Goal: Task Accomplishment & Management: Complete application form

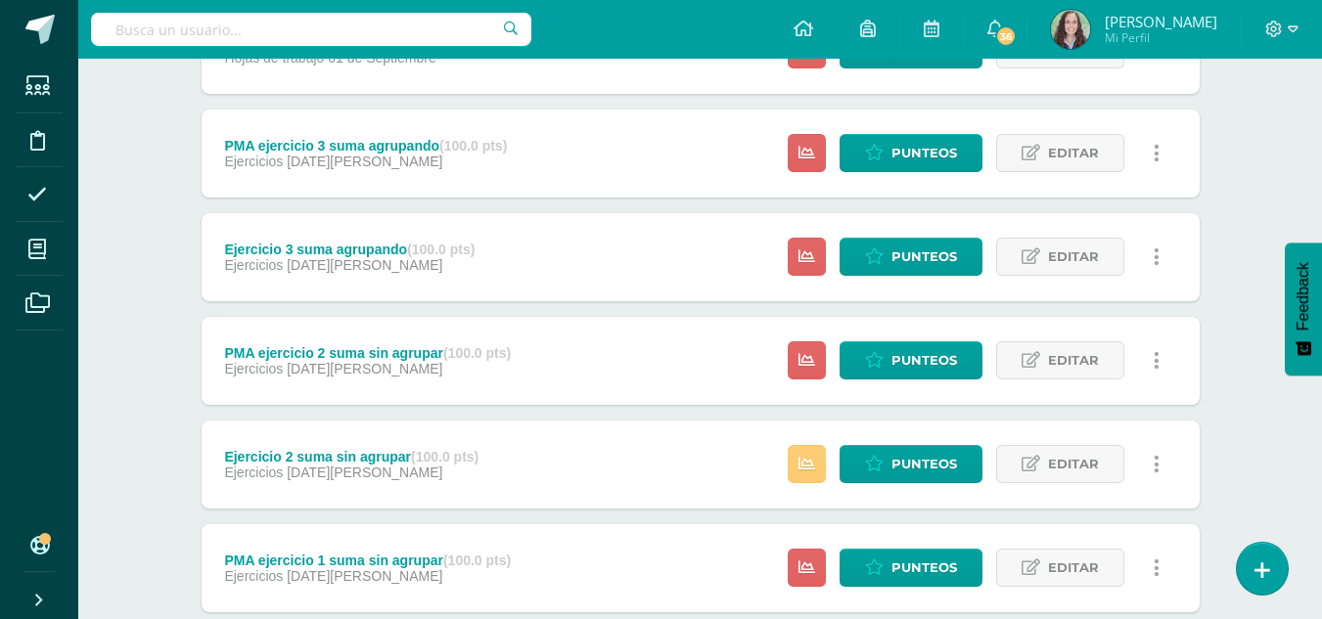
scroll to position [1147, 0]
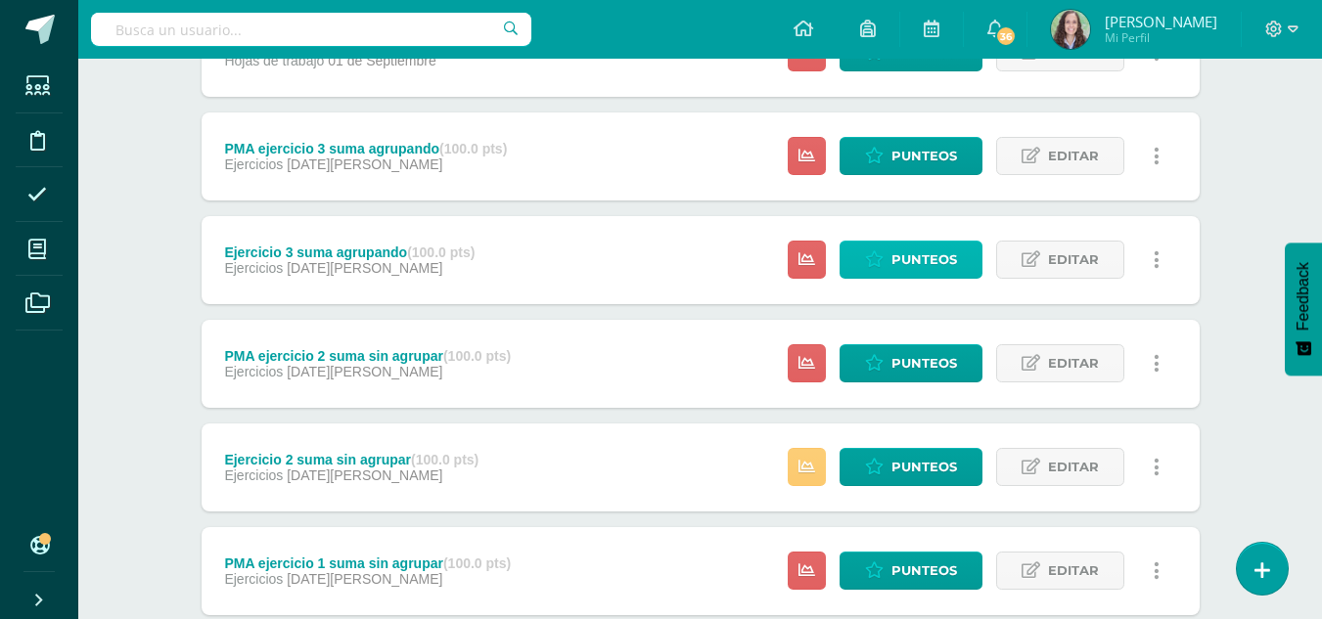
click at [899, 251] on span "Punteos" at bounding box center [924, 260] width 66 height 36
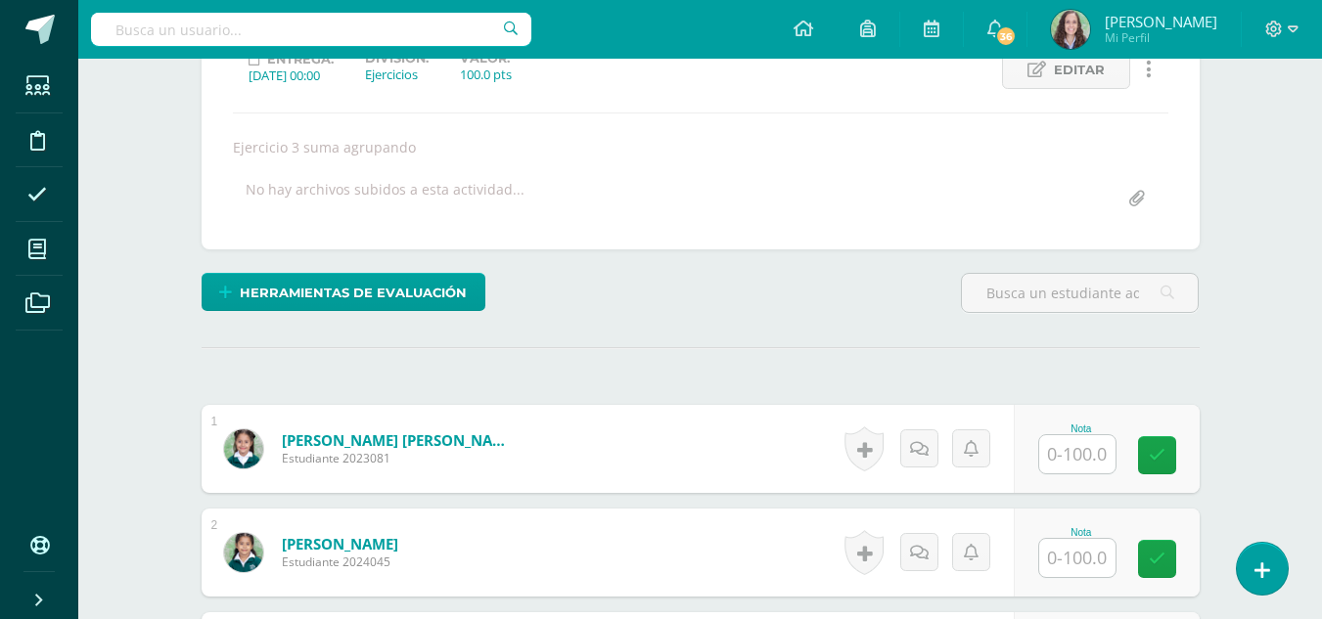
scroll to position [295, 0]
click at [1062, 460] on input "text" at bounding box center [1077, 453] width 76 height 38
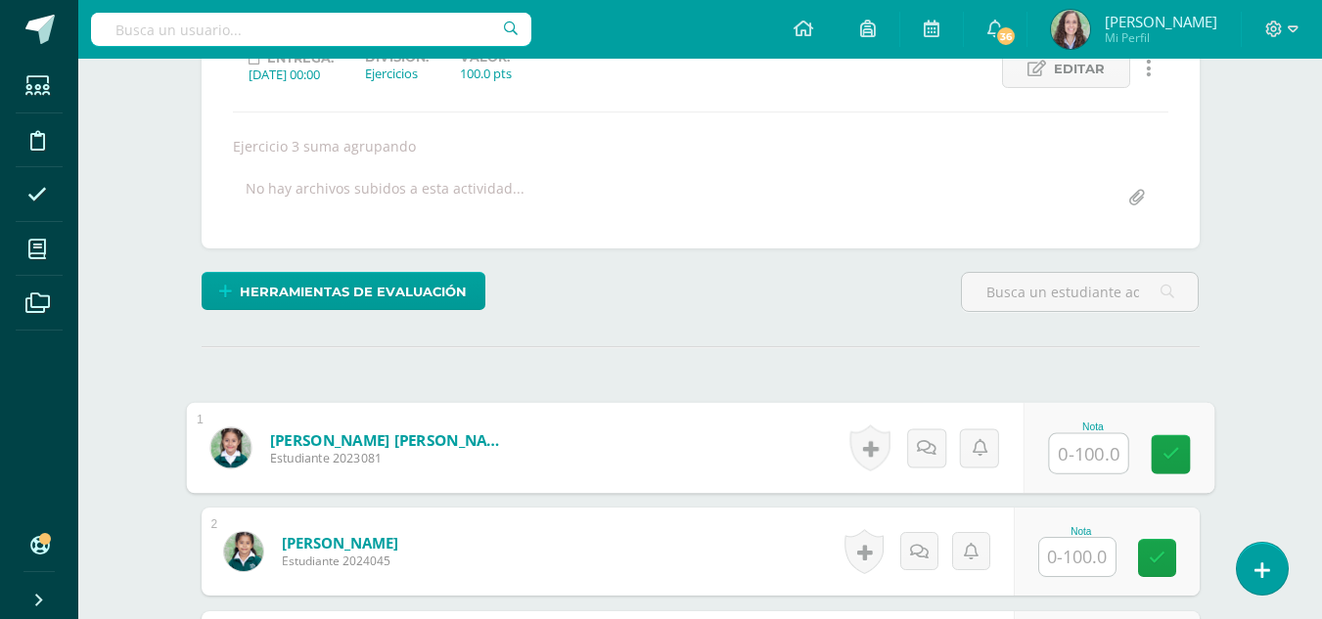
scroll to position [296, 0]
type input "100"
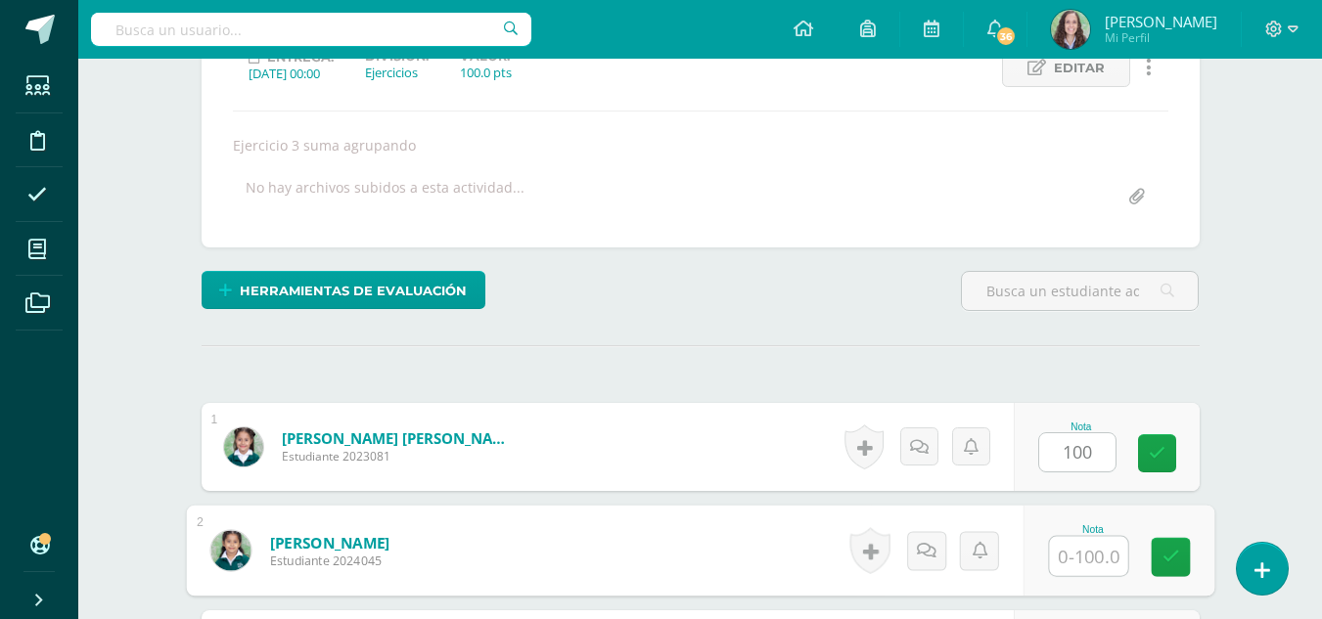
scroll to position [297, 0]
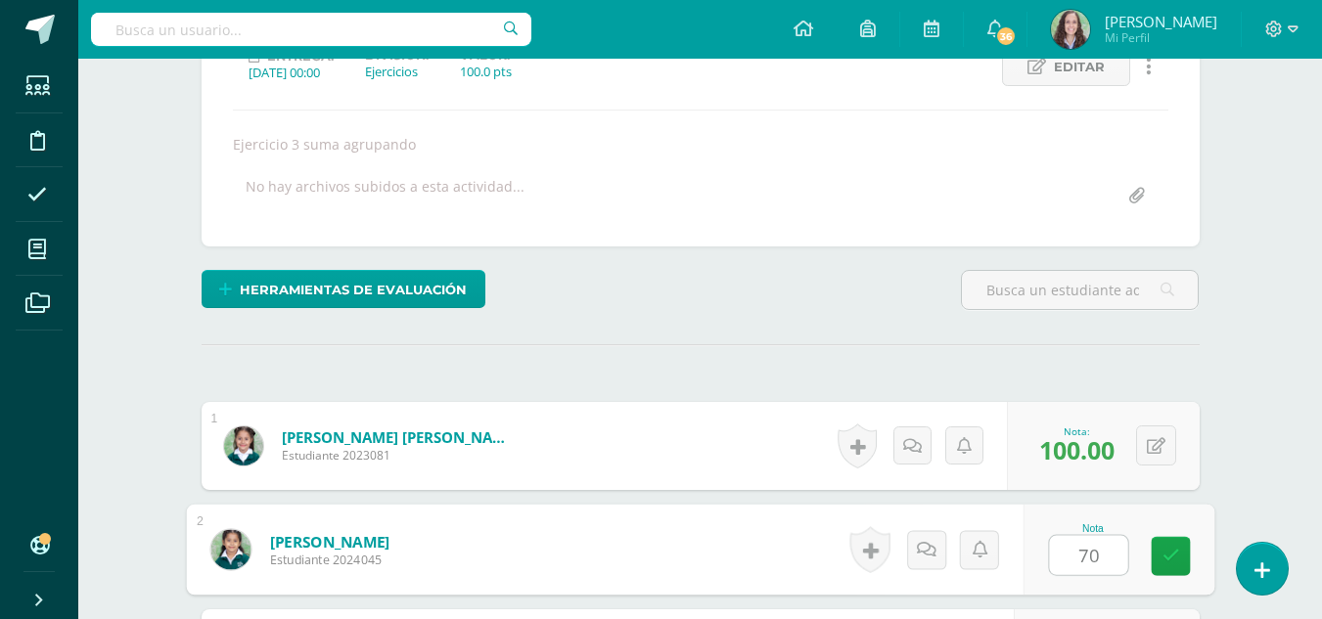
type input "70"
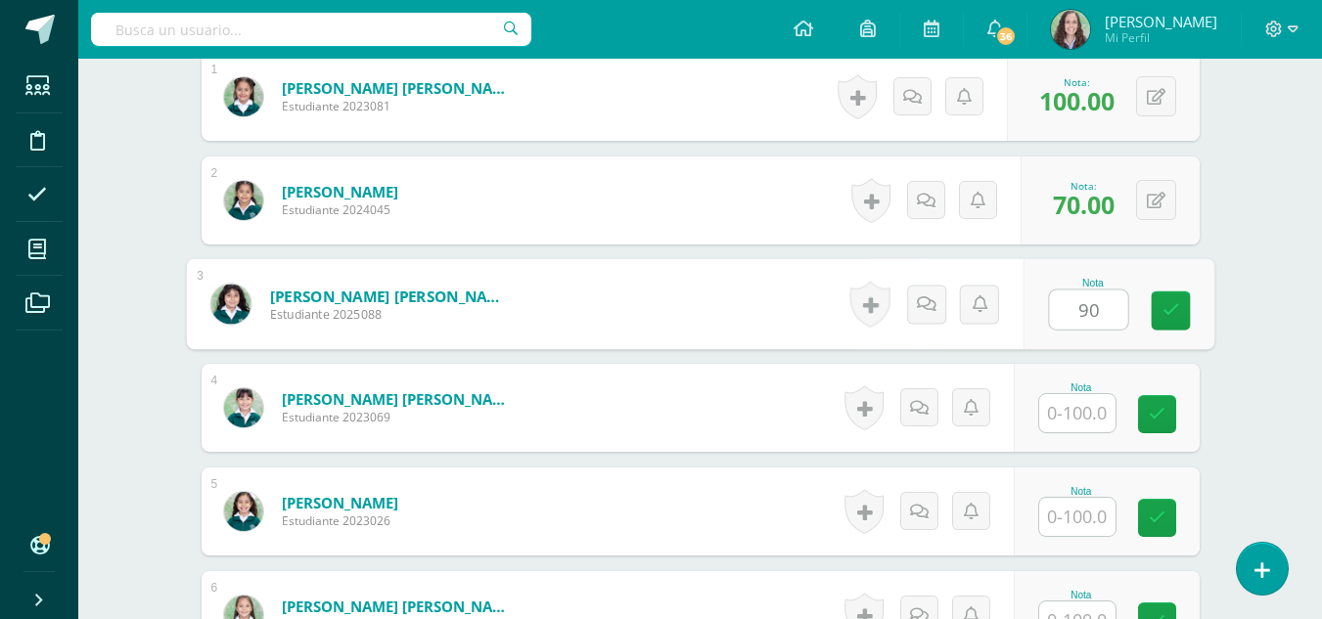
type input "90"
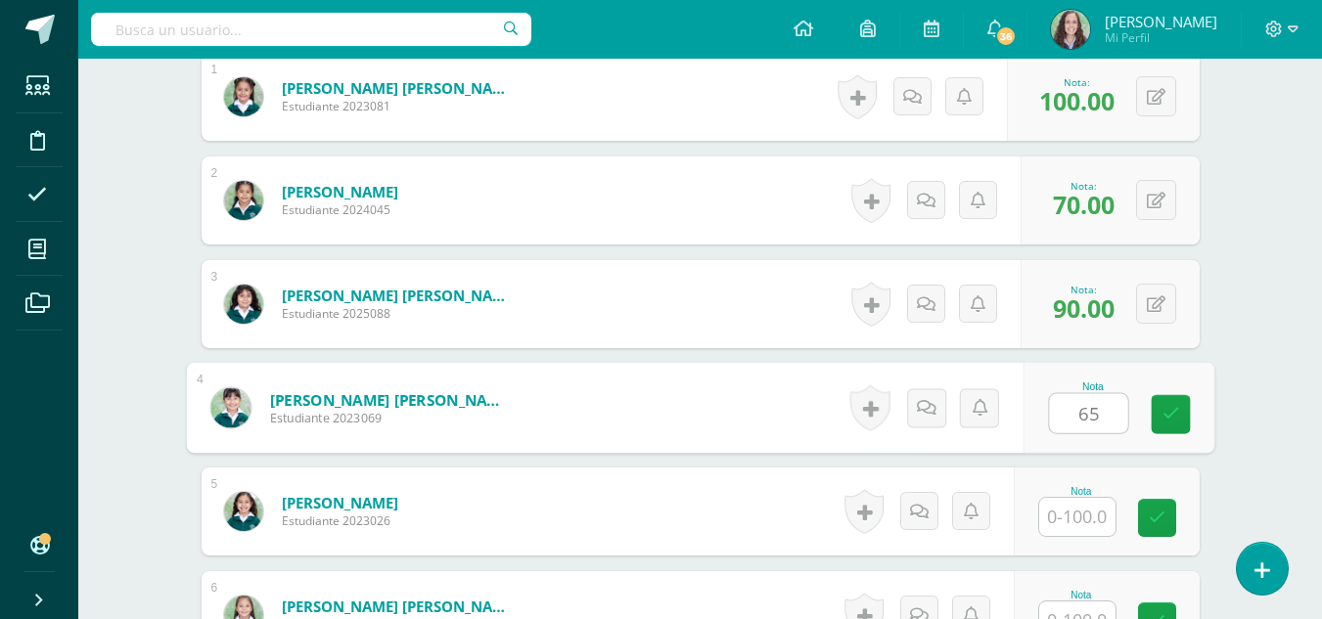
type input "65"
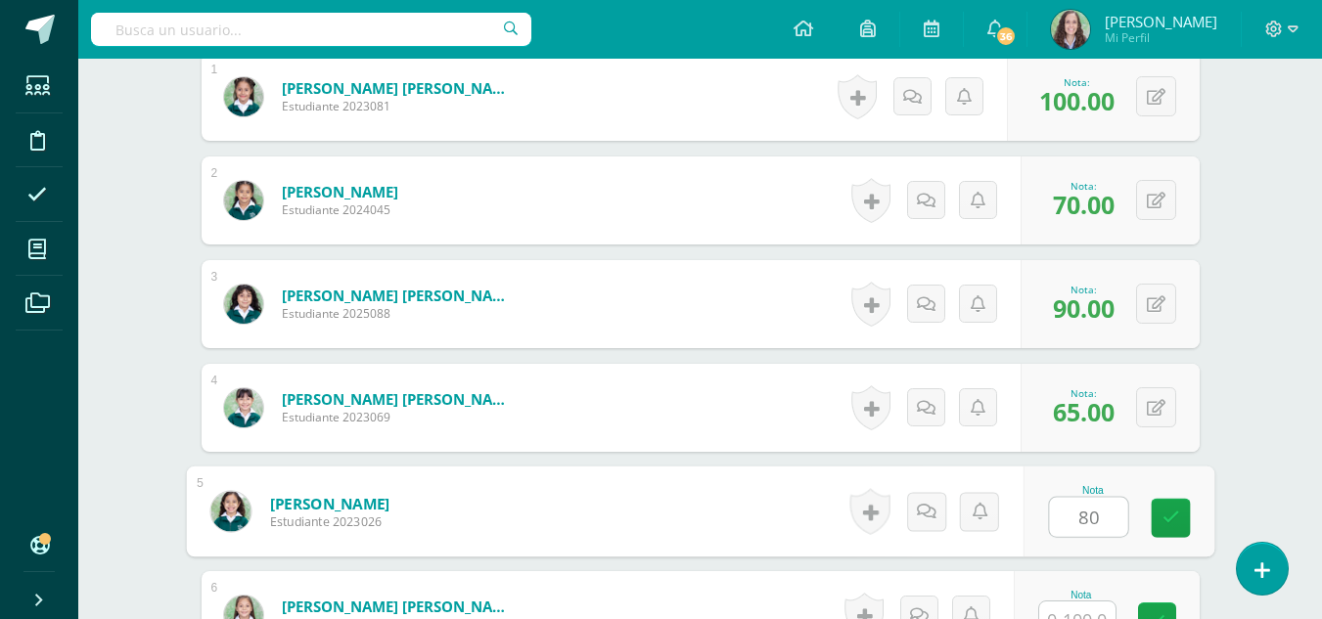
type input "80"
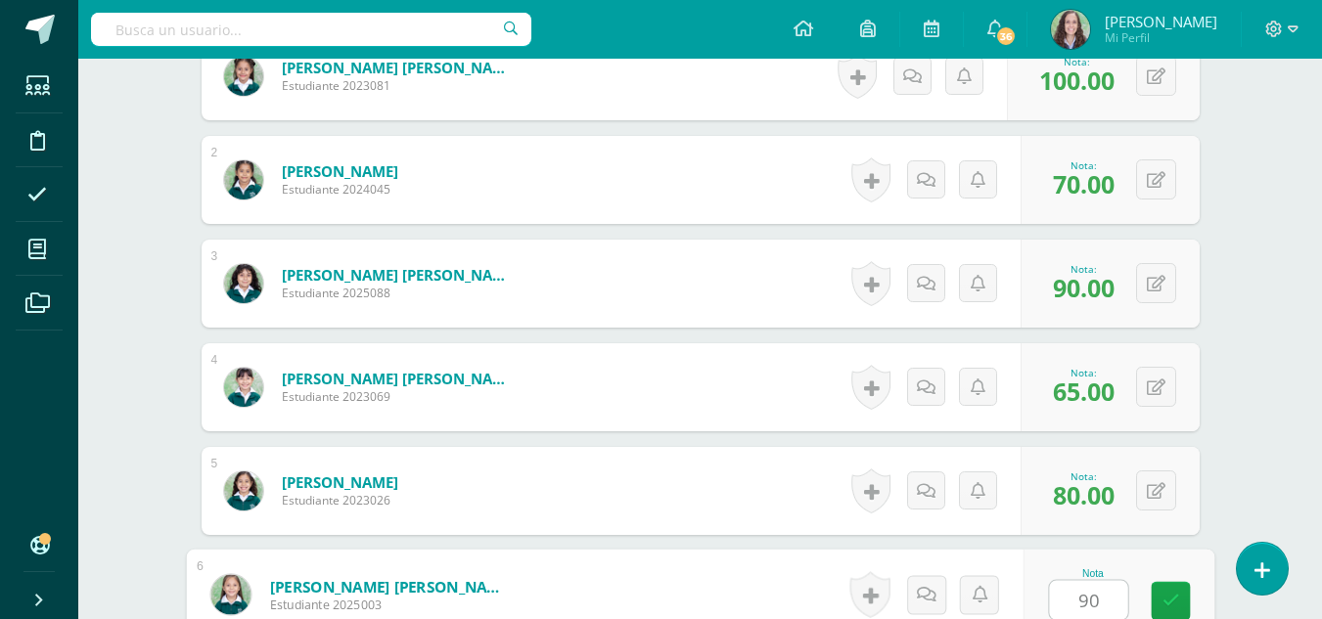
type input "90"
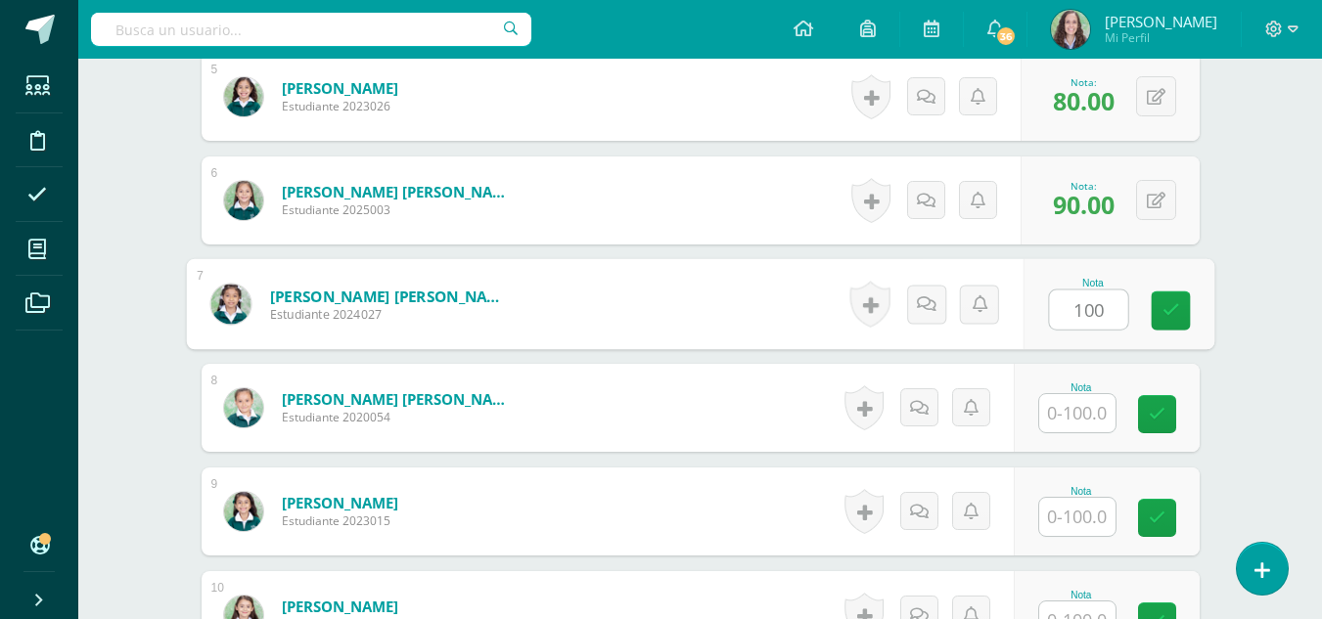
type input "100"
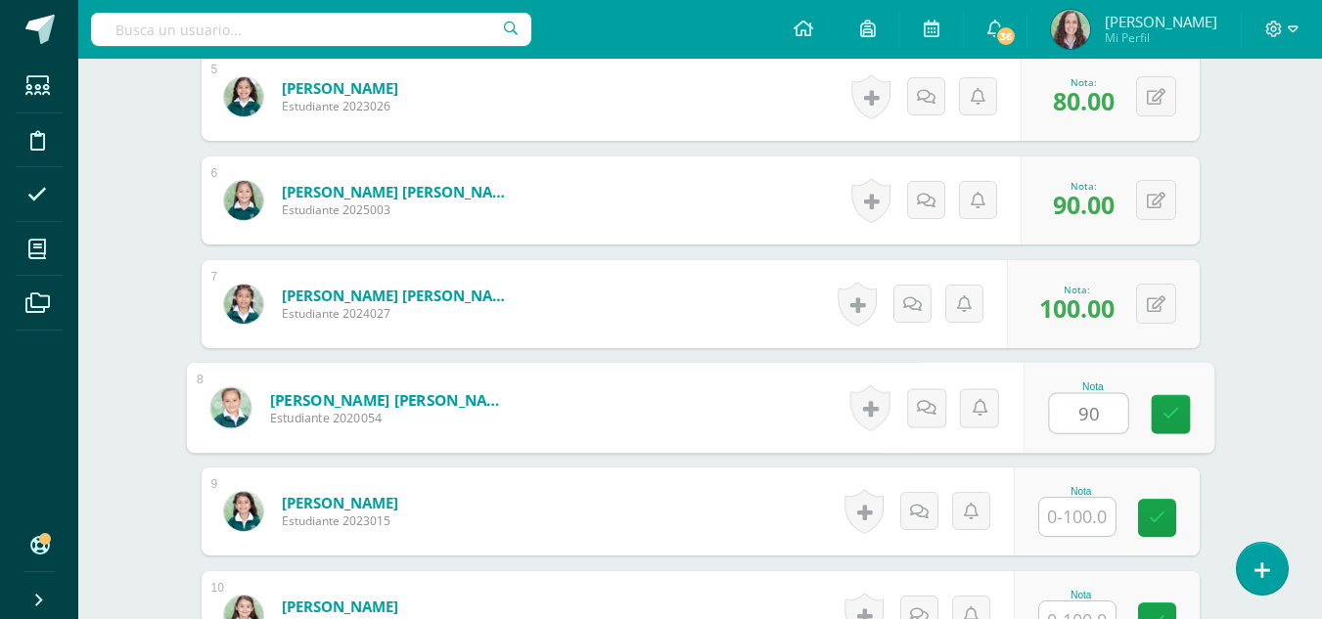
type input "90"
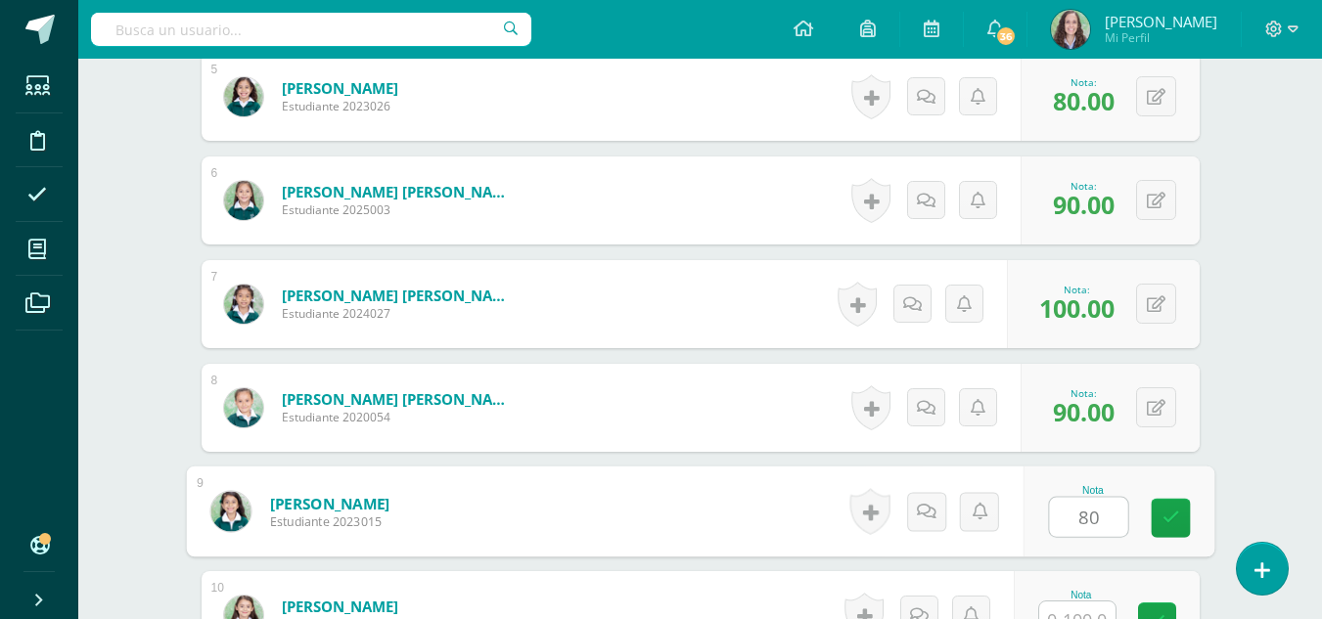
type input "80"
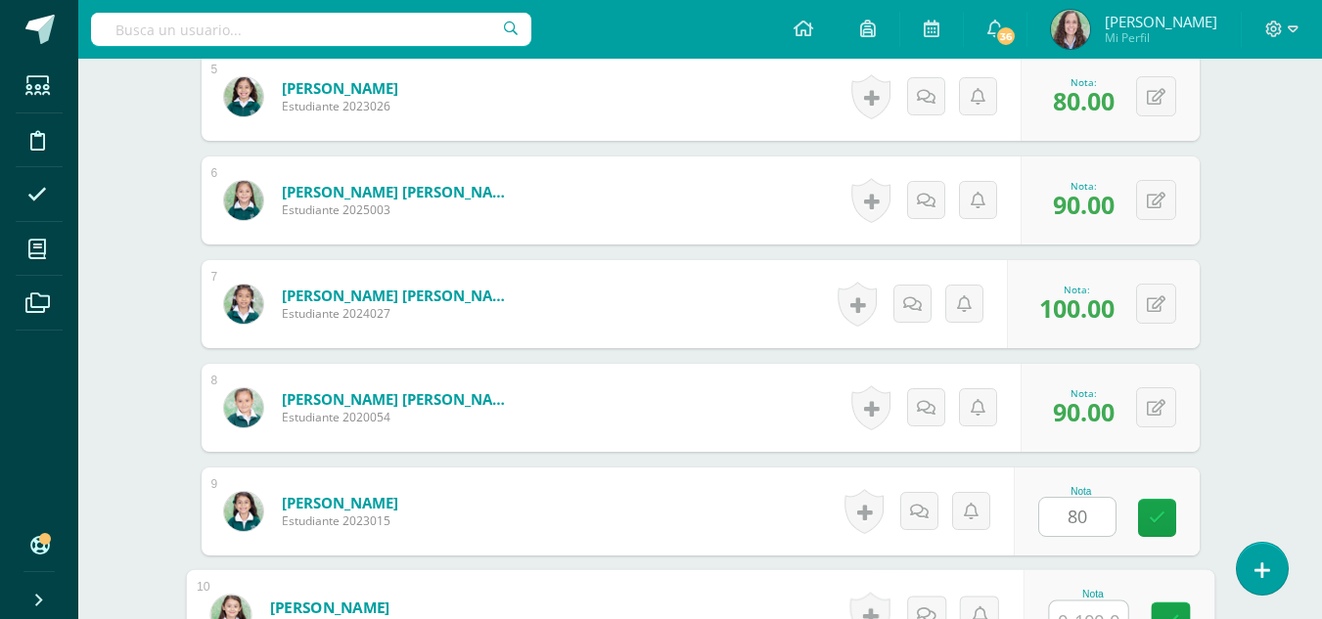
scroll to position [1081, 0]
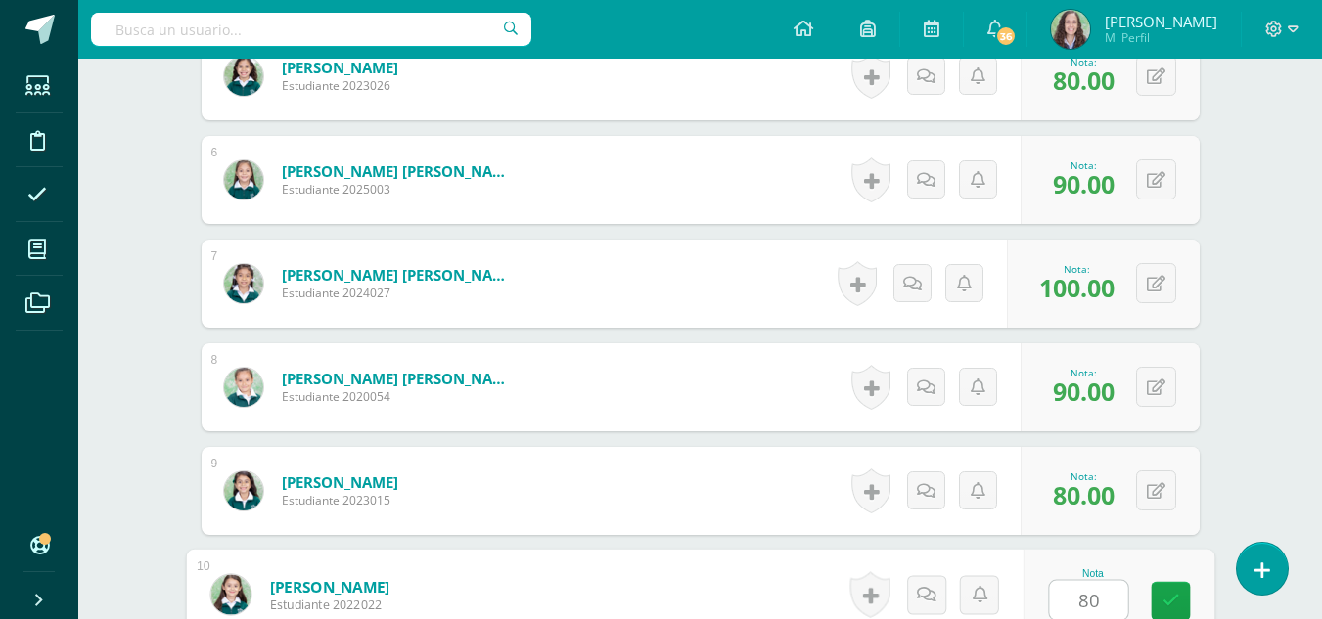
type input "80"
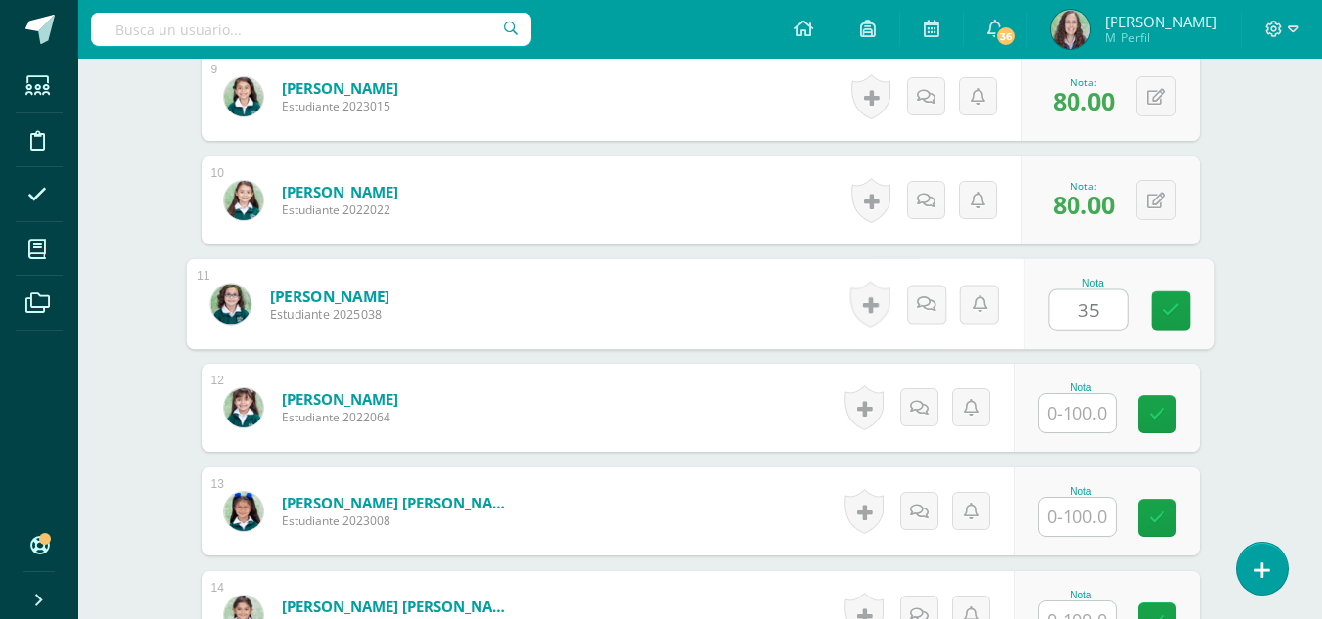
type input "35"
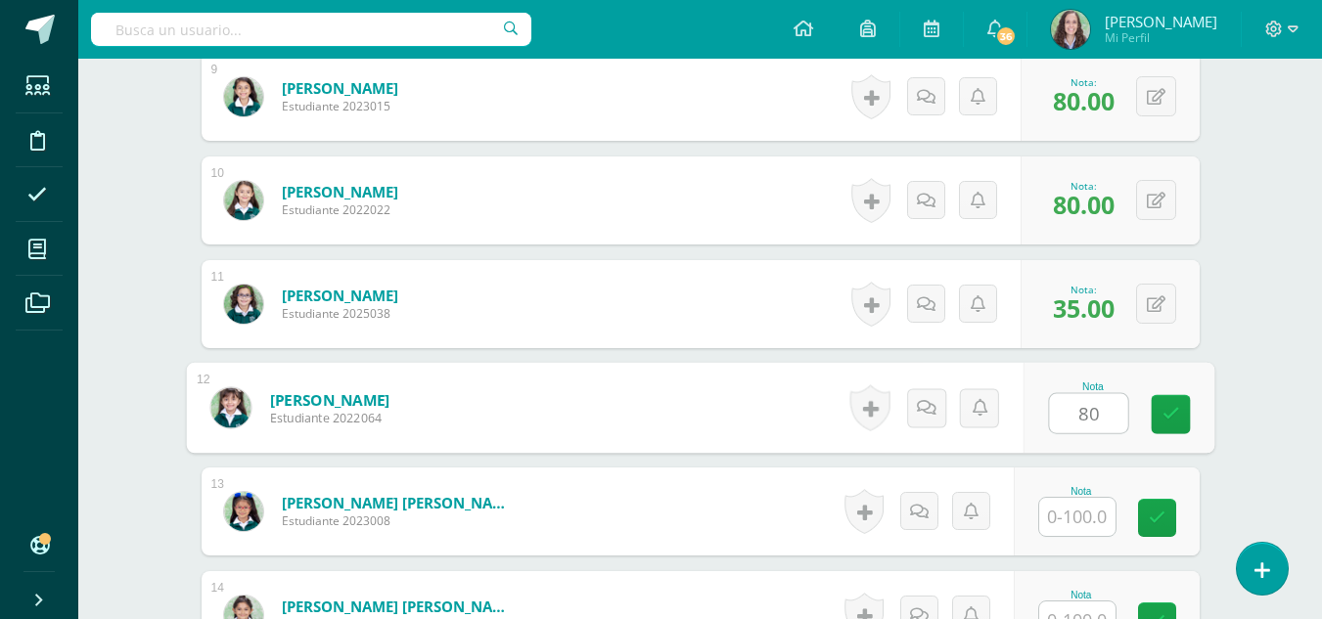
type input "80"
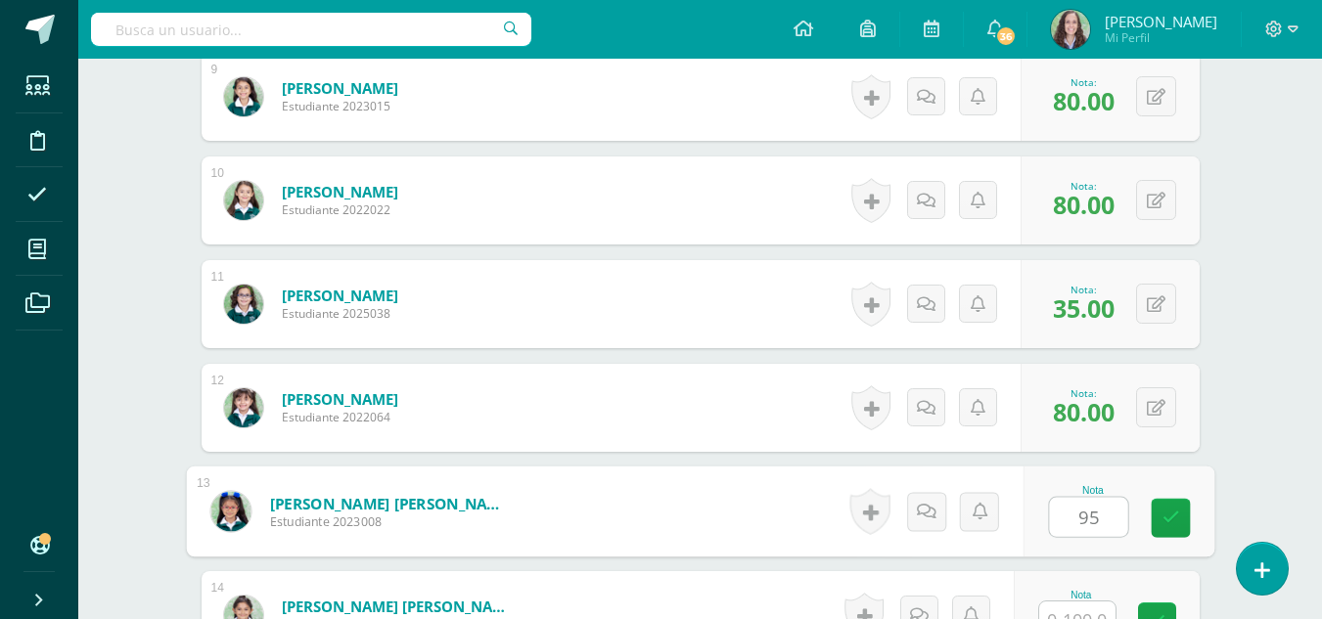
type input "95"
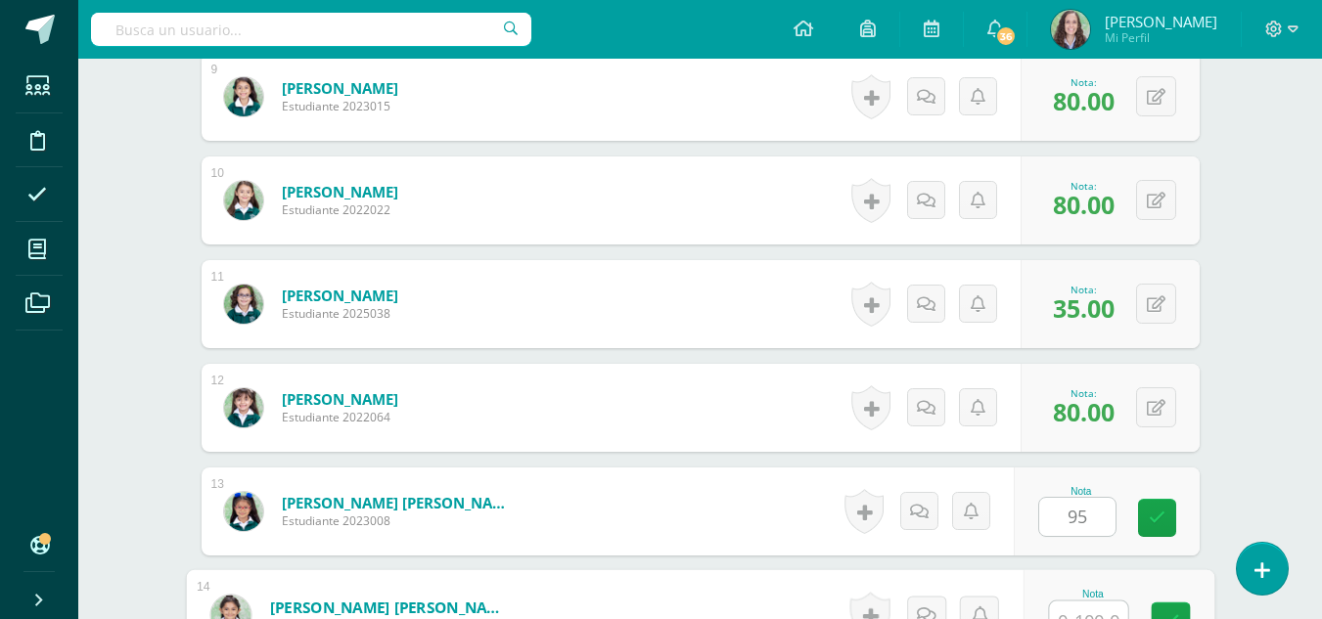
scroll to position [1496, 0]
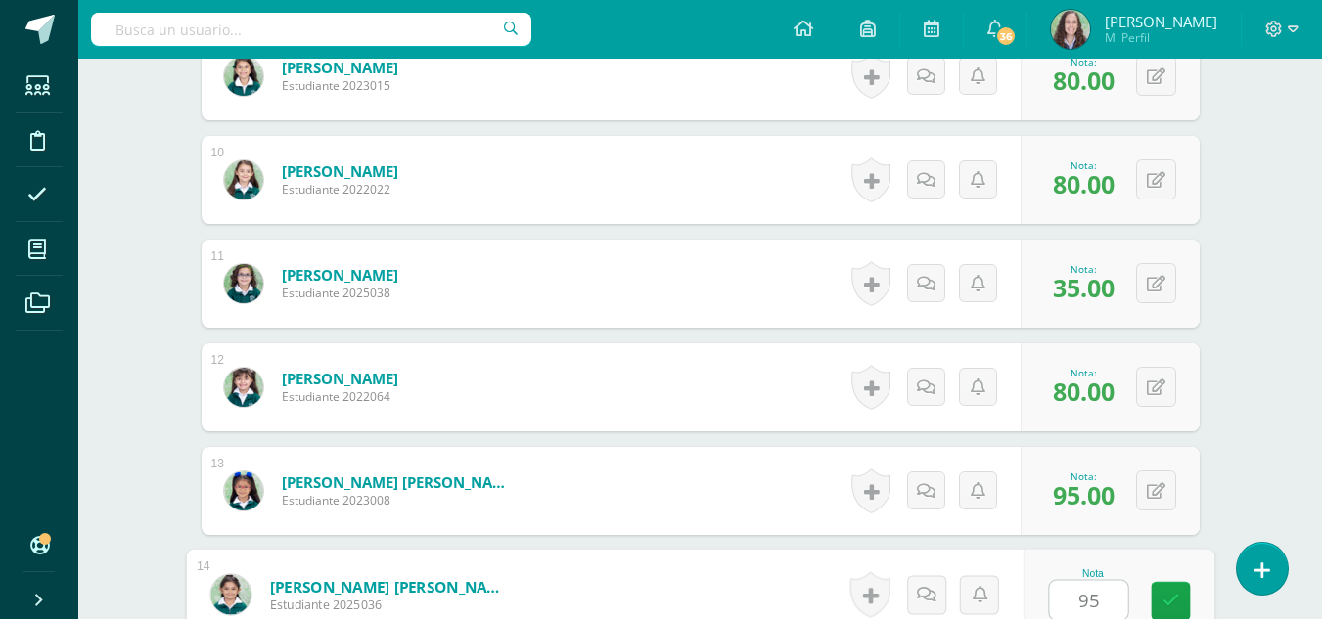
type input "95"
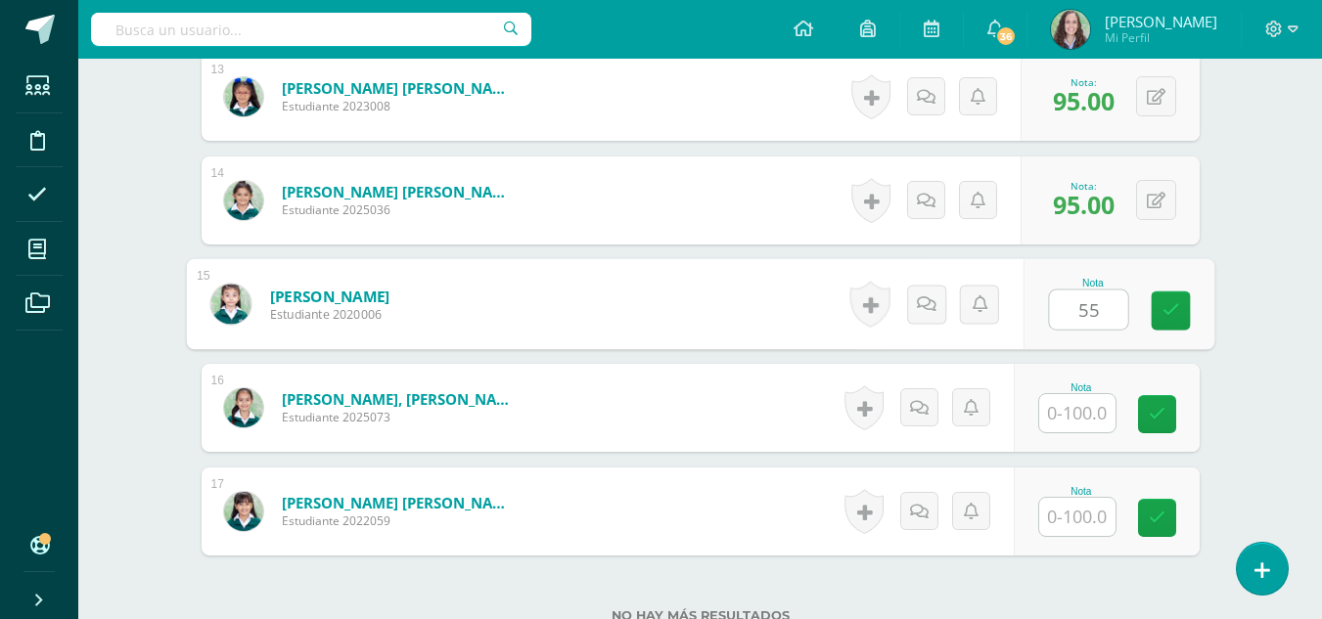
type input "55"
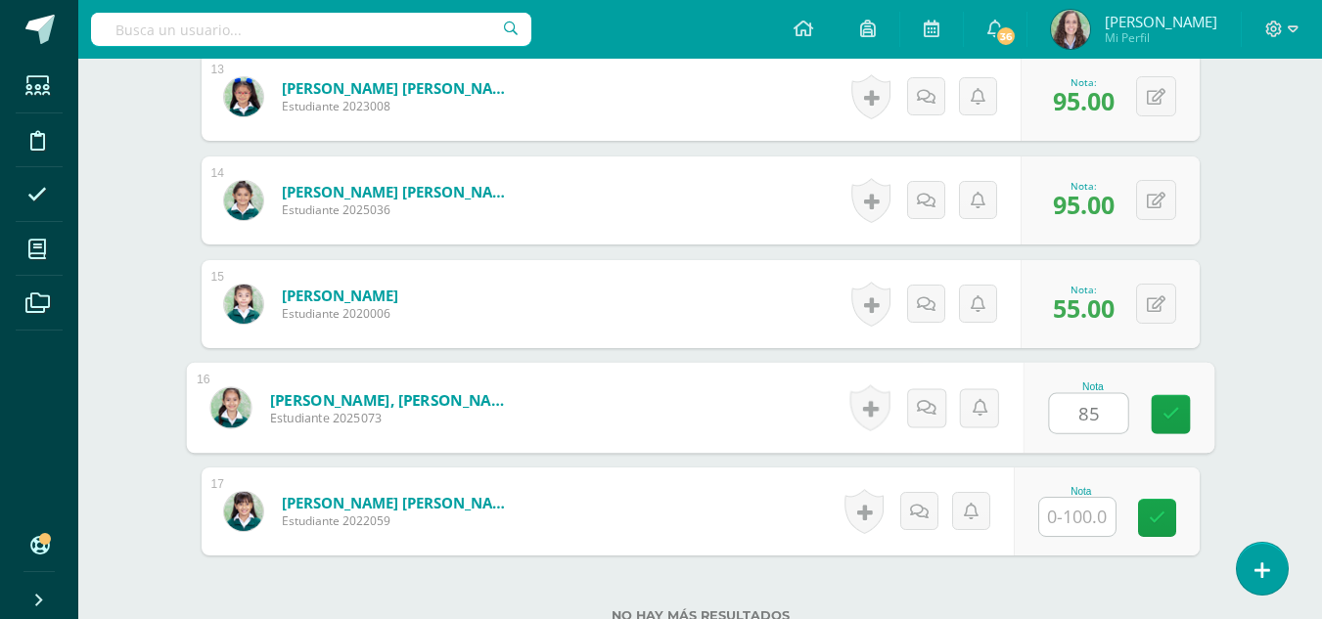
type input "85"
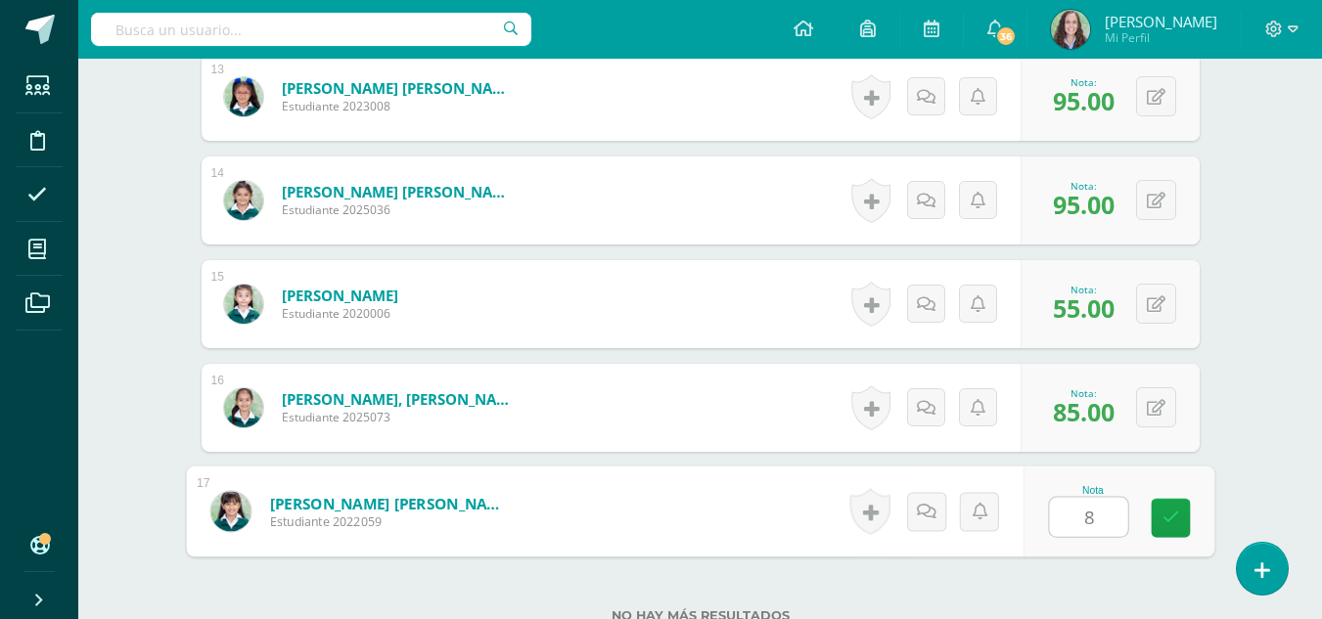
type input "85"
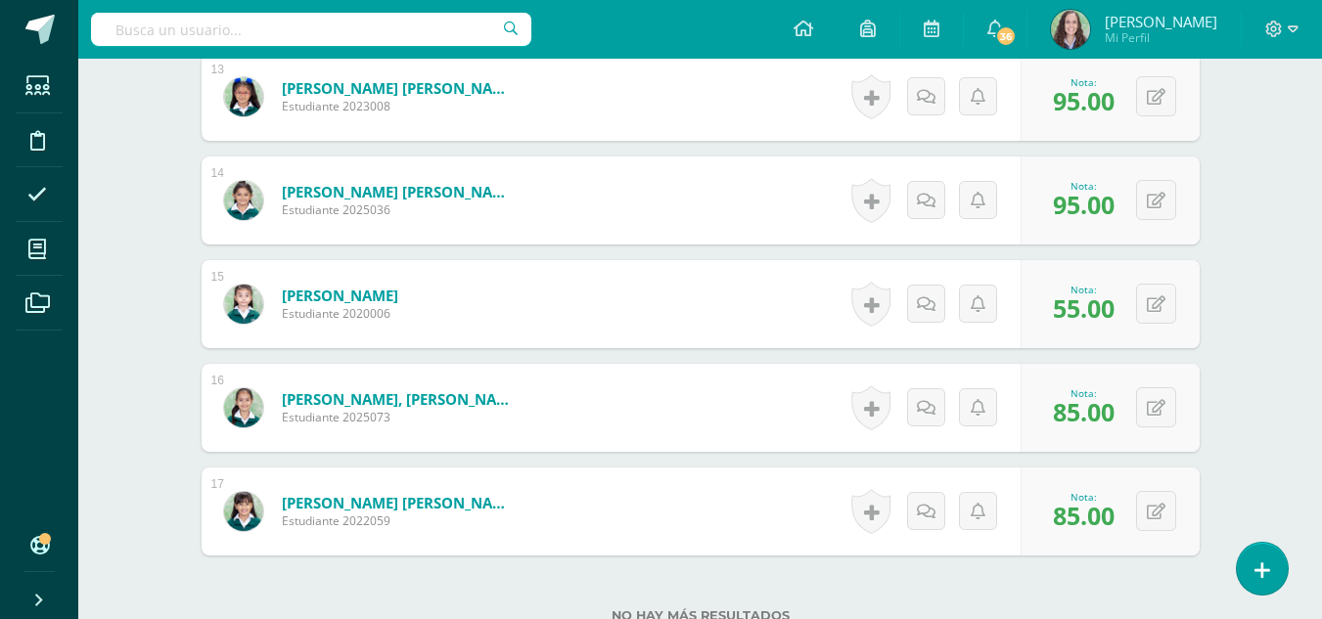
scroll to position [2051, 0]
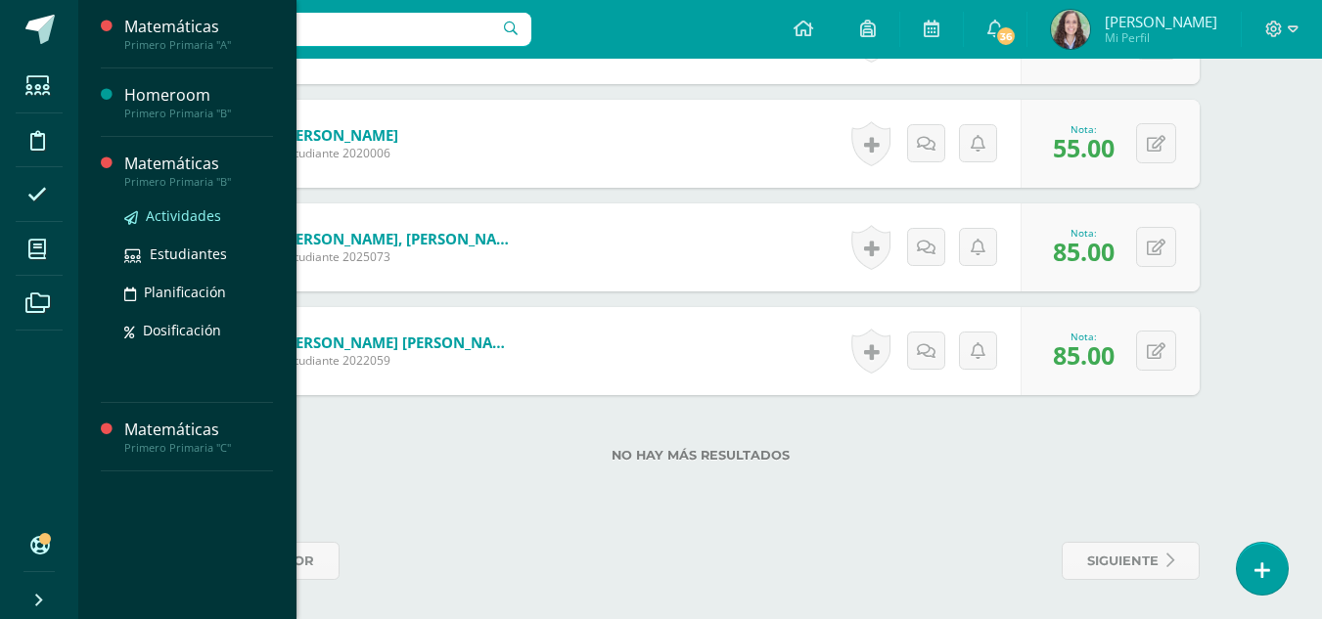
click at [164, 213] on span "Actividades" at bounding box center [183, 215] width 75 height 19
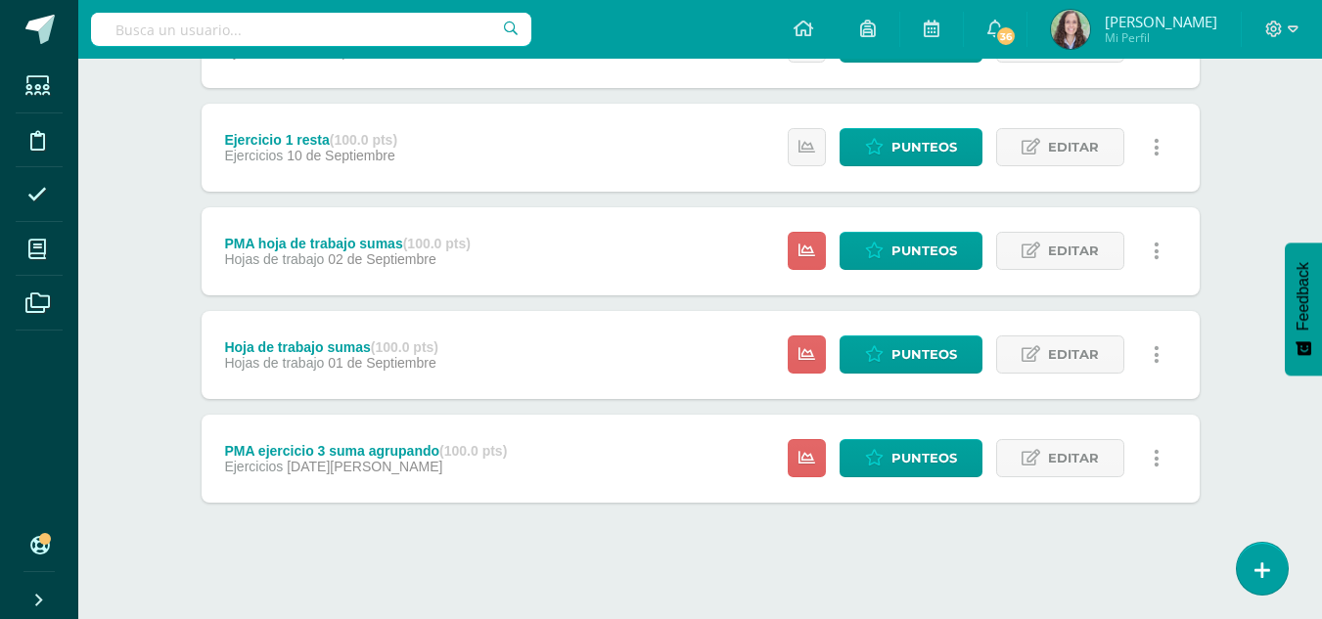
scroll to position [851, 0]
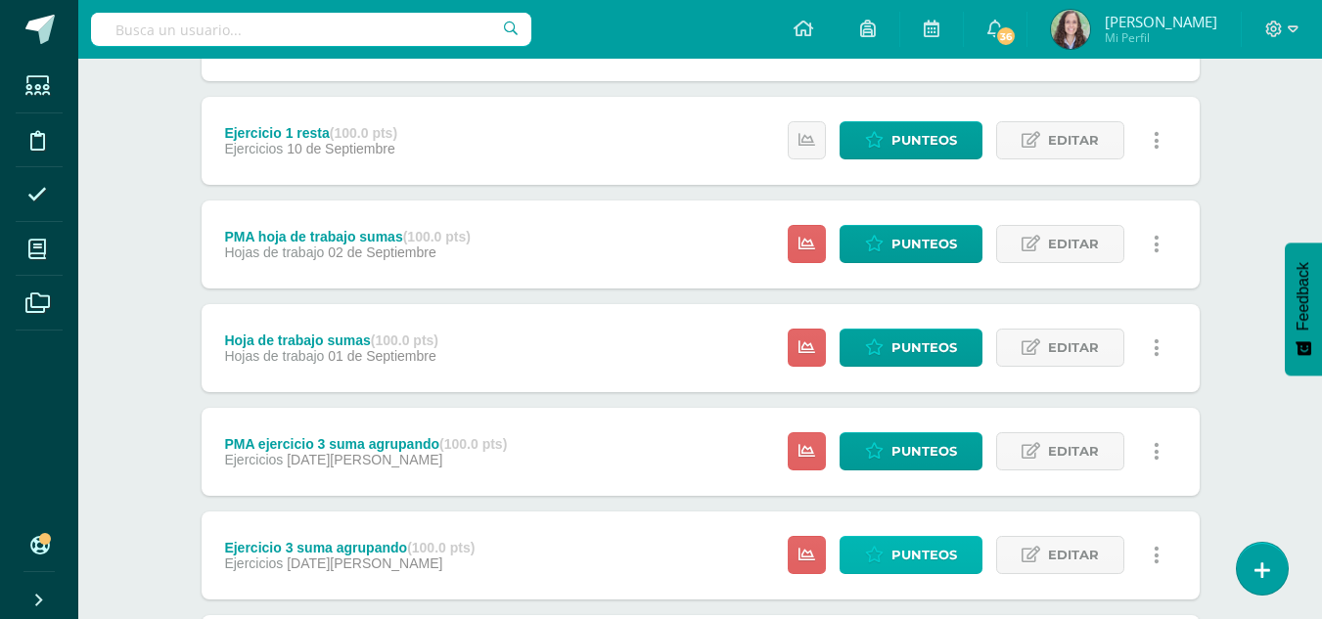
click at [897, 563] on span "Punteos" at bounding box center [924, 555] width 66 height 36
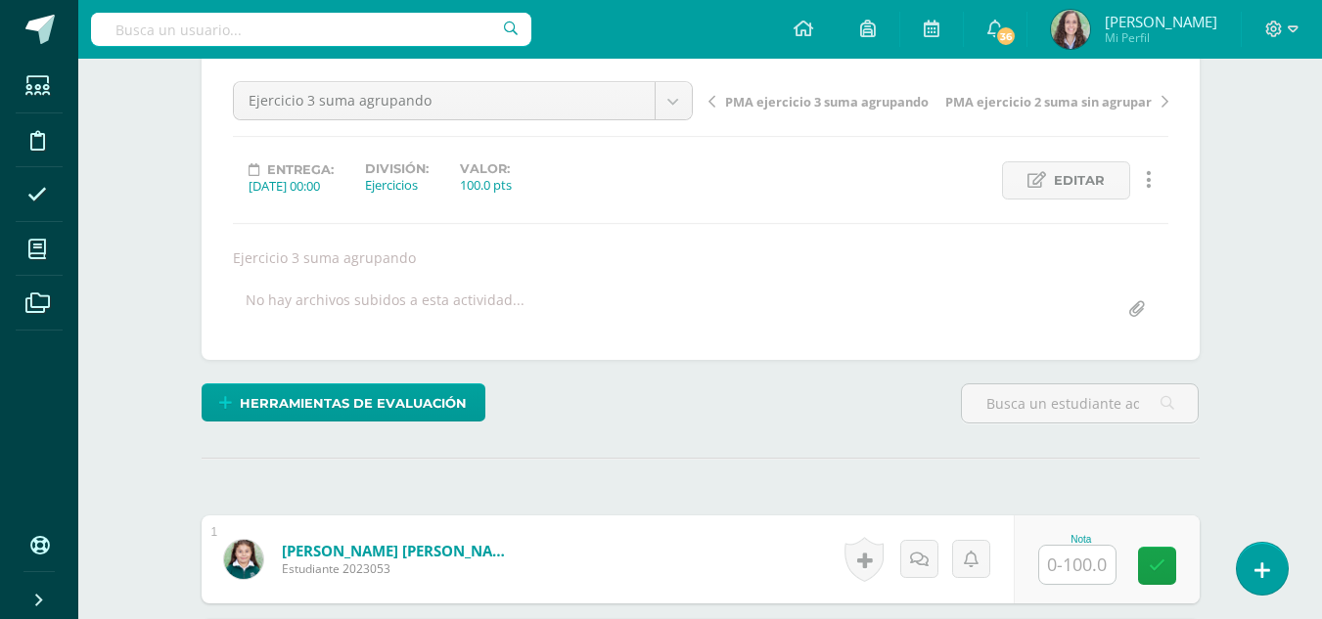
scroll to position [292, 0]
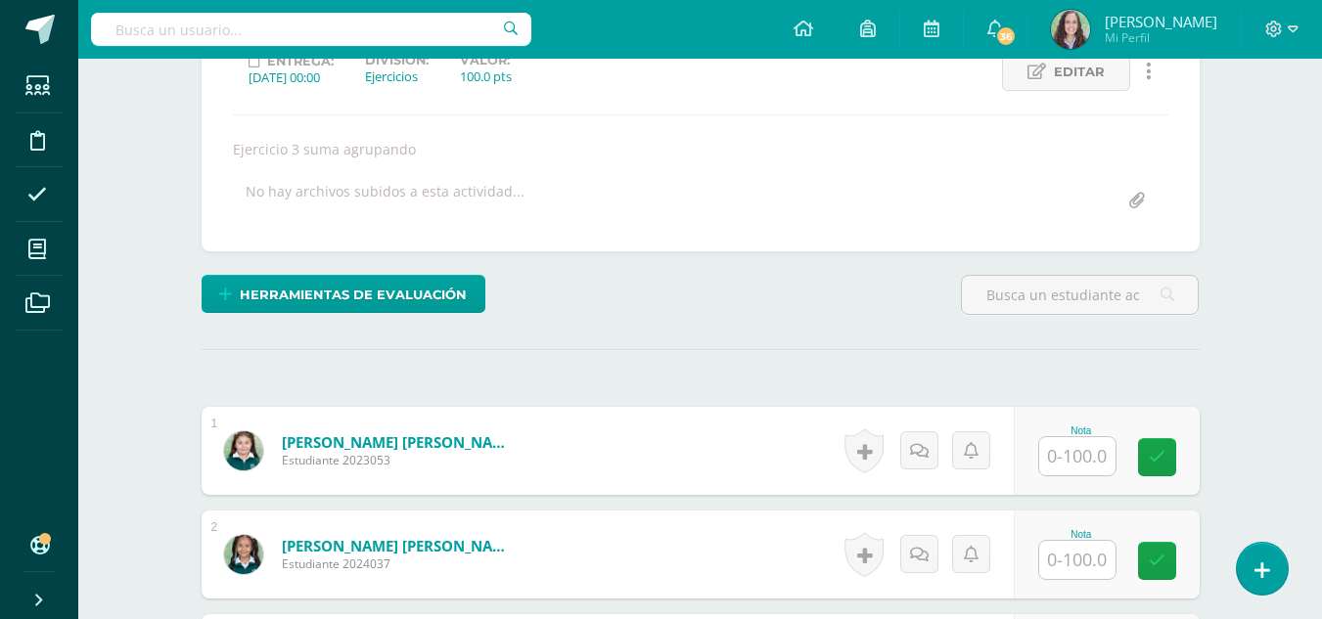
click at [1082, 465] on input "text" at bounding box center [1077, 456] width 76 height 38
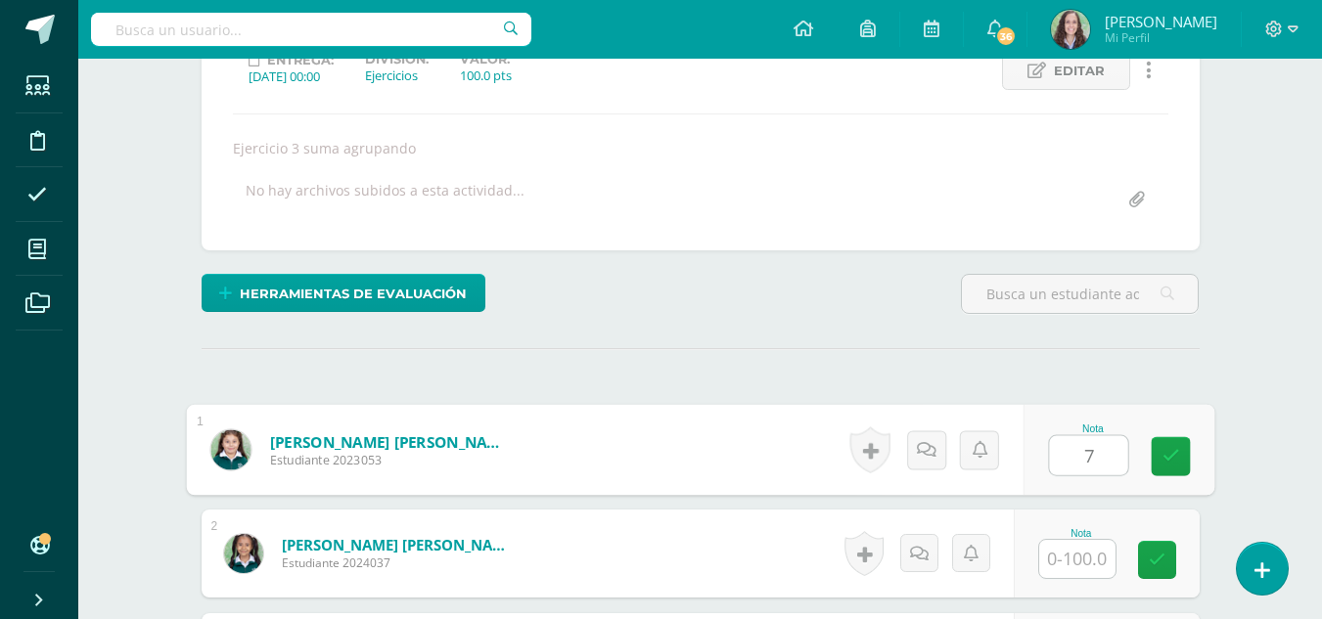
scroll to position [294, 0]
type input "70"
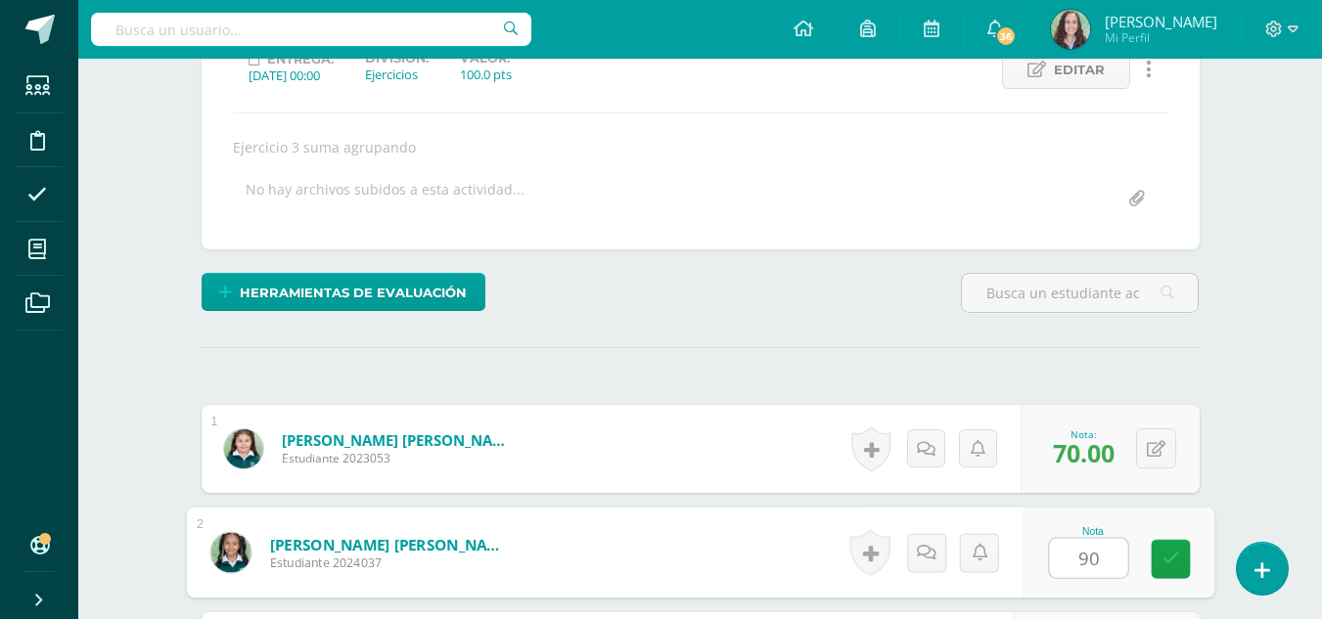
type input "90"
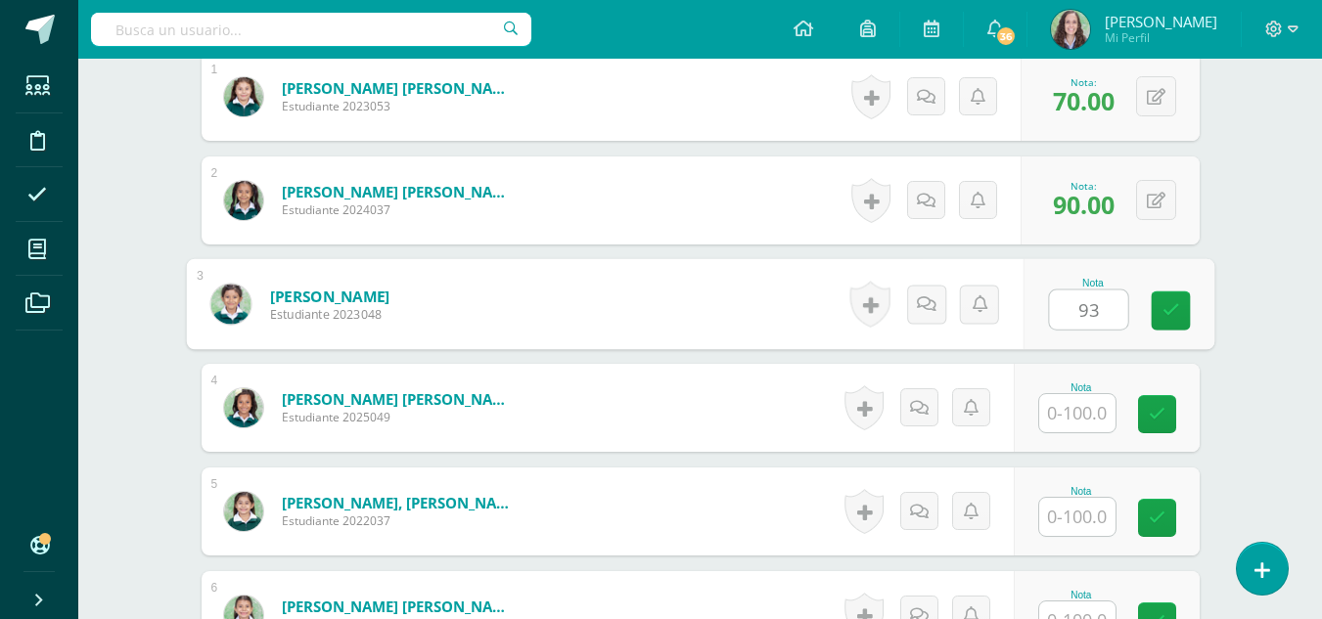
type input "93"
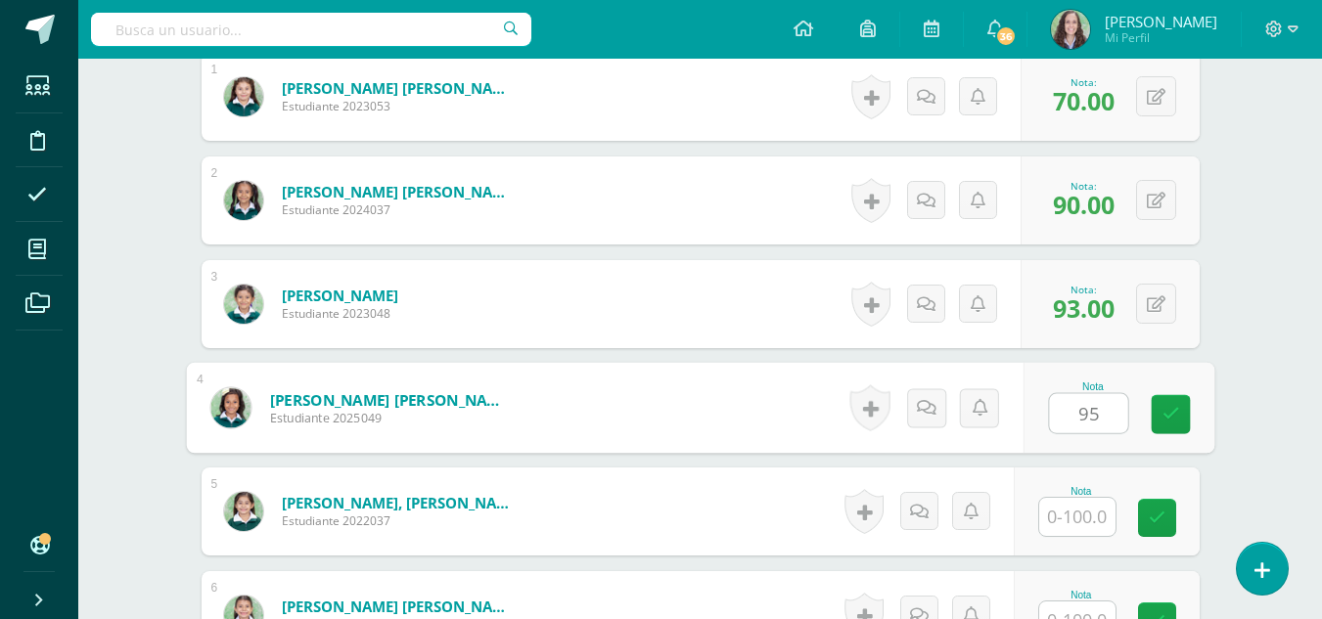
type input "95"
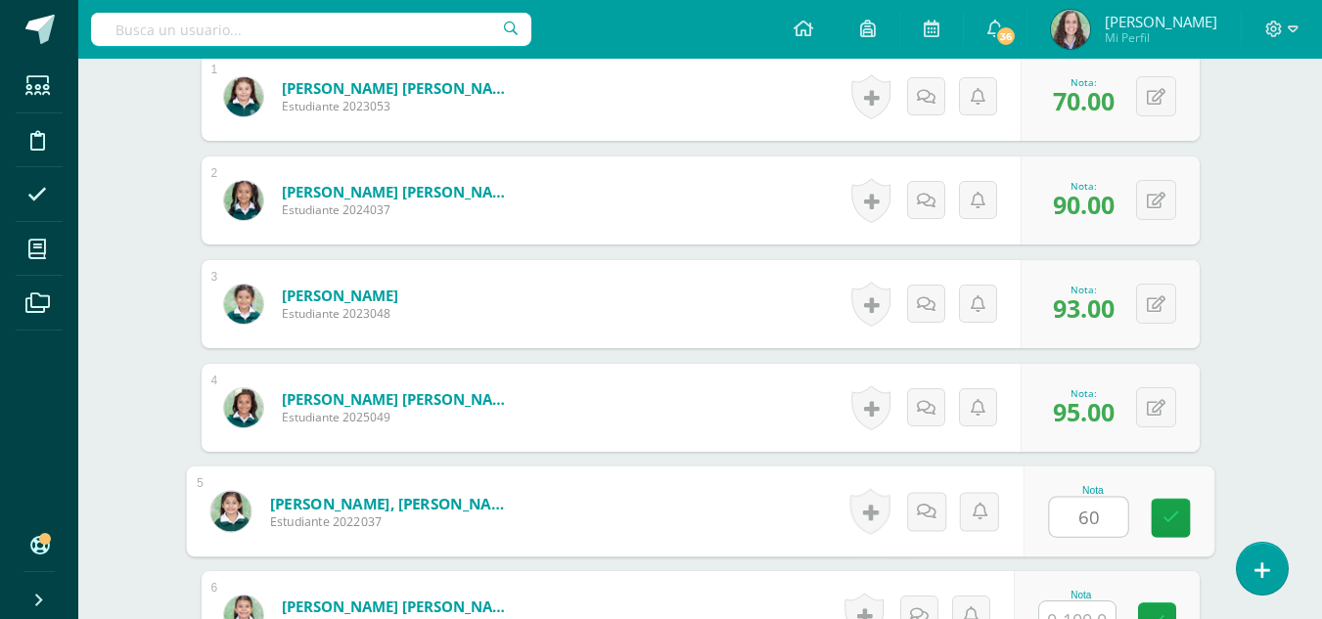
type input "60"
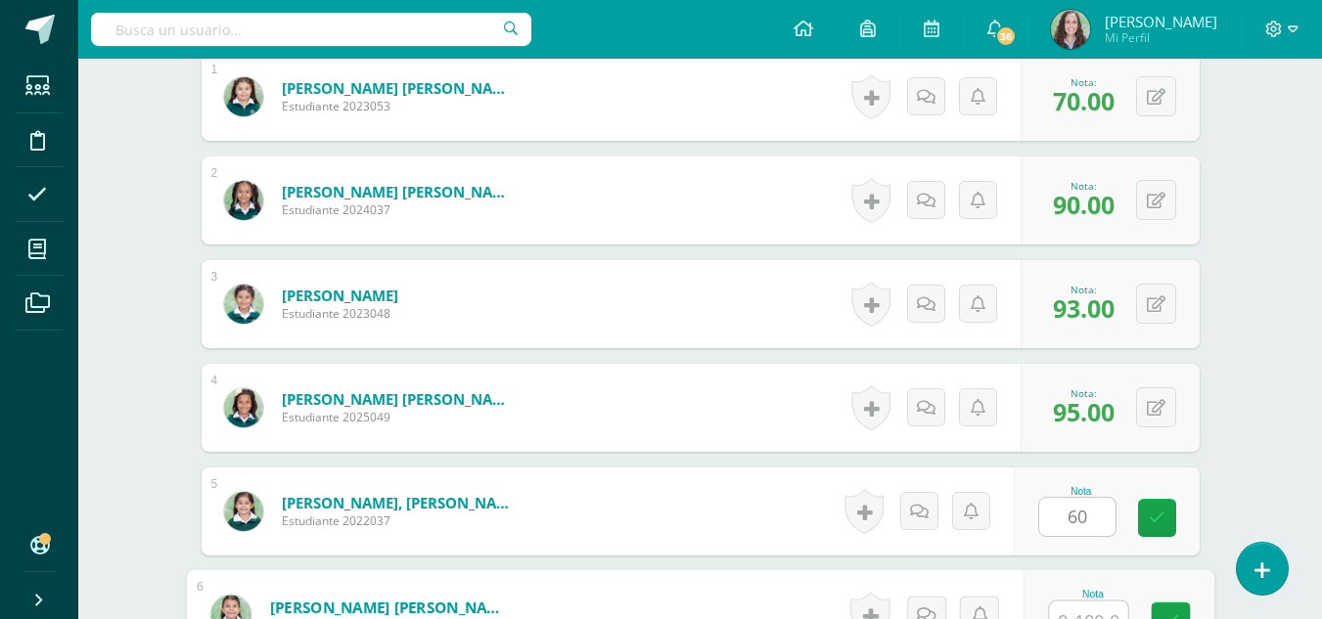
scroll to position [666, 0]
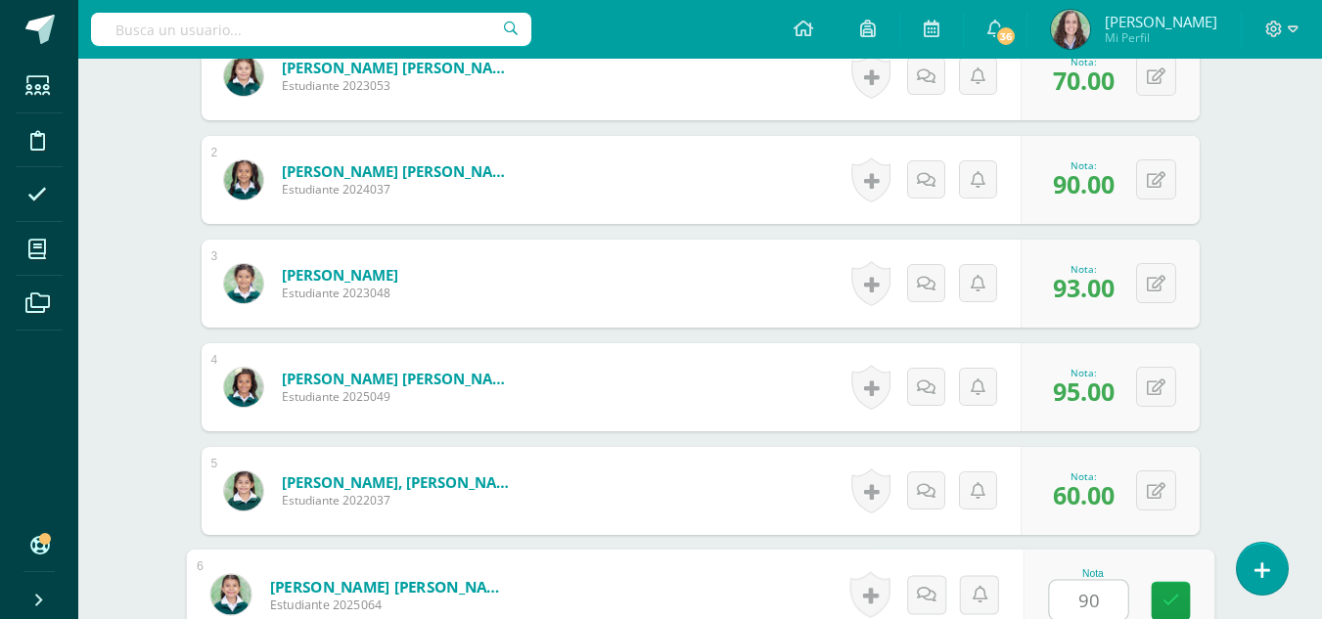
type input "90"
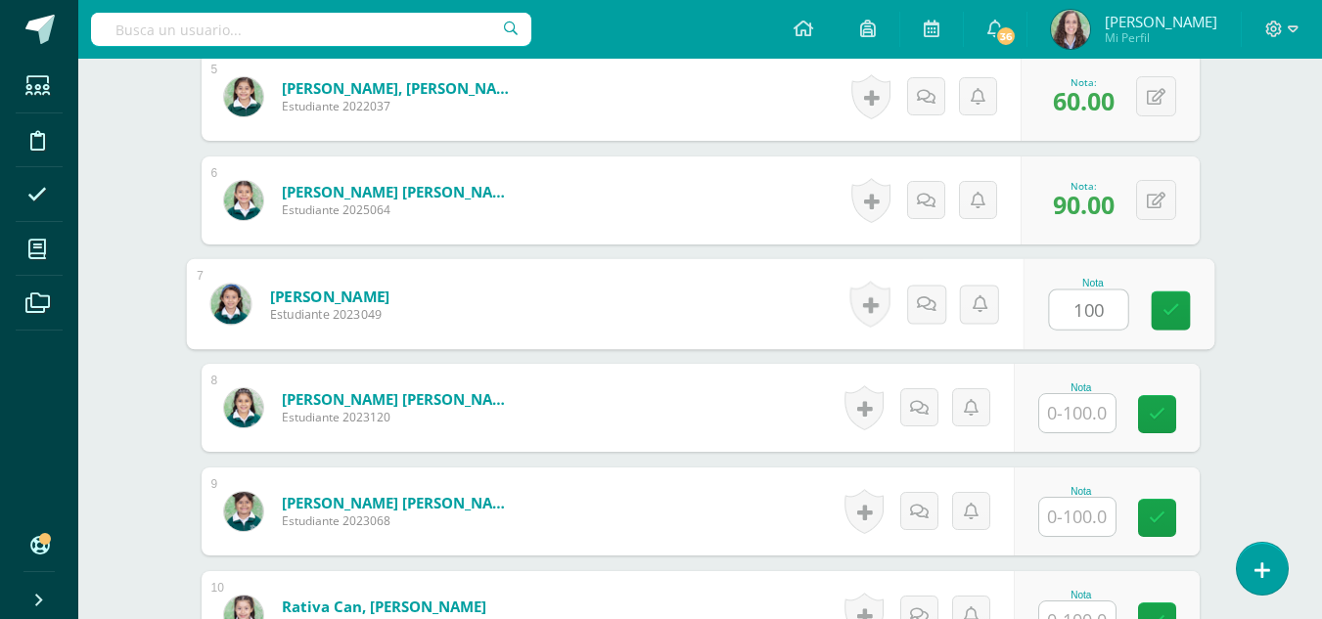
type input "100"
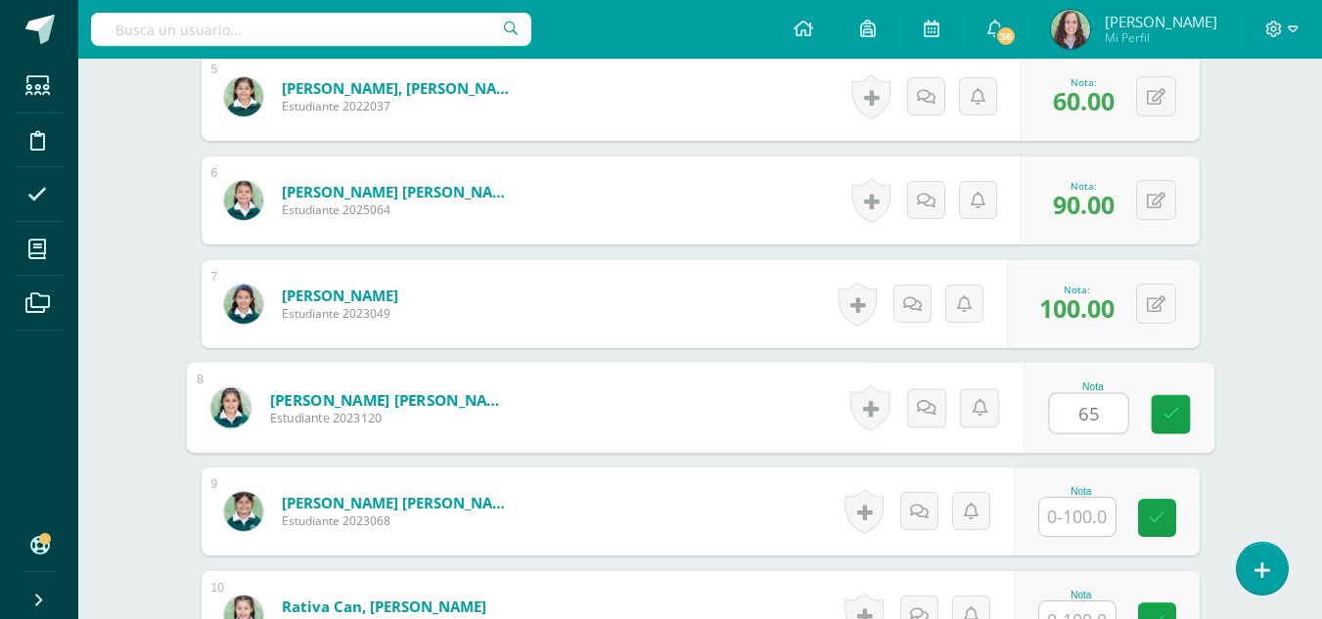
type input "65"
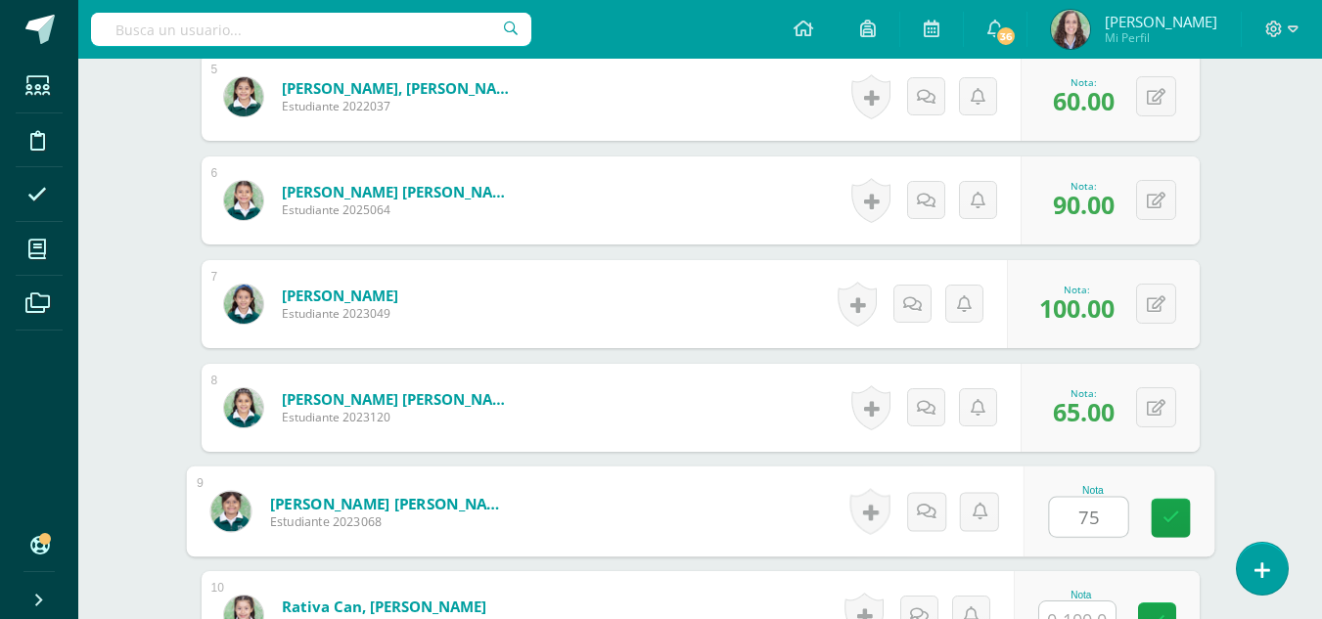
type input "75"
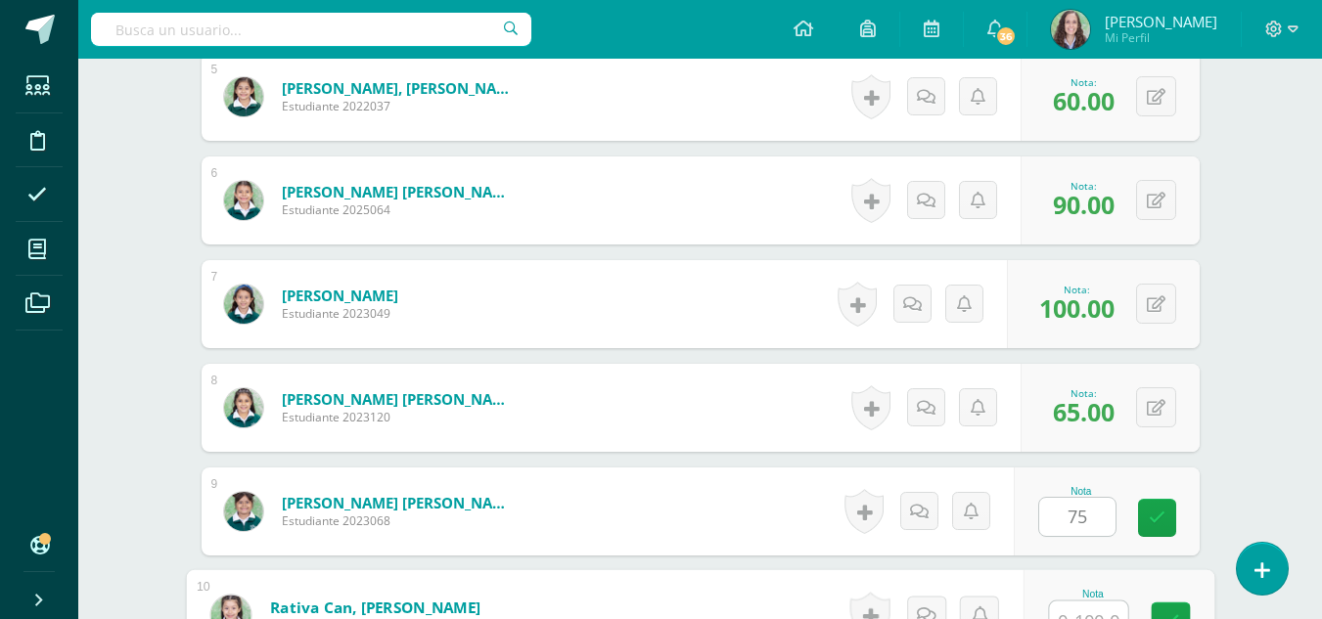
scroll to position [1081, 0]
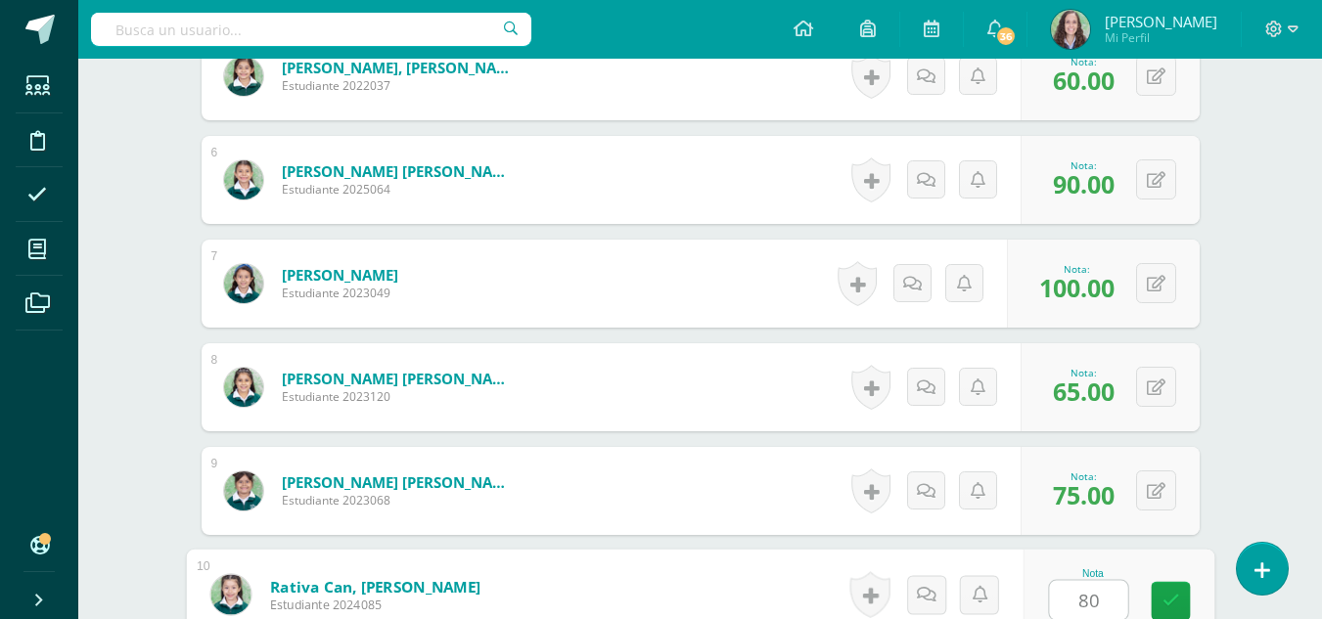
type input "80"
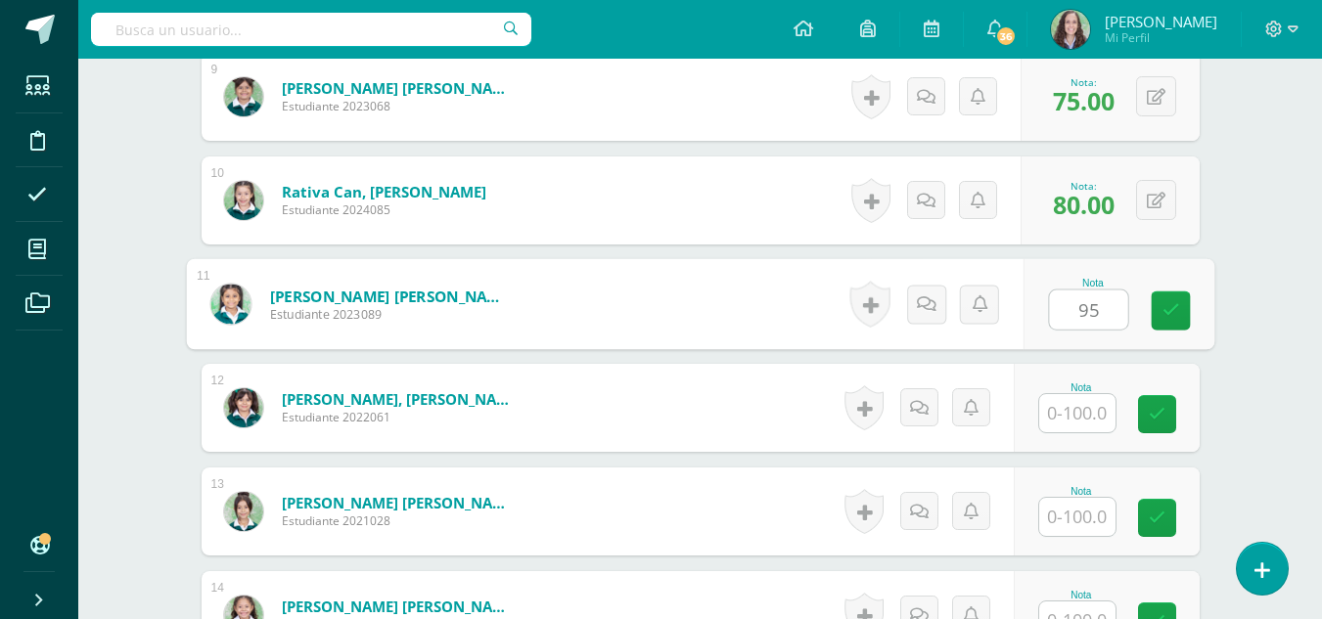
type input "95"
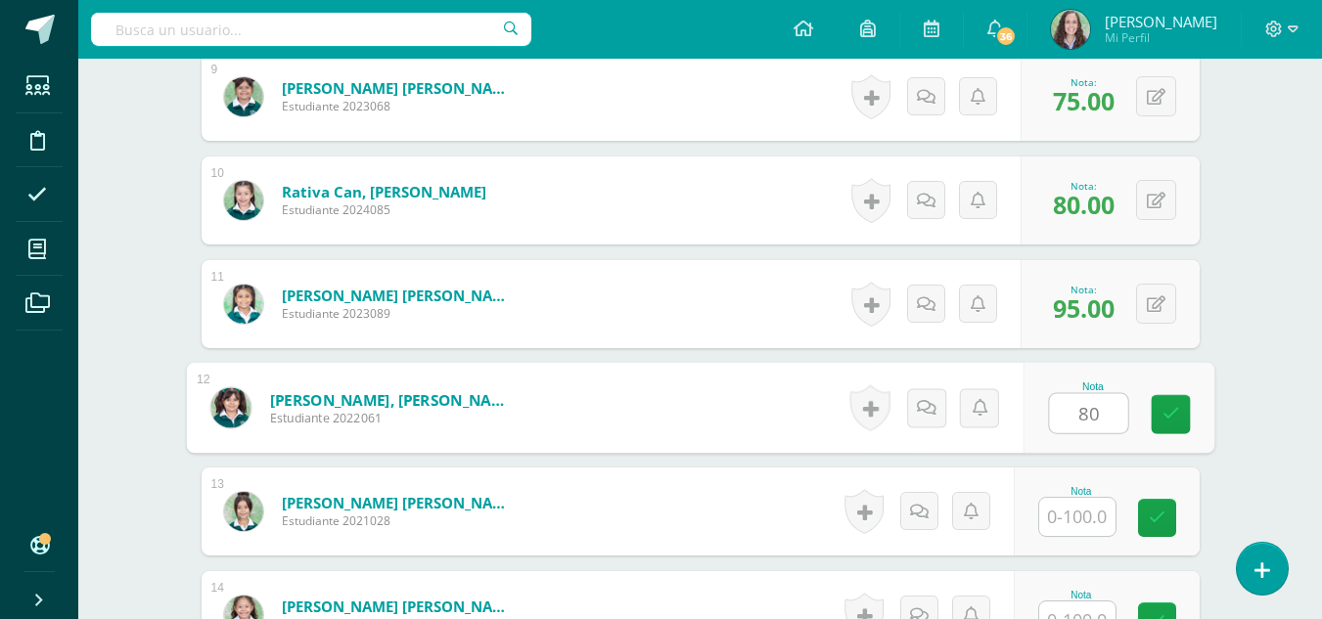
type input "80"
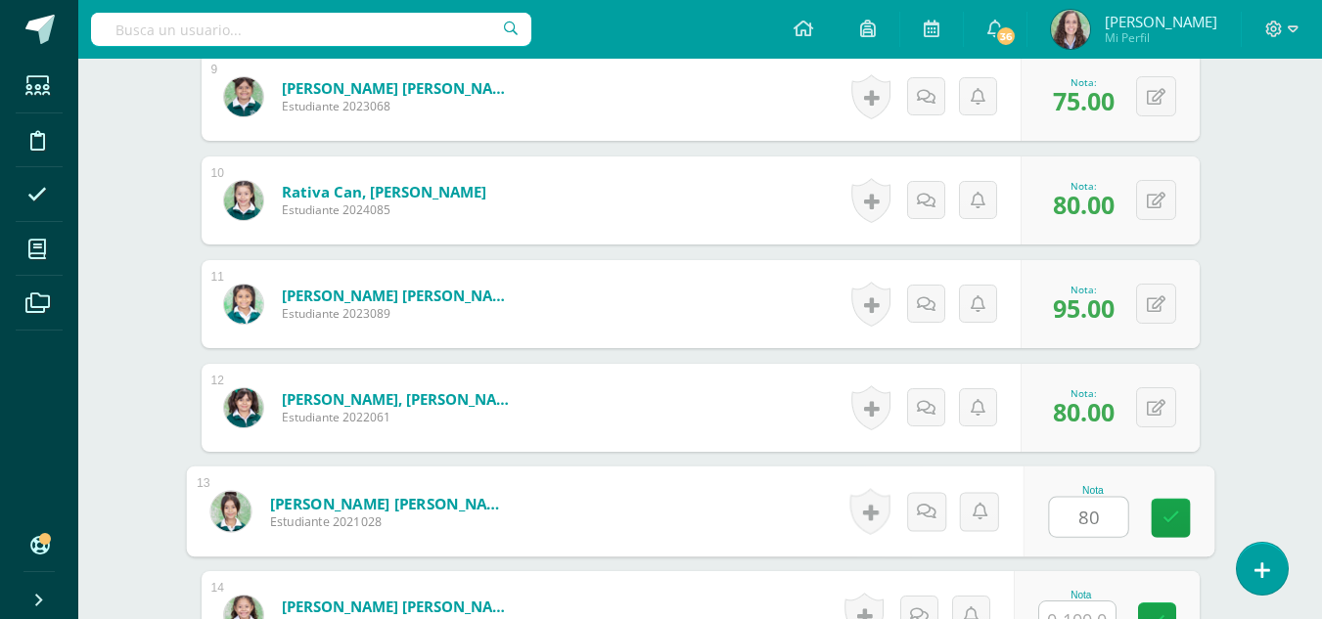
type input "80"
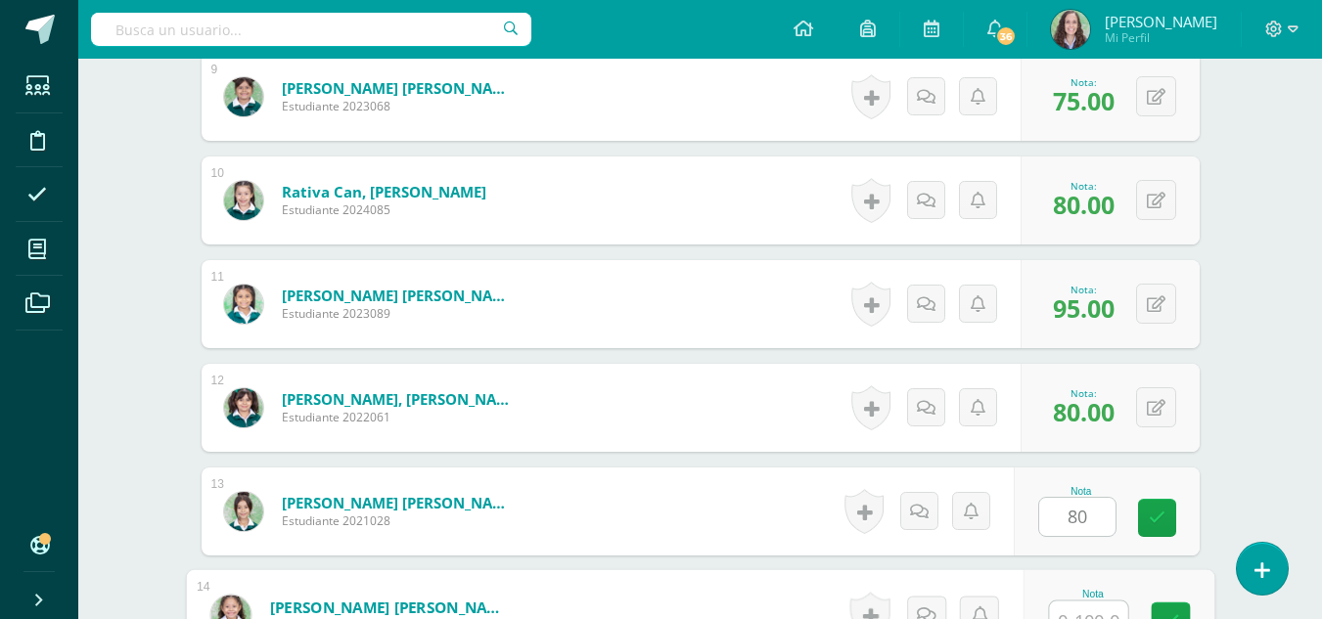
scroll to position [1496, 0]
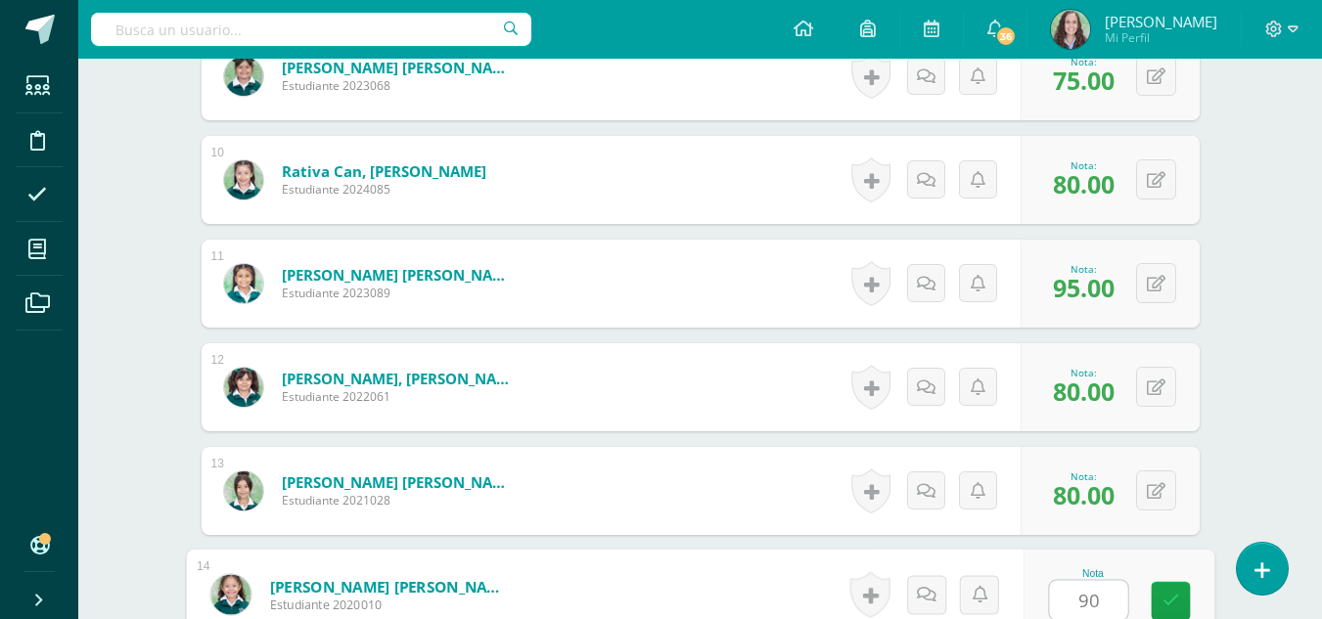
type input "90"
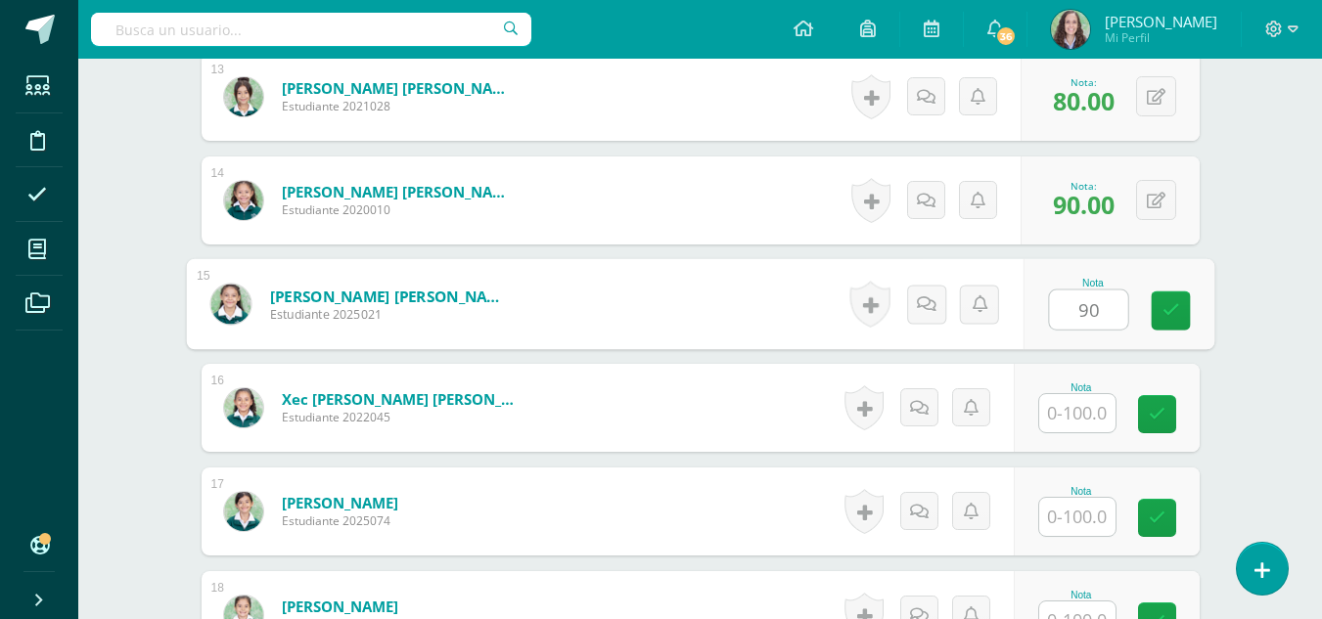
type input "90"
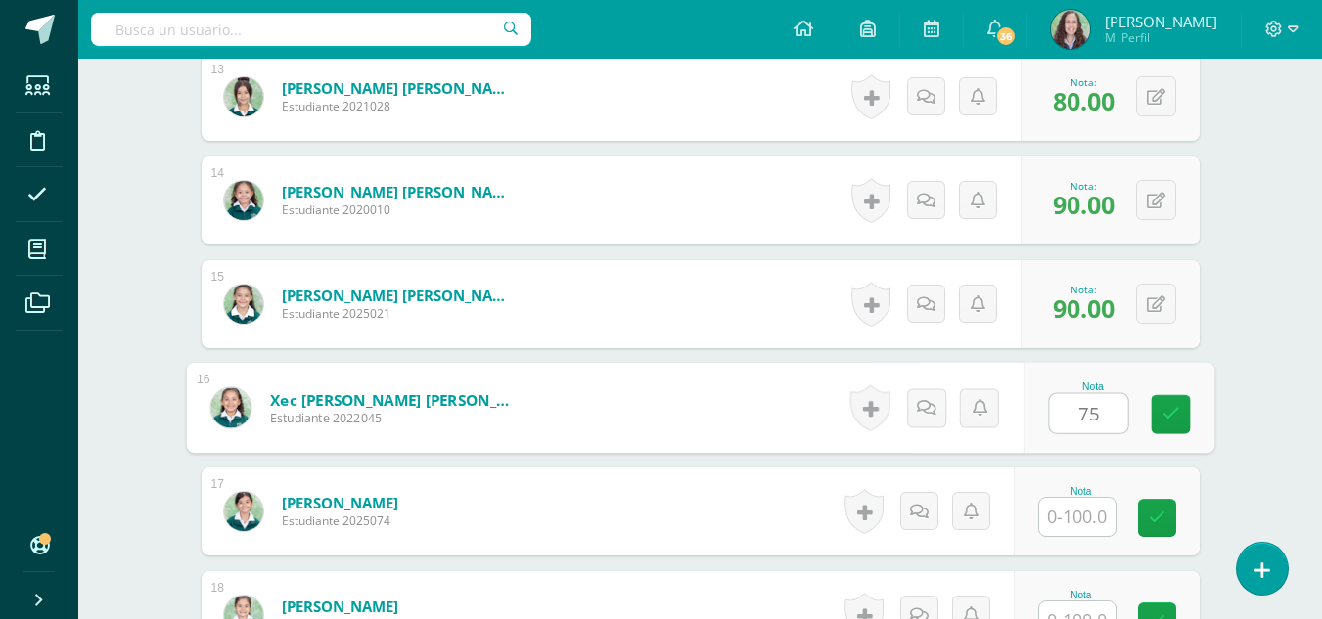
type input "75"
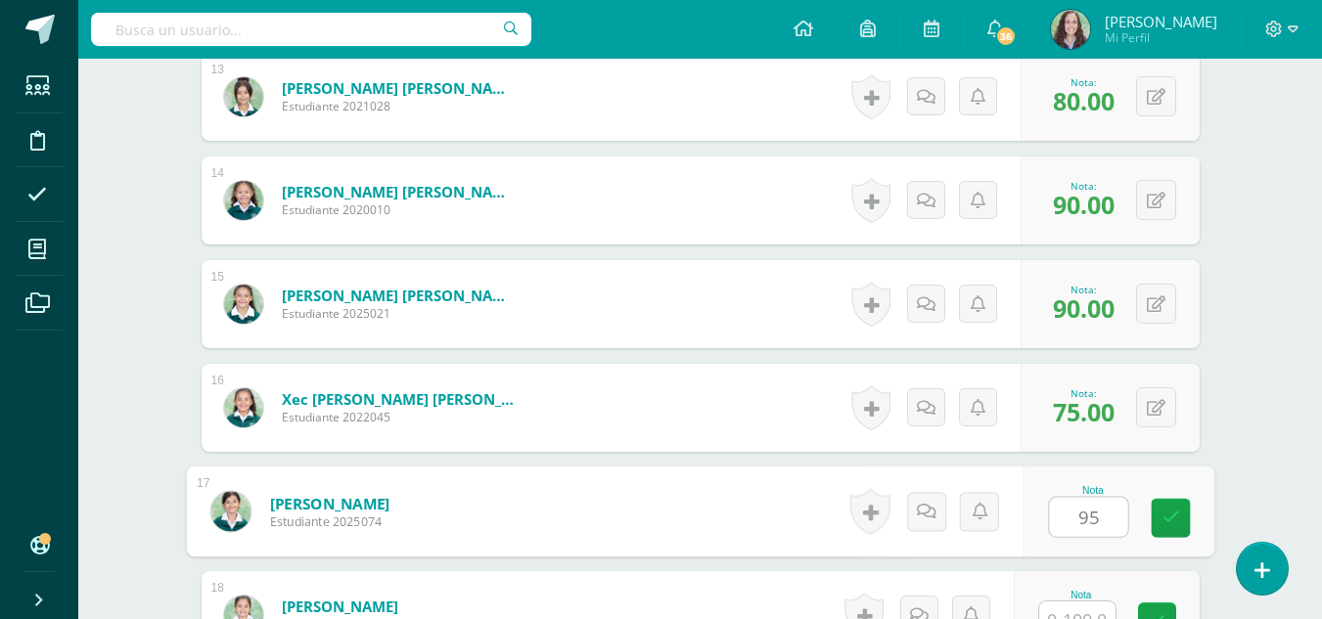
type input "95"
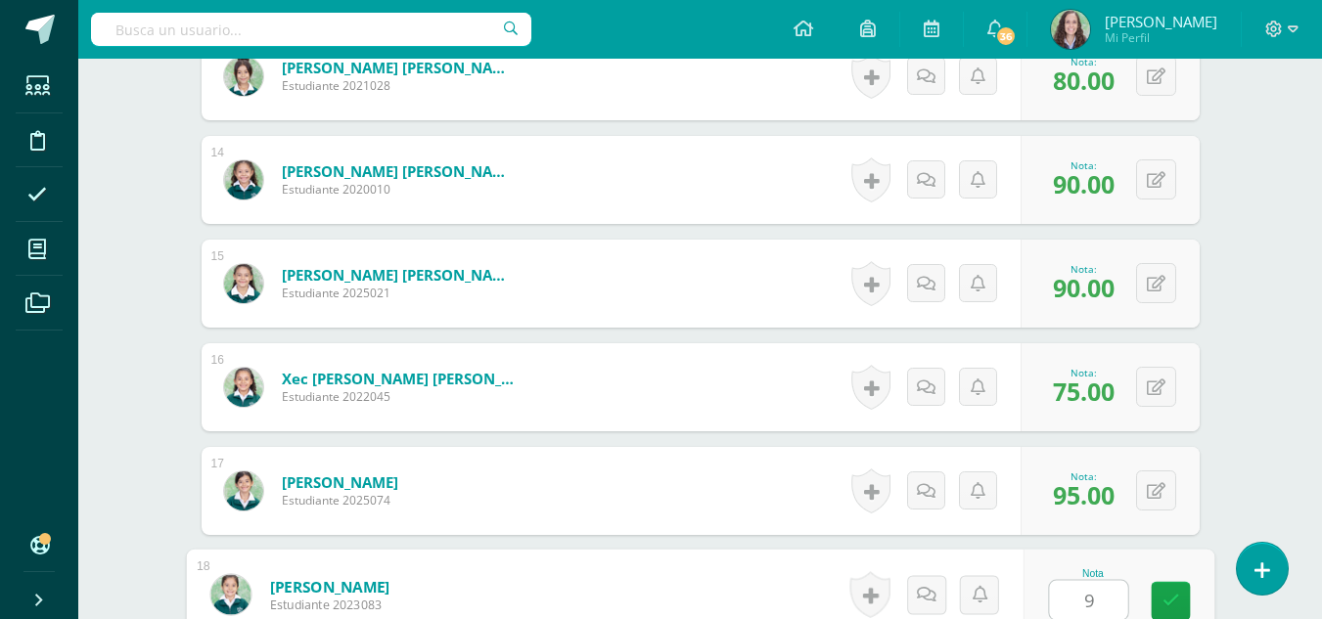
type input "95"
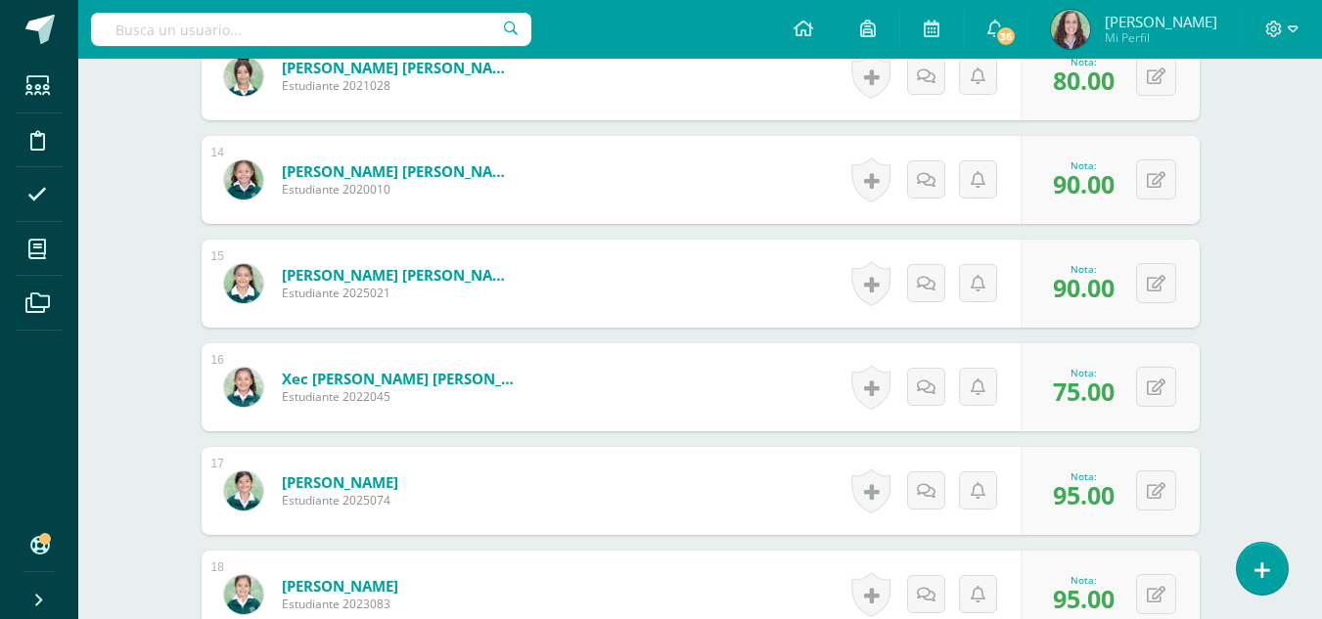
click at [1066, 31] on img at bounding box center [1070, 29] width 39 height 39
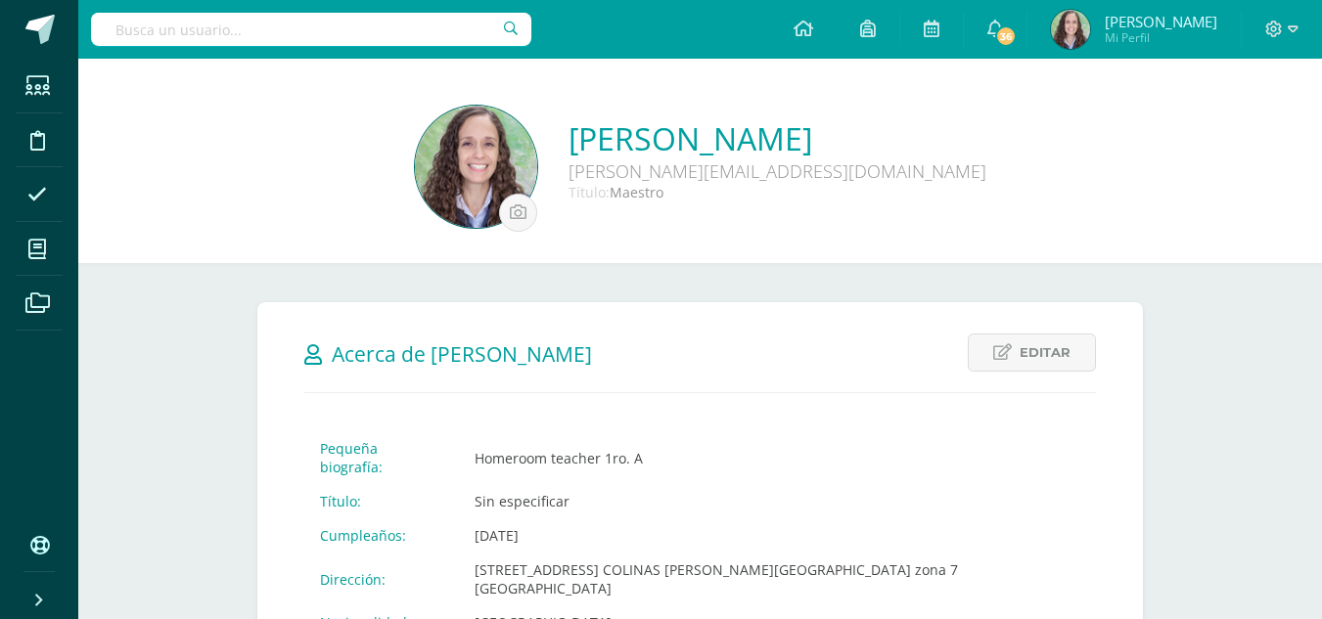
click at [443, 160] on img at bounding box center [476, 167] width 122 height 122
click at [500, 211] on input "file" at bounding box center [518, 213] width 36 height 36
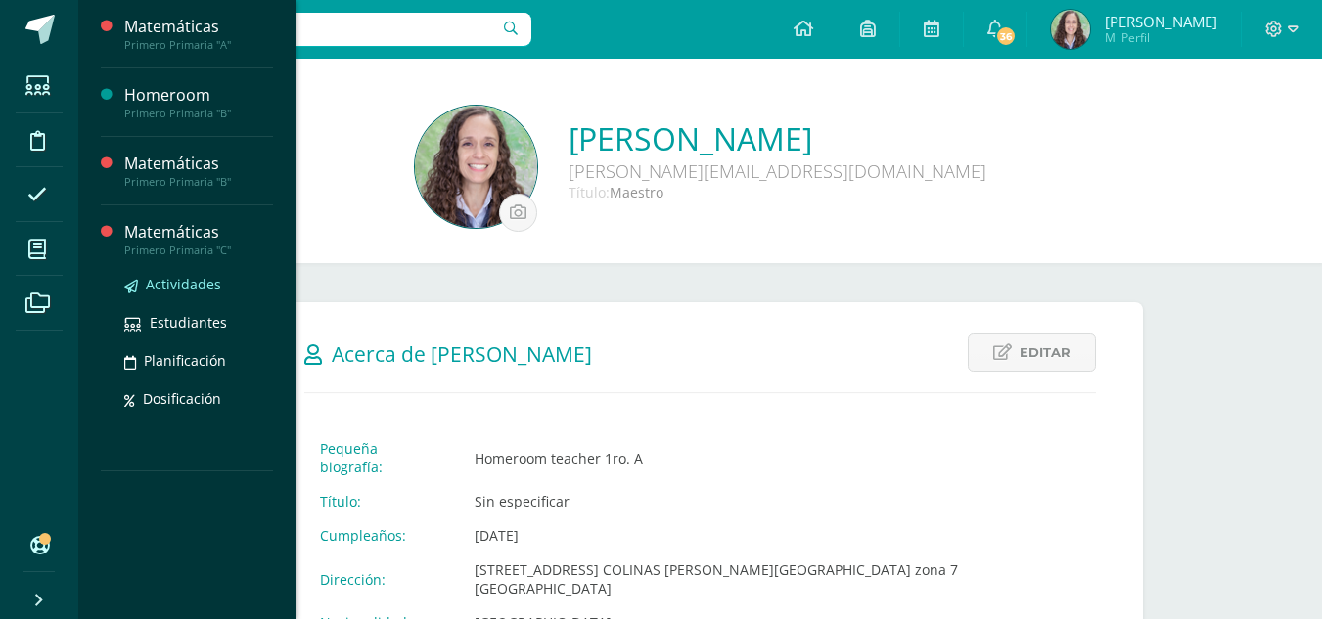
click at [162, 283] on span "Actividades" at bounding box center [183, 284] width 75 height 19
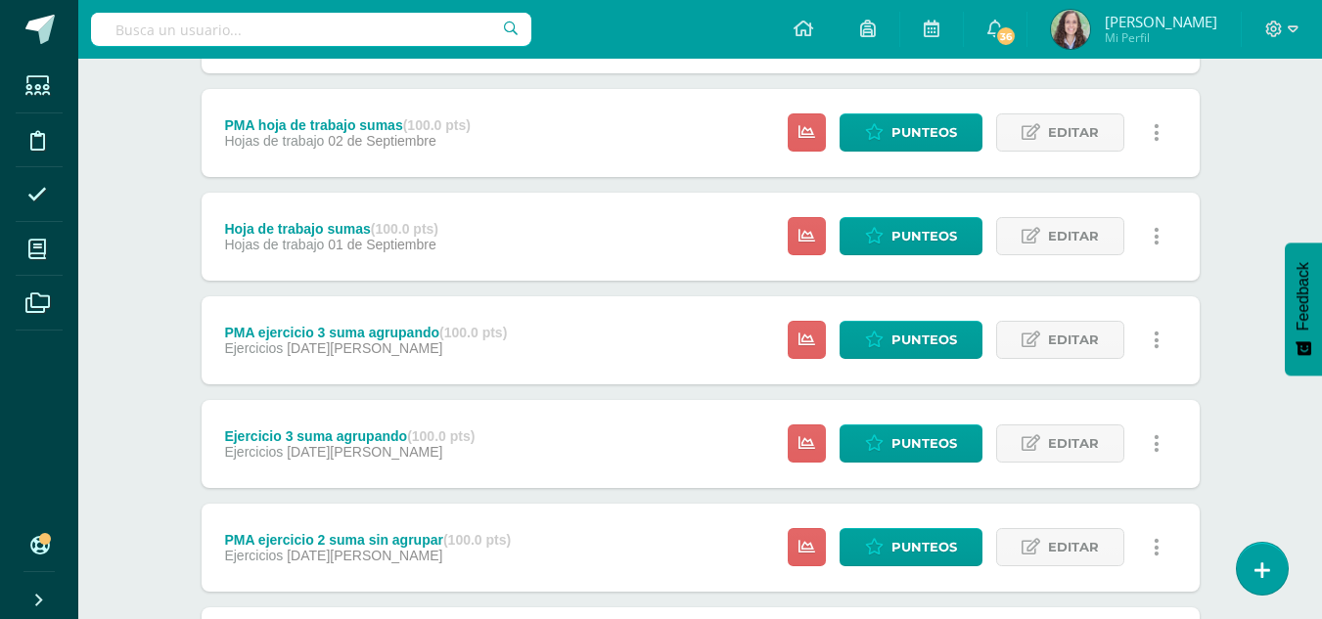
scroll to position [967, 0]
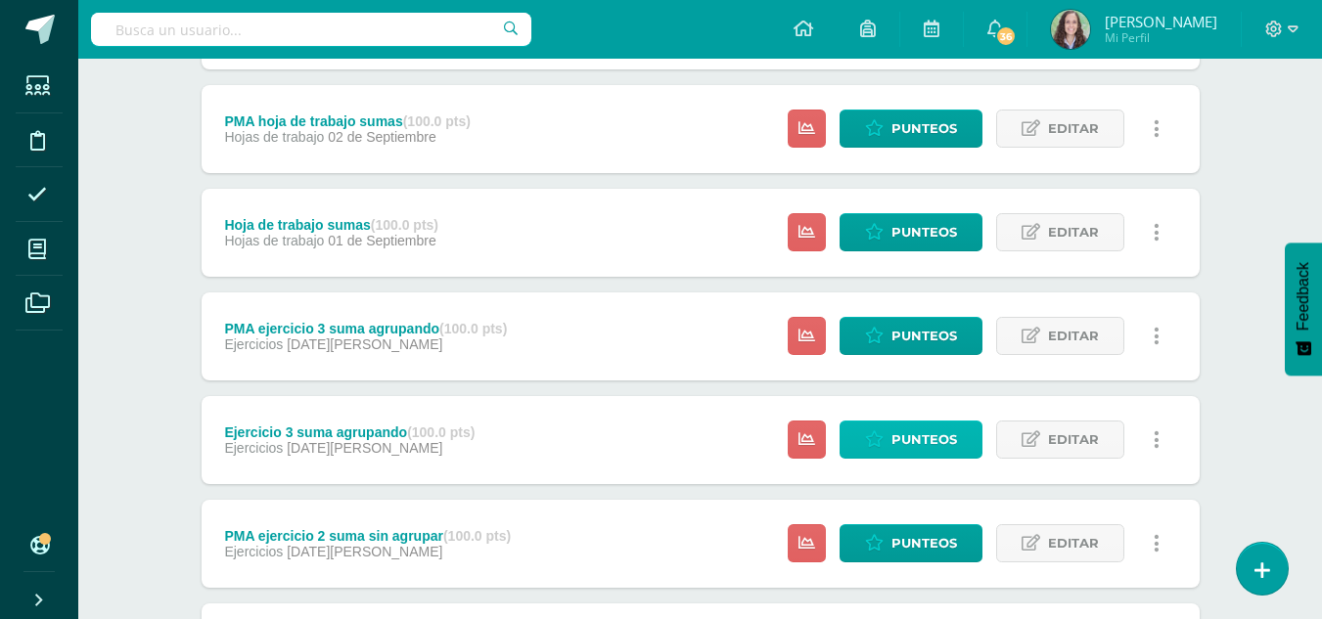
click at [910, 437] on span "Punteos" at bounding box center [924, 440] width 66 height 36
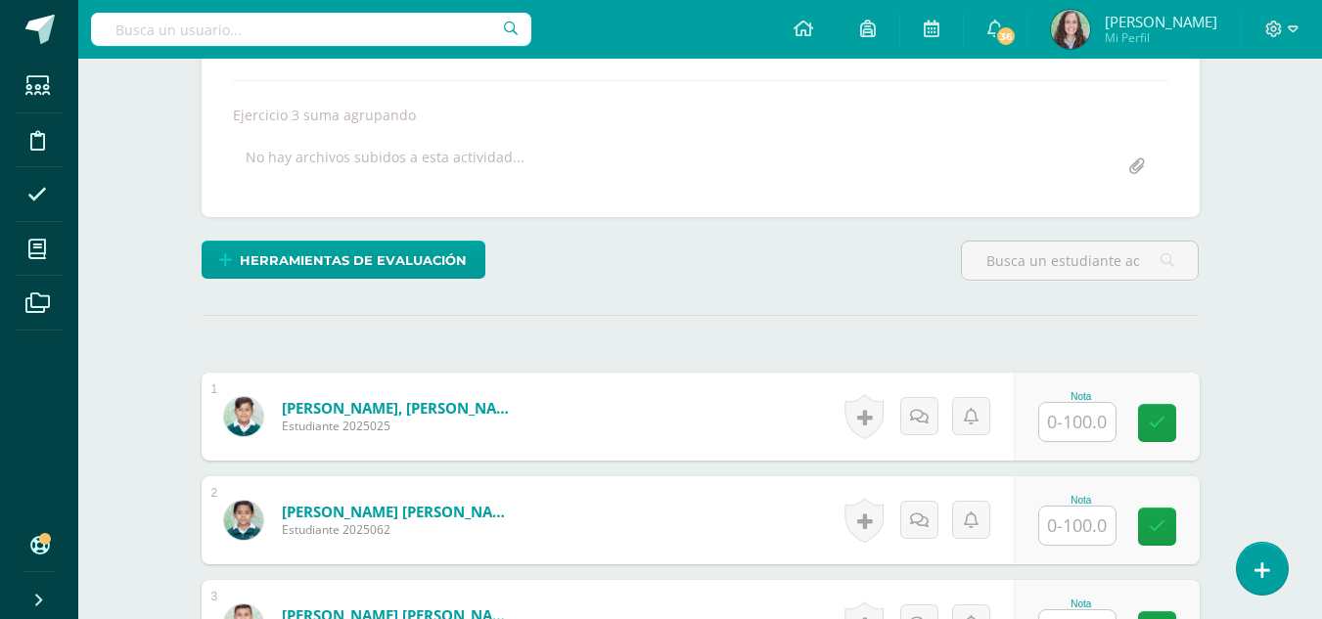
scroll to position [327, 0]
click at [1084, 416] on input "text" at bounding box center [1077, 421] width 76 height 38
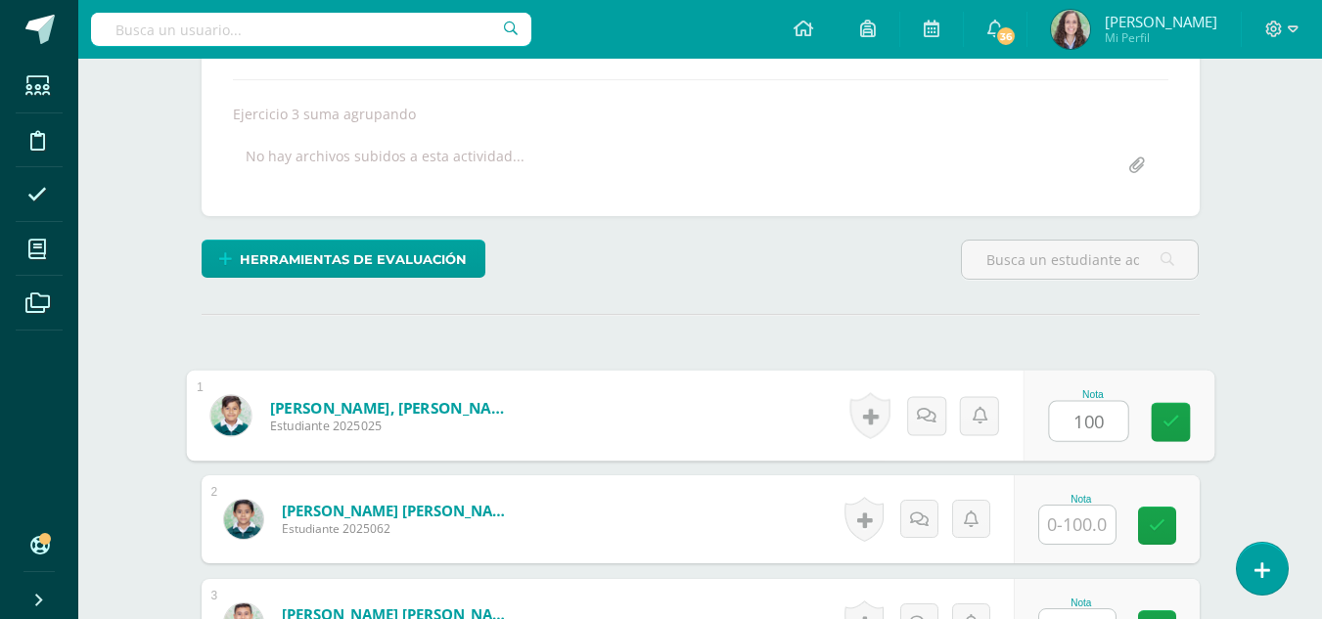
type input "100"
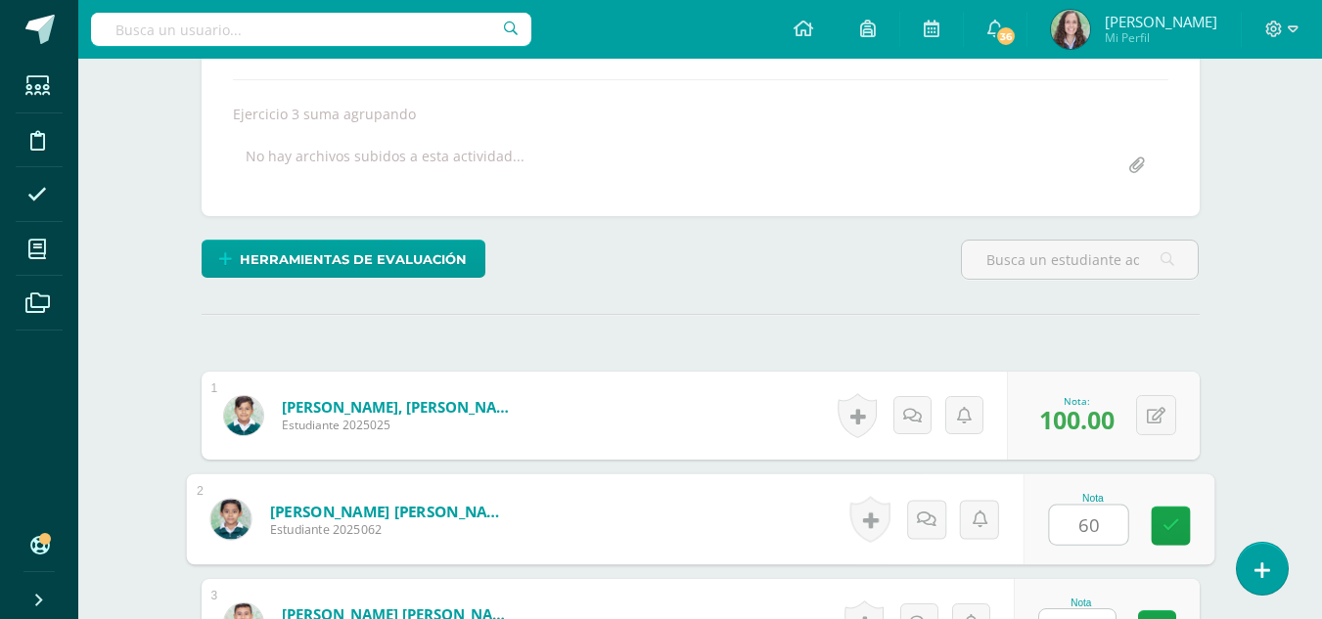
type input "60"
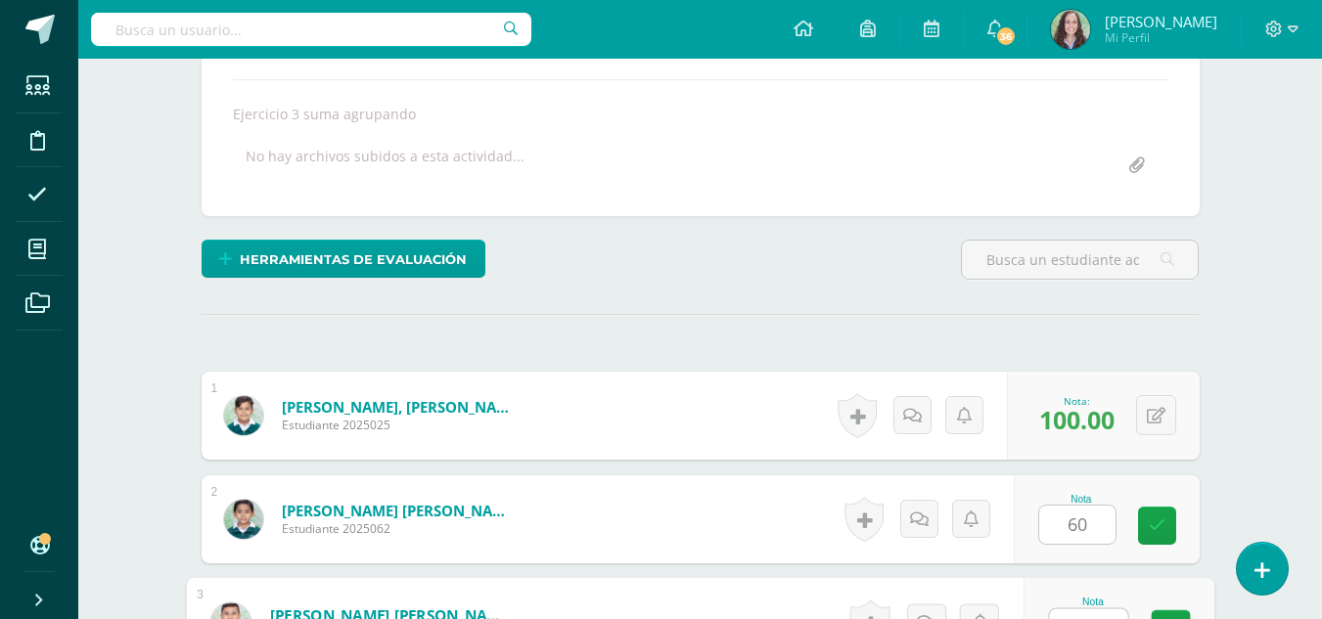
scroll to position [355, 0]
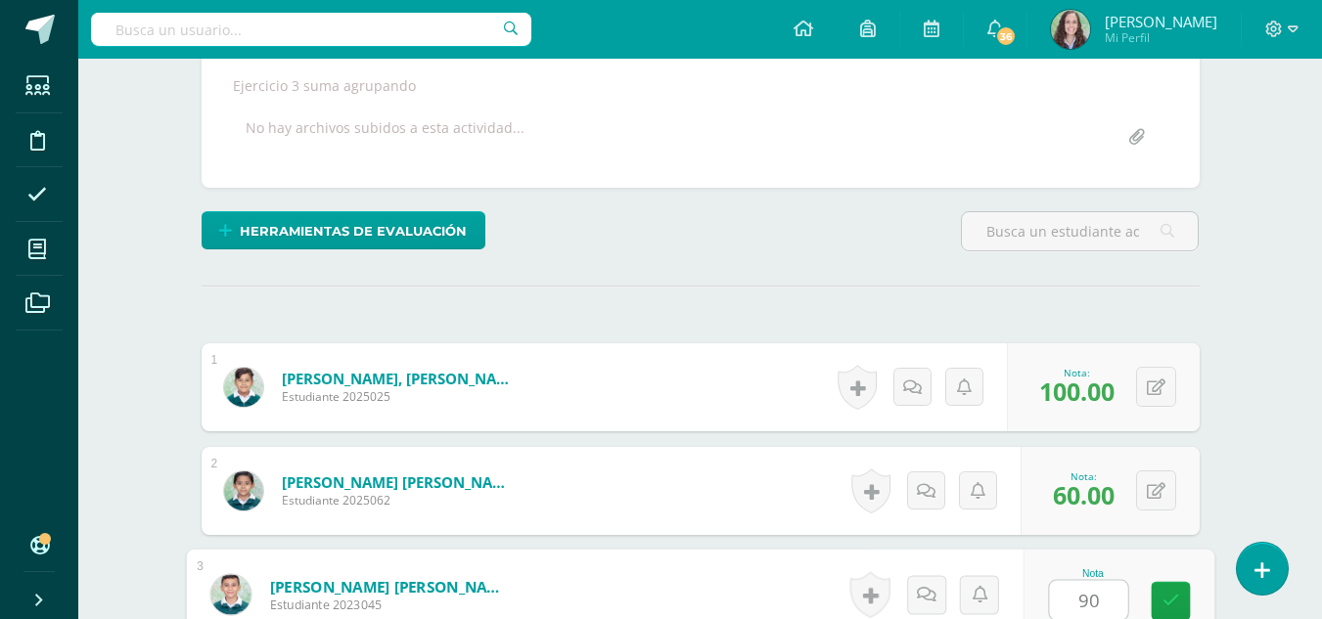
type input "90"
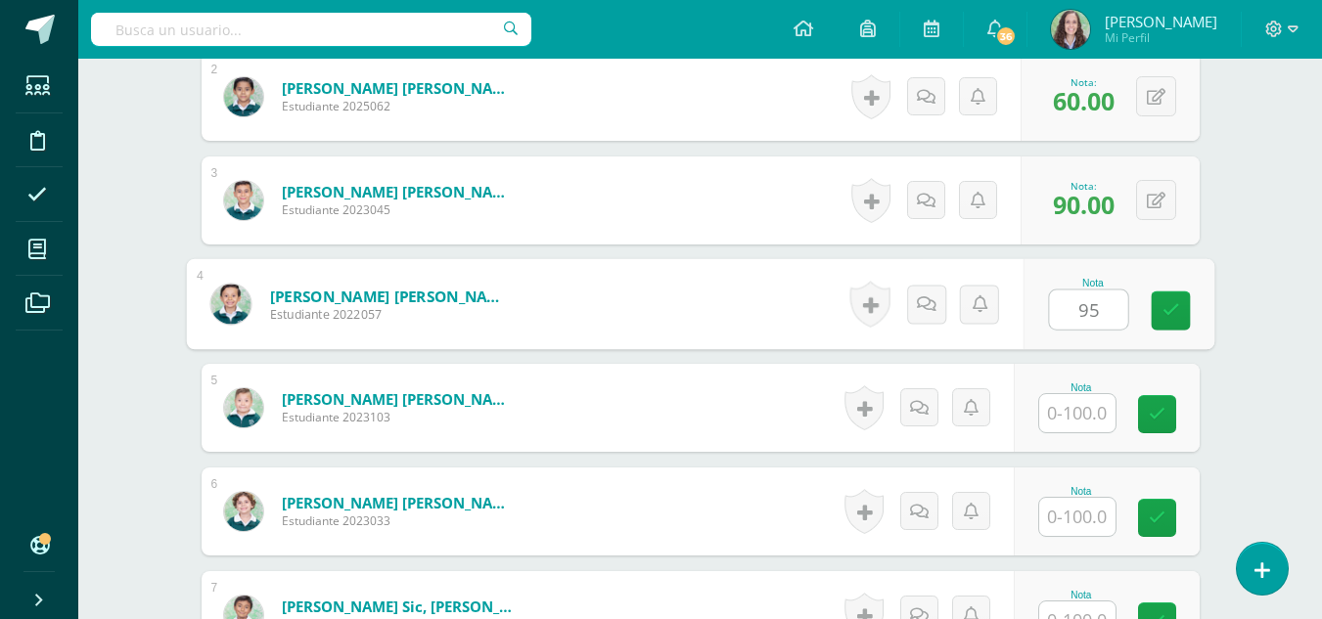
type input "95"
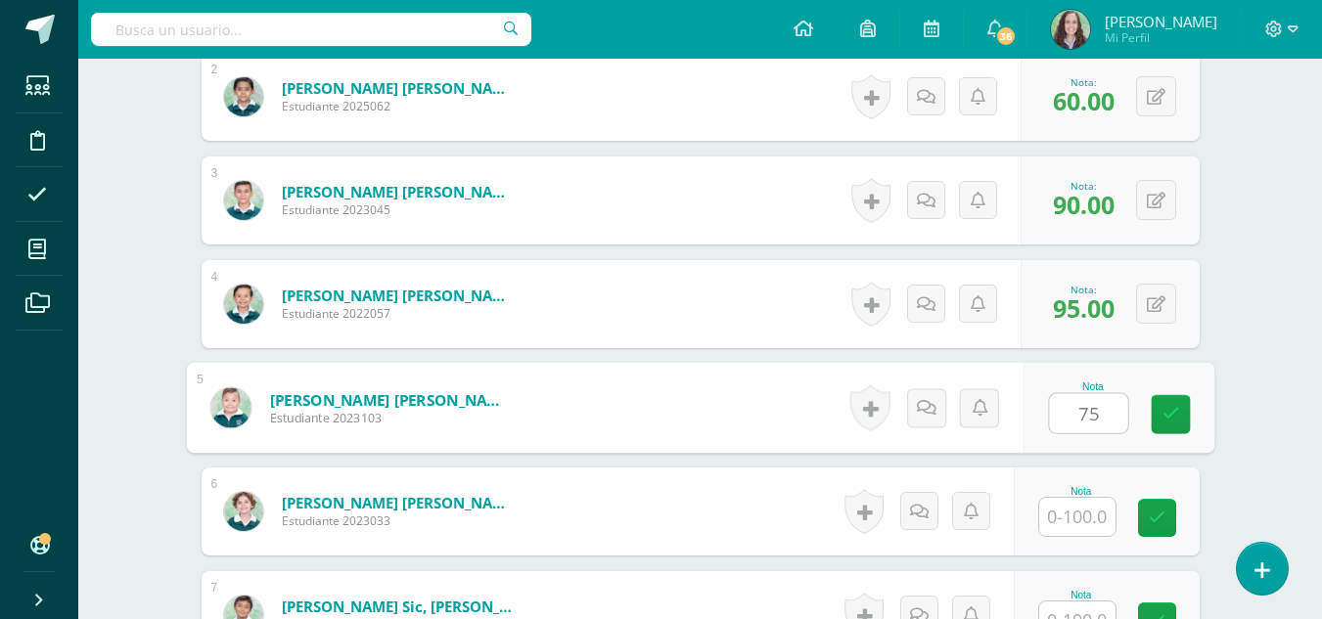
type input "75"
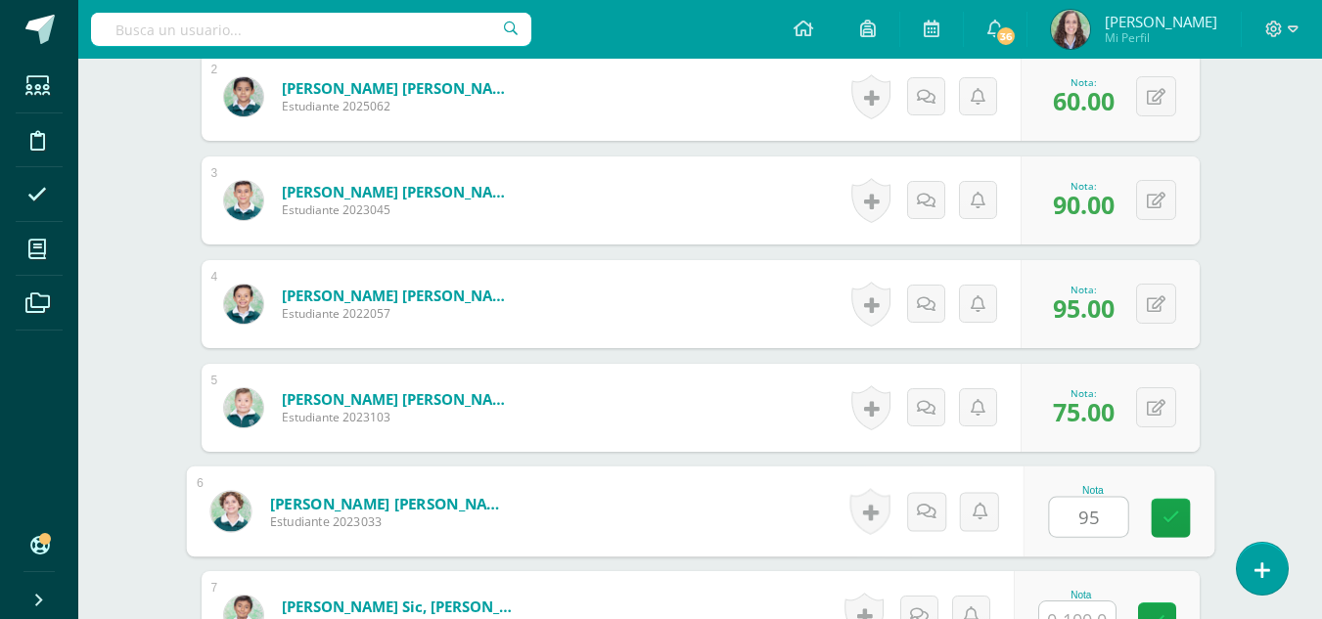
type input "95"
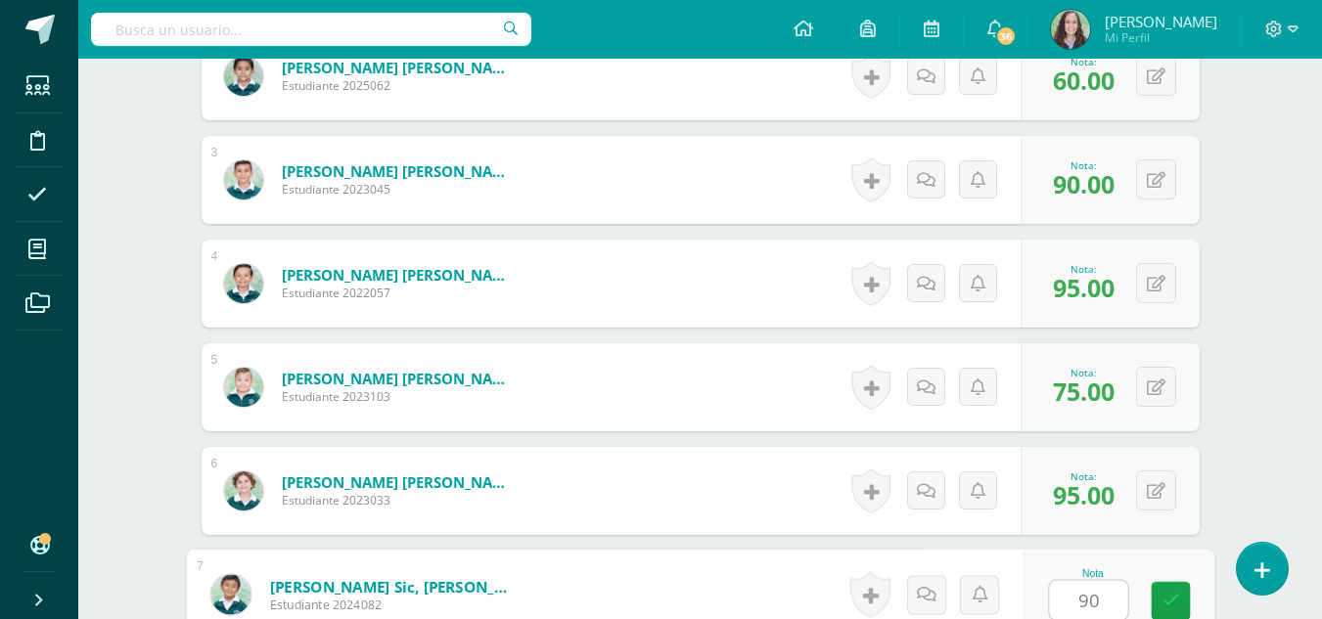
type input "90"
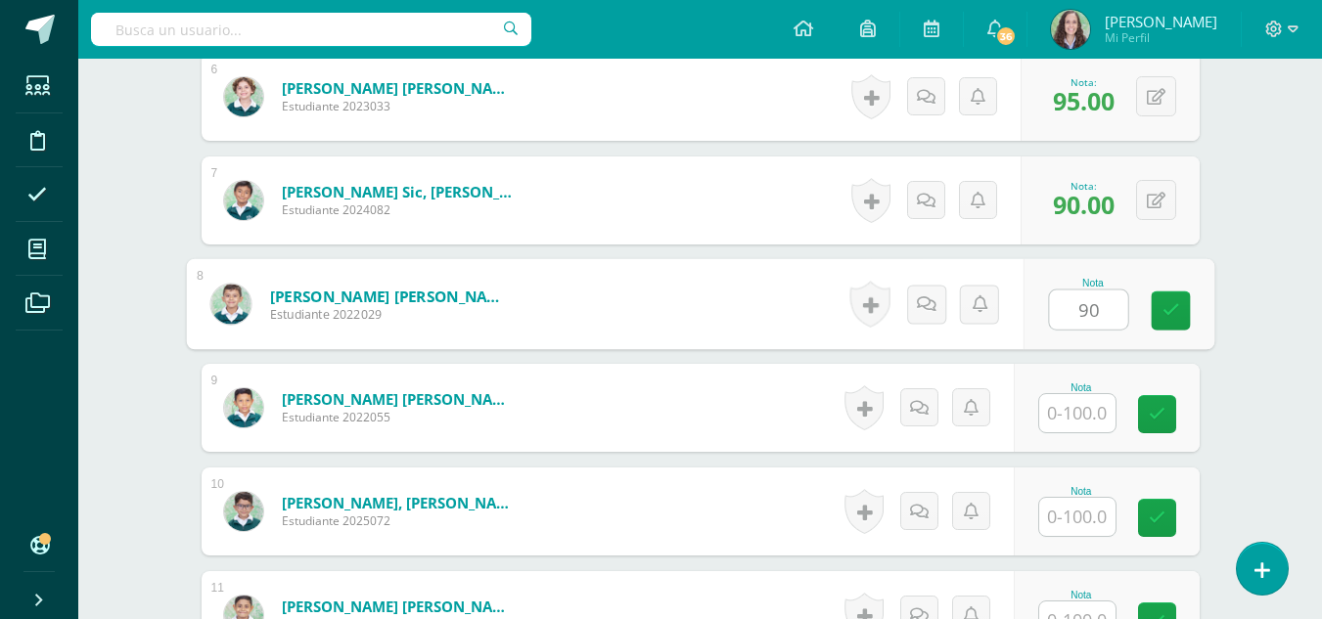
type input "90"
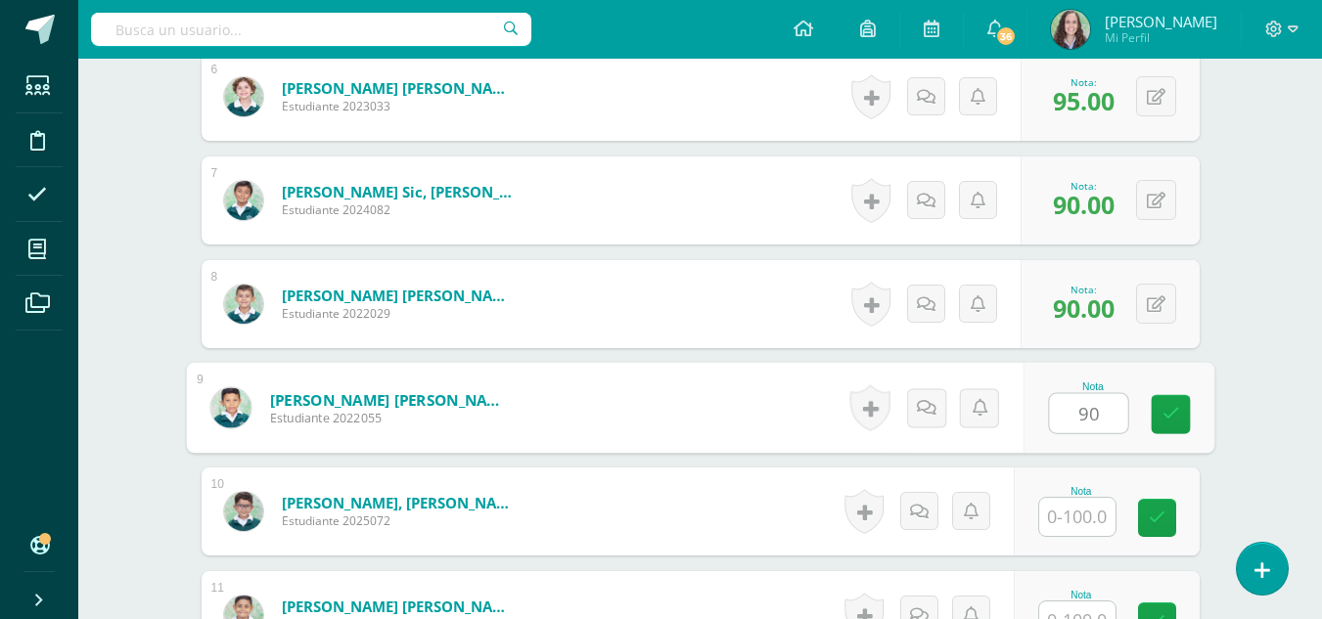
type input "90"
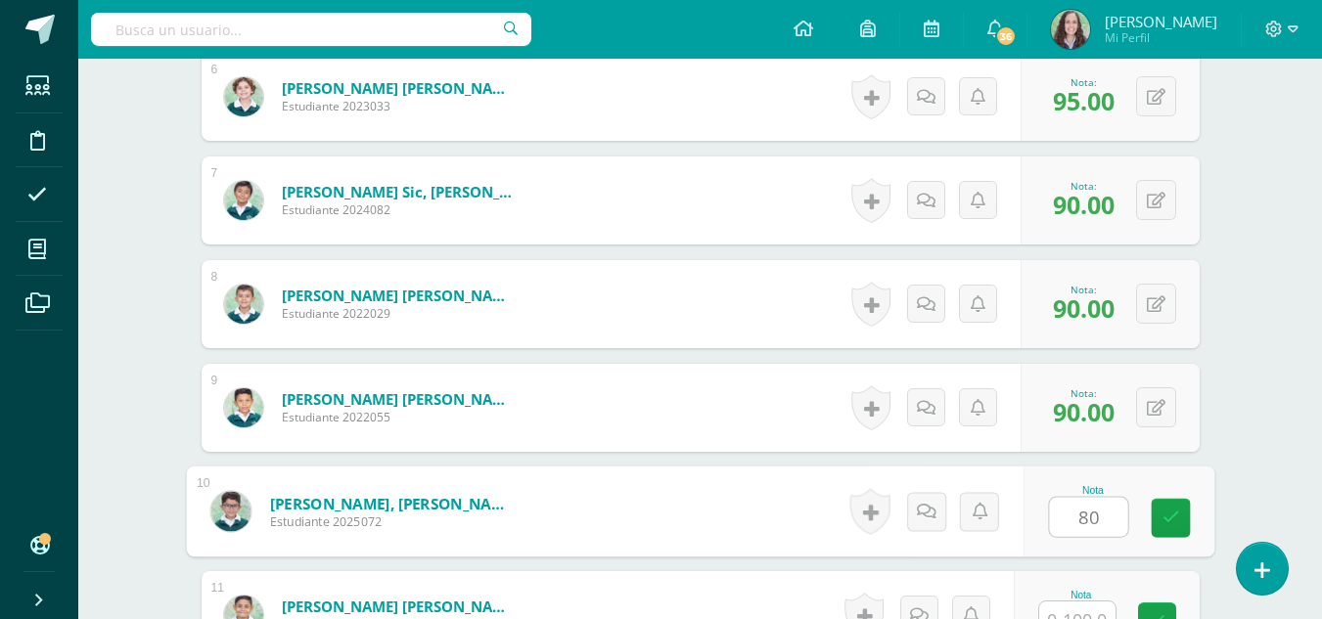
type input "80"
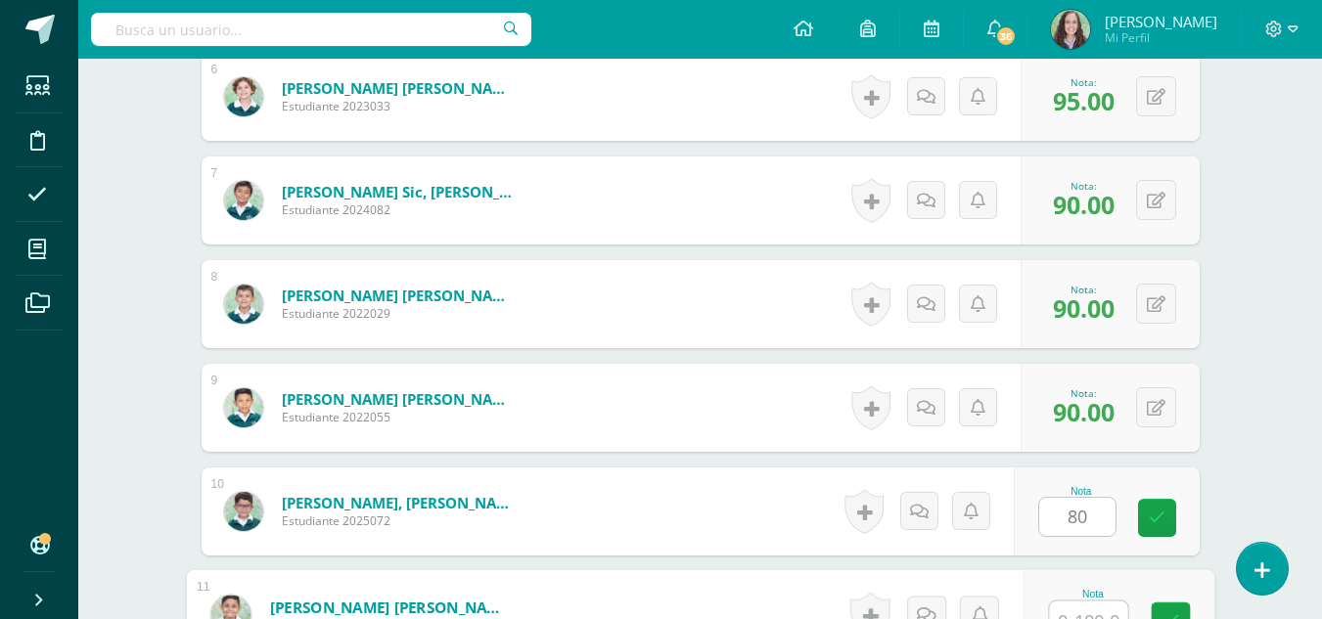
scroll to position [1185, 0]
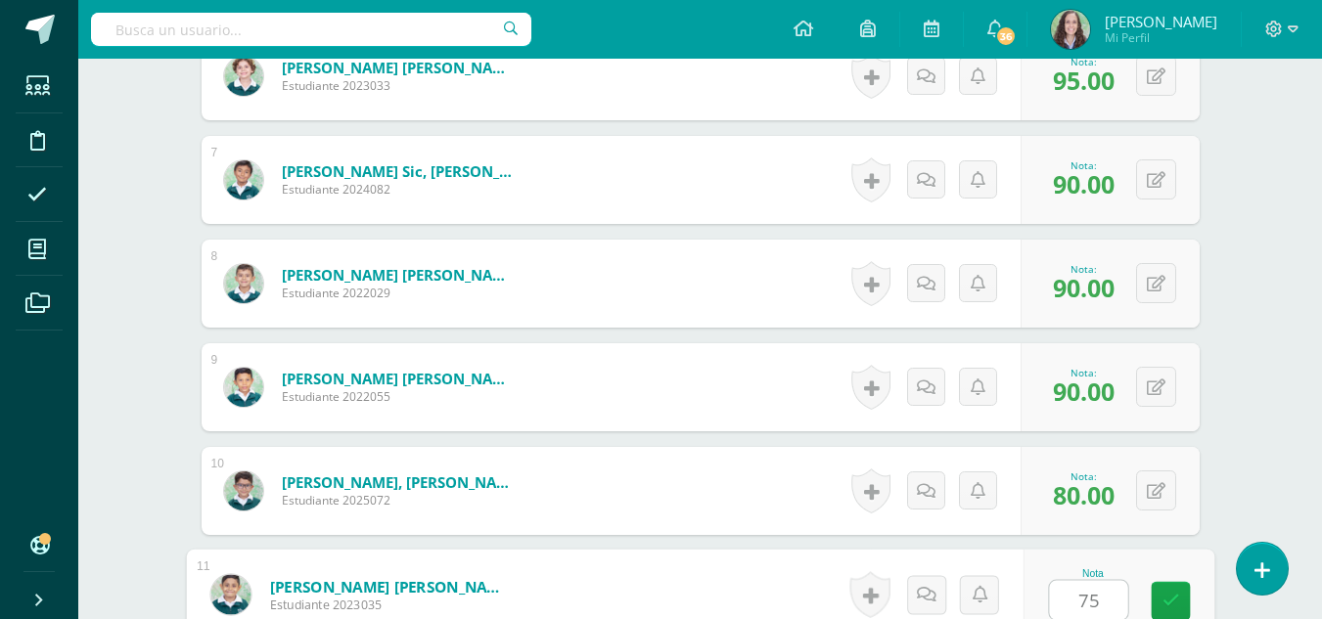
type input "75"
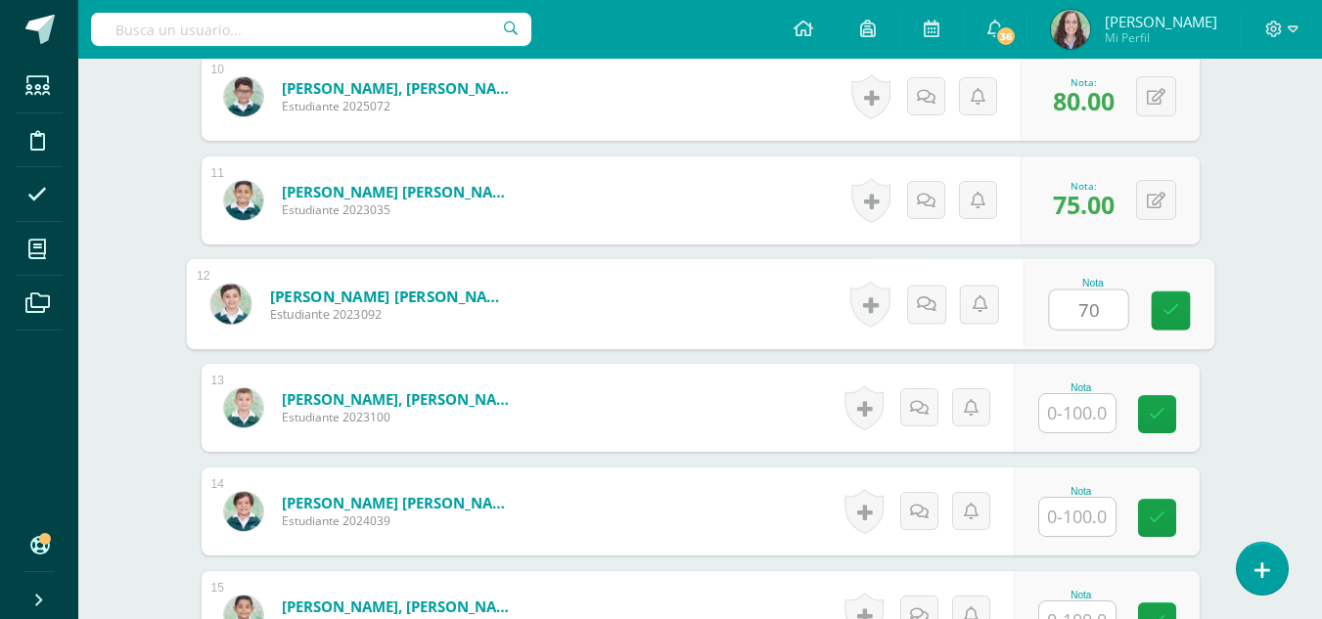
type input "70"
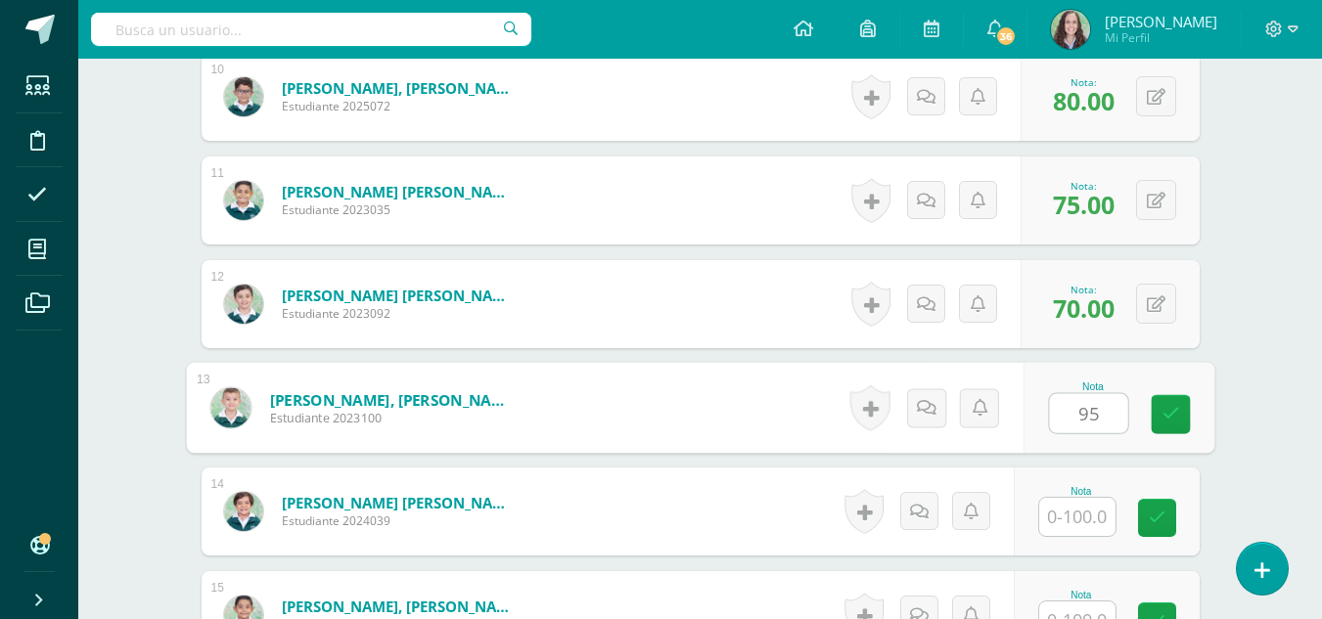
type input "95"
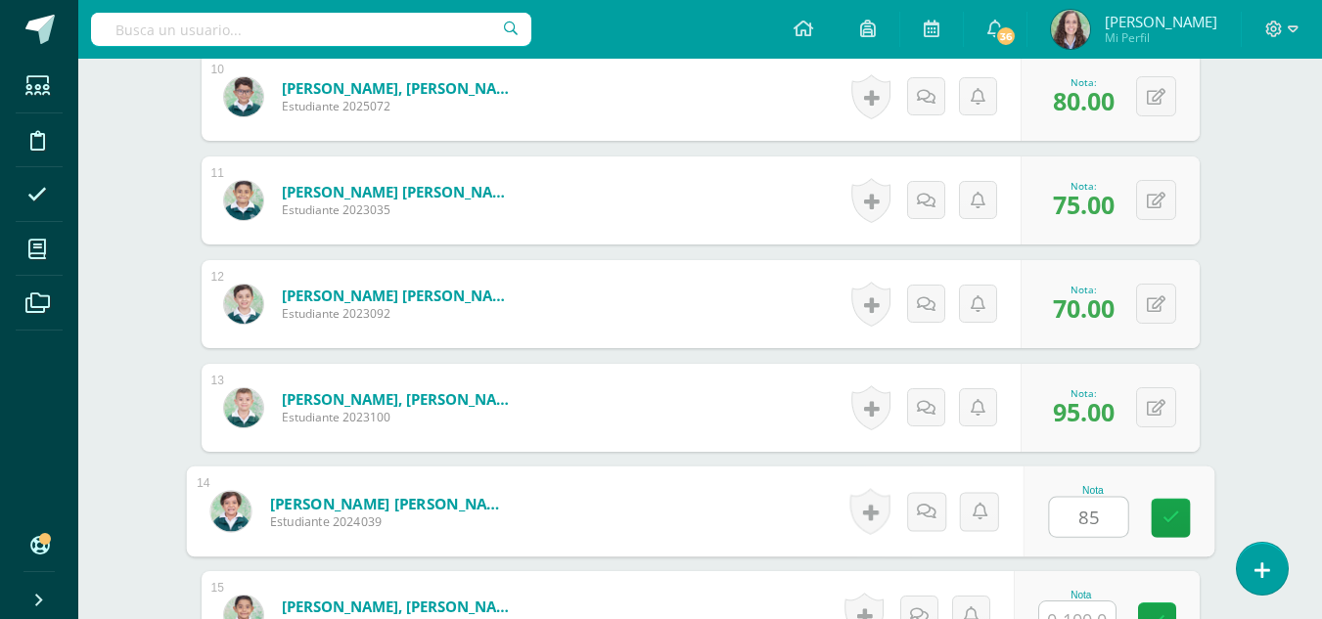
type input "85"
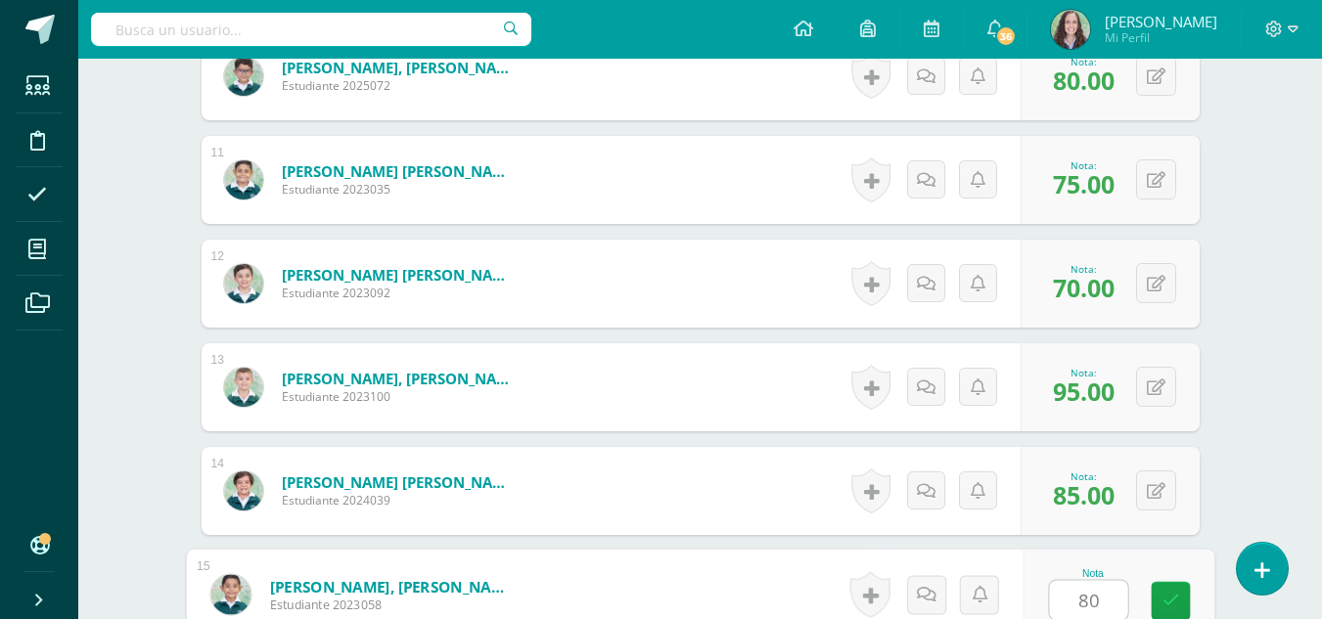
type input "80"
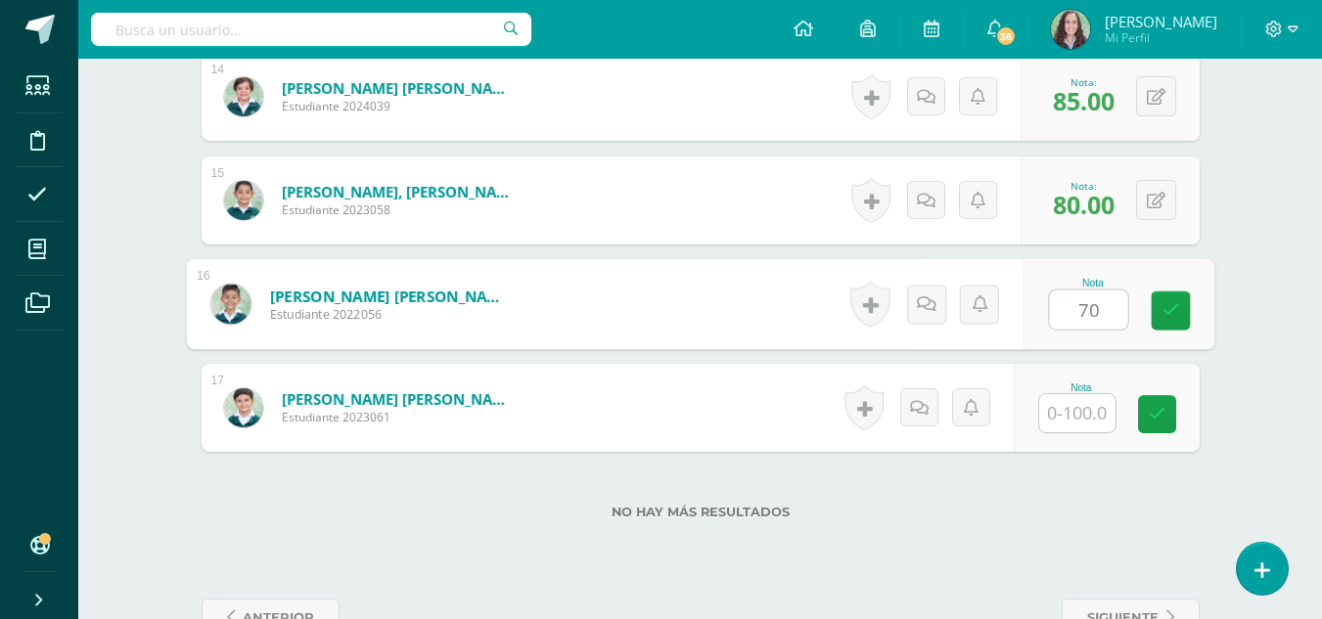
type input "70"
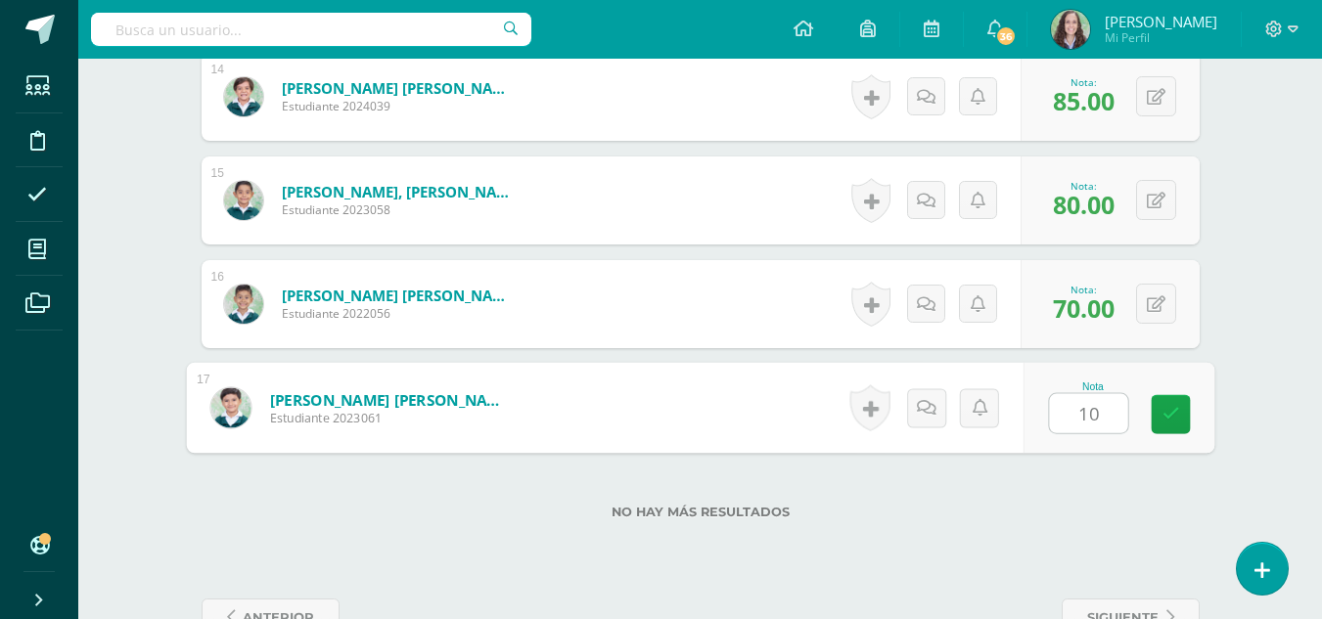
type input "100"
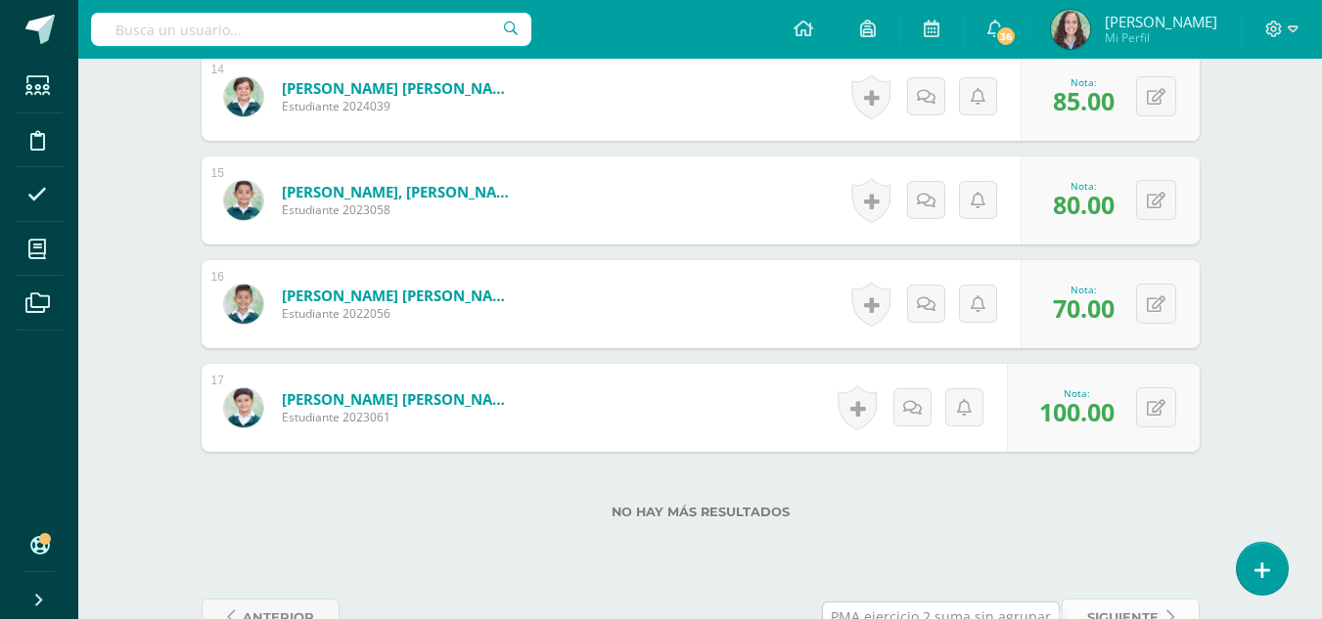
click at [1135, 613] on span "siguiente" at bounding box center [1122, 618] width 71 height 36
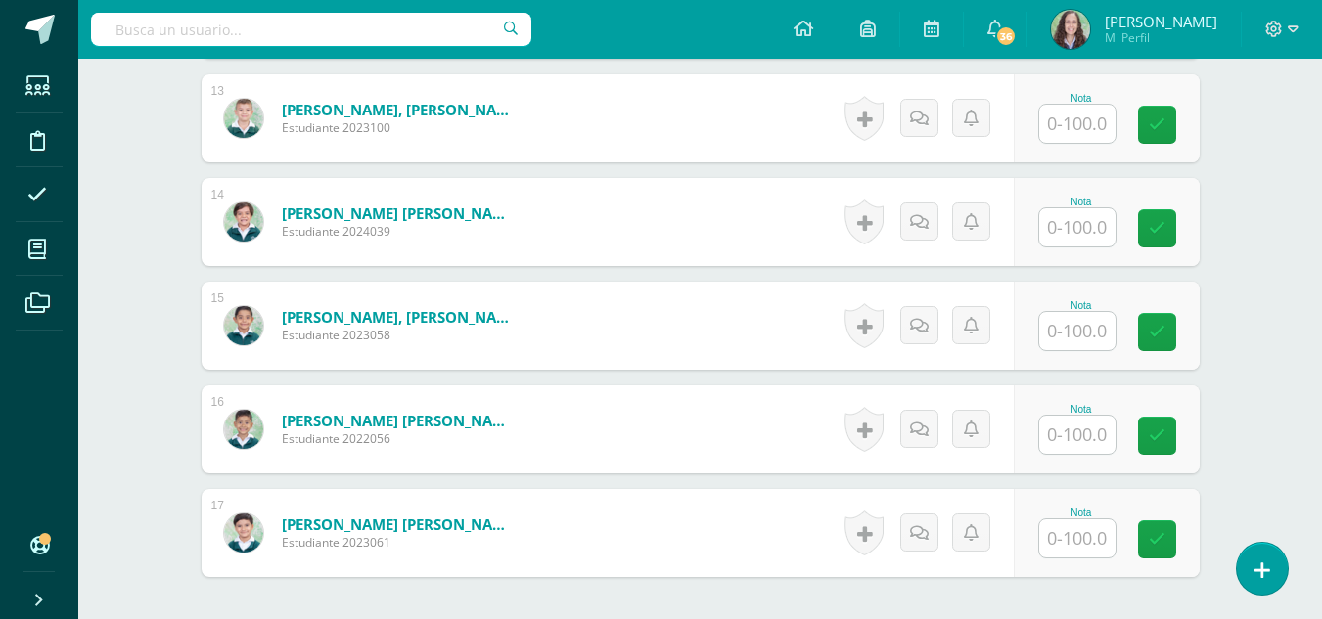
scroll to position [2051, 0]
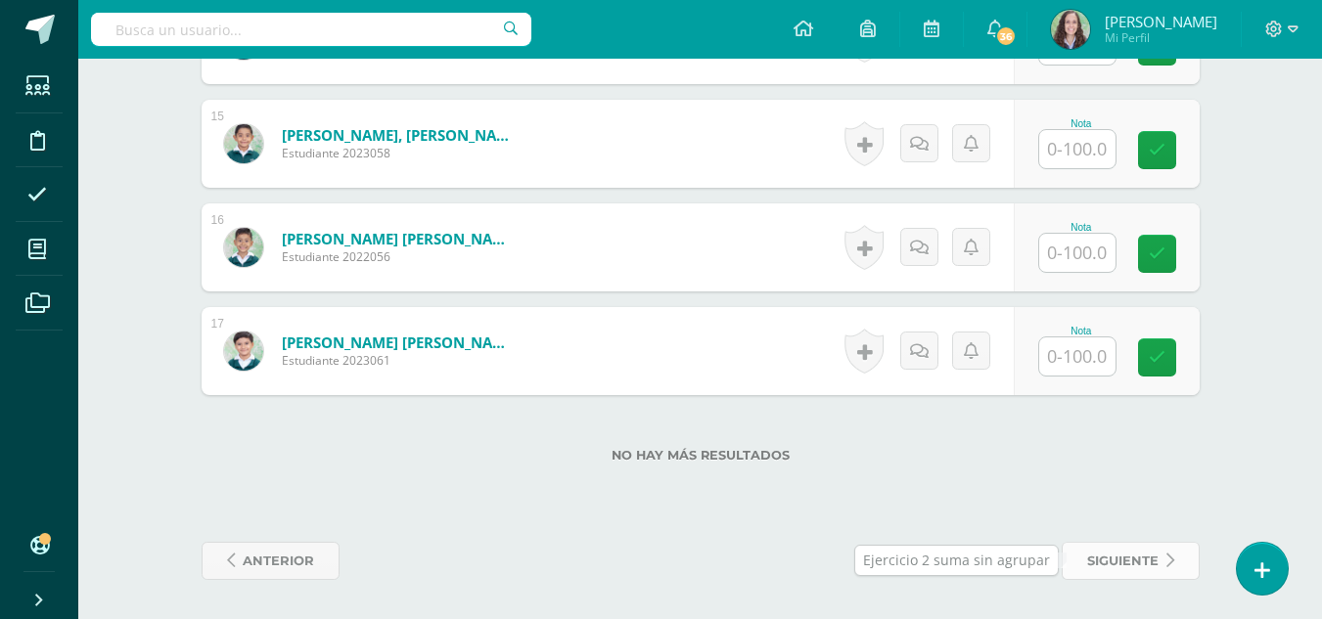
click at [1114, 558] on span "siguiente" at bounding box center [1122, 561] width 71 height 36
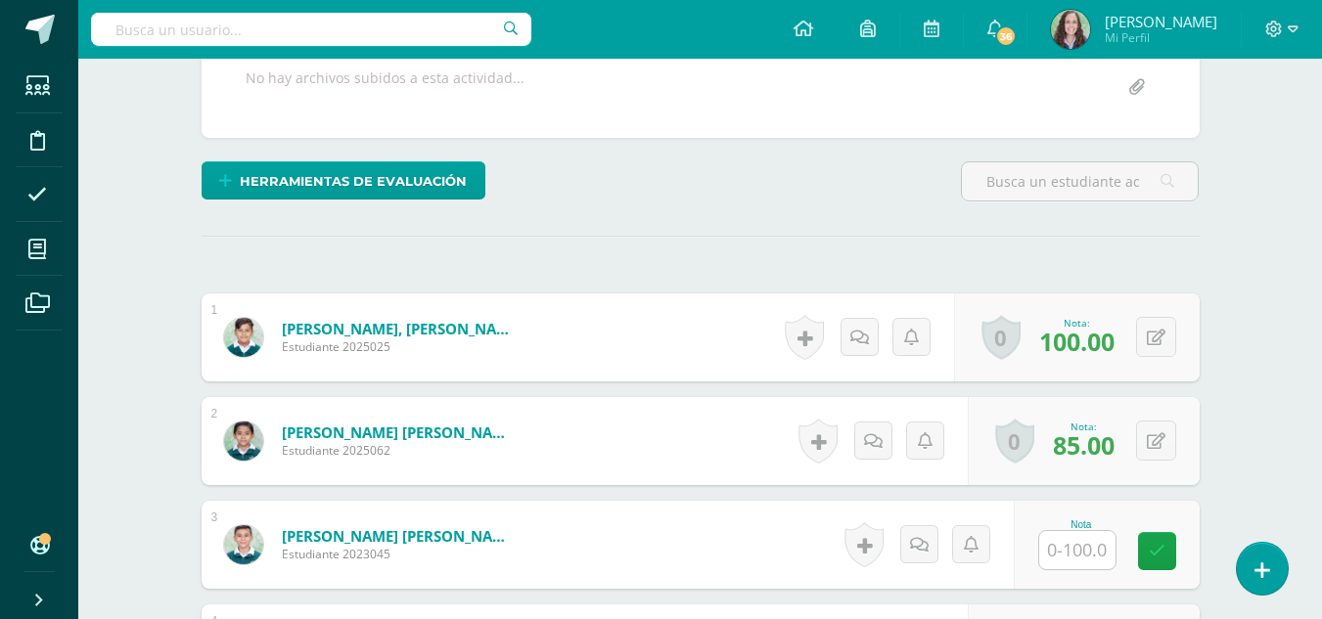
scroll to position [407, 0]
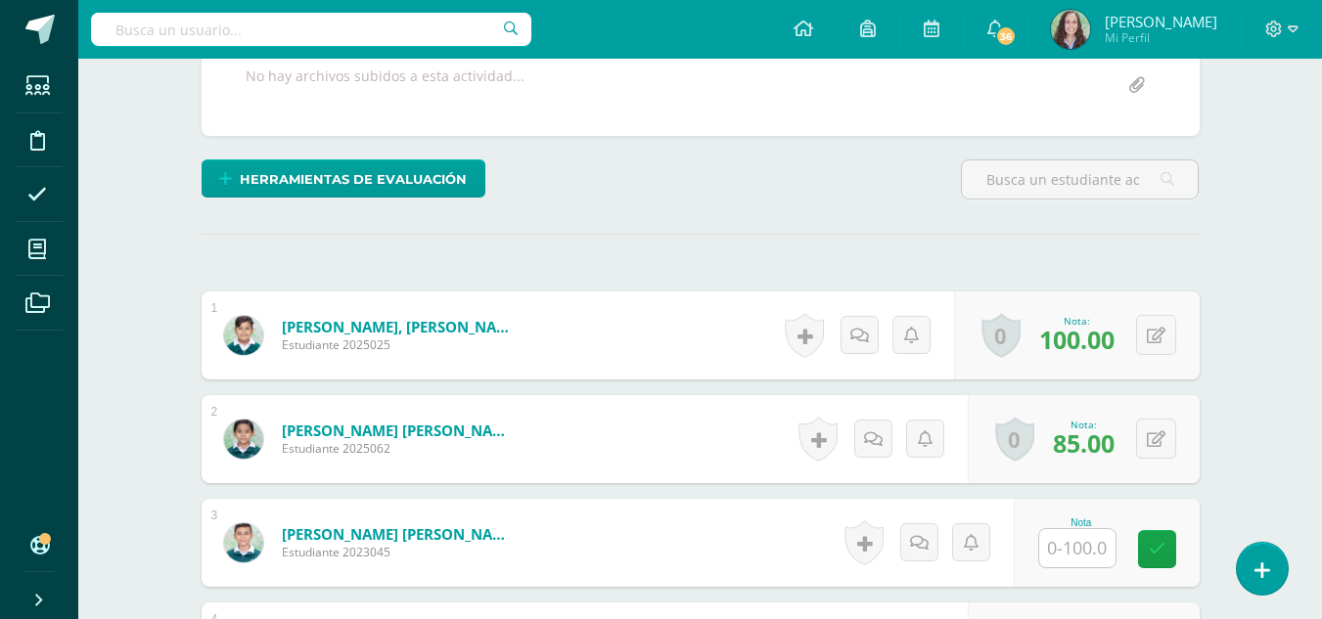
click at [1075, 556] on input "text" at bounding box center [1077, 548] width 76 height 38
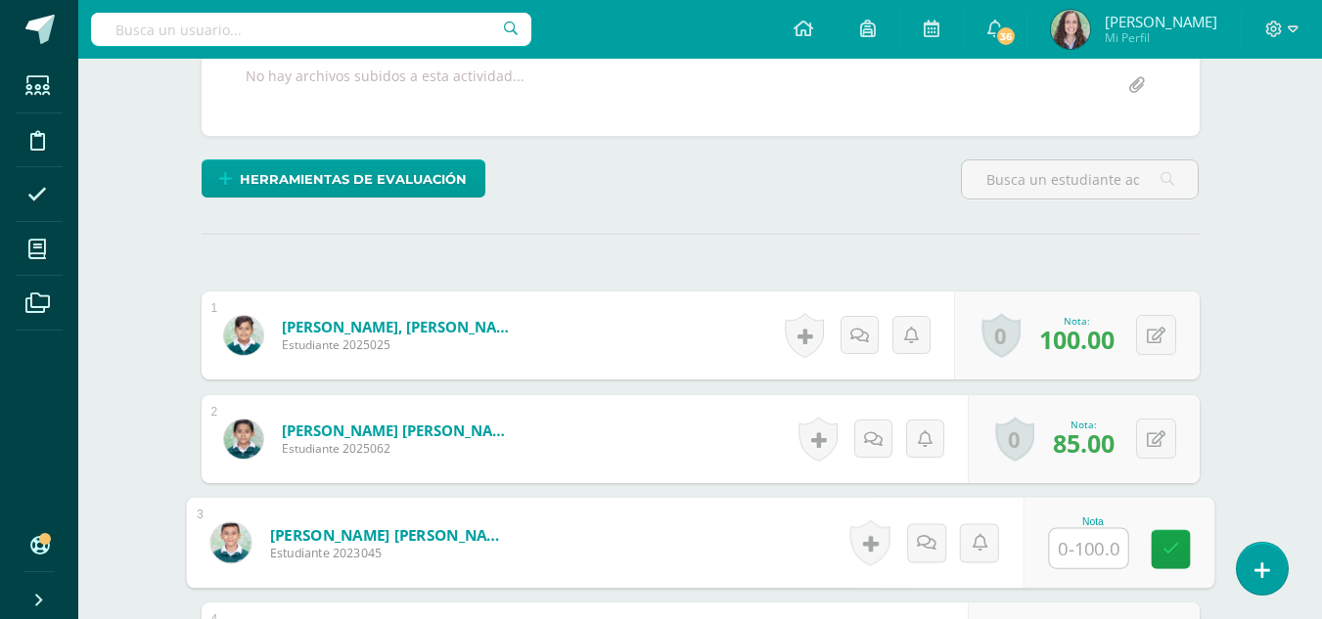
scroll to position [408, 0]
type input "100"
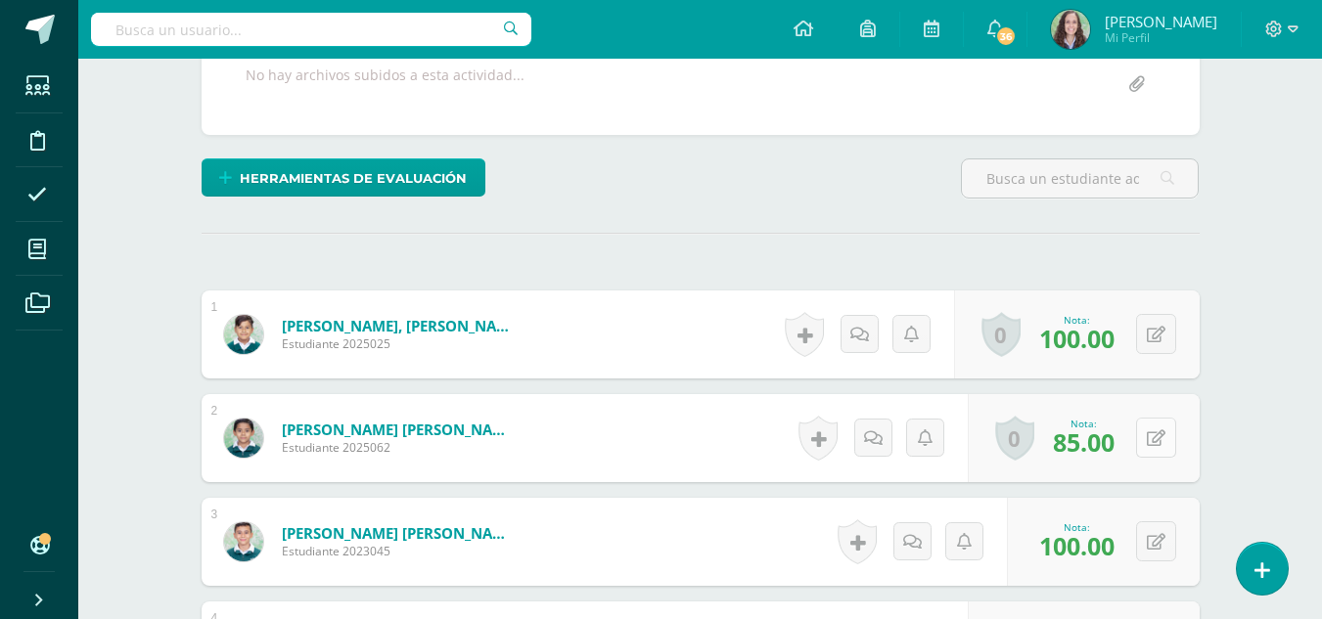
click at [1160, 434] on icon at bounding box center [1156, 439] width 19 height 17
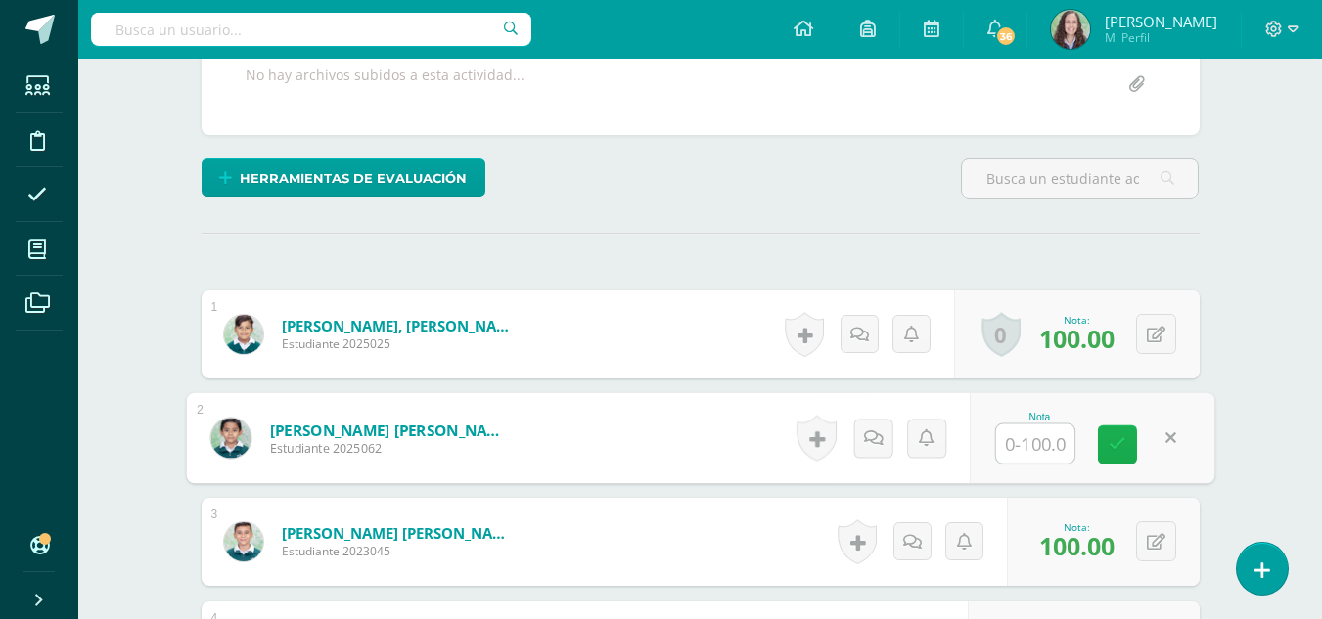
click at [1118, 448] on icon at bounding box center [1118, 444] width 18 height 17
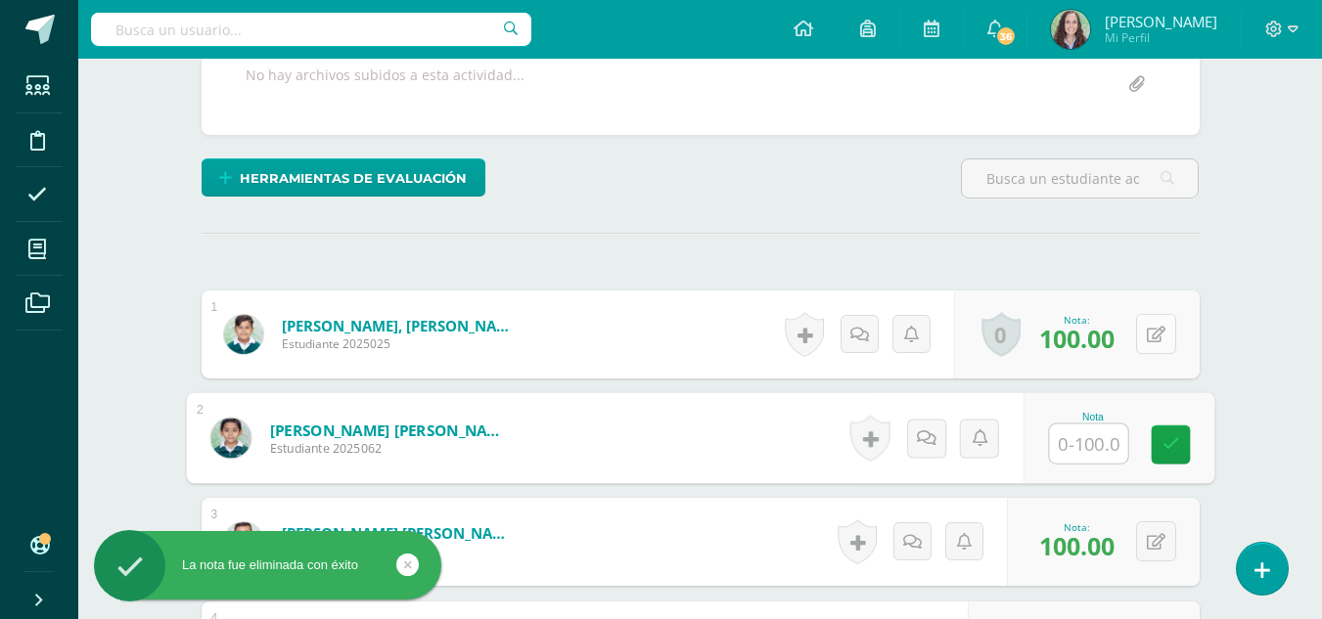
click at [1160, 332] on icon at bounding box center [1156, 335] width 19 height 17
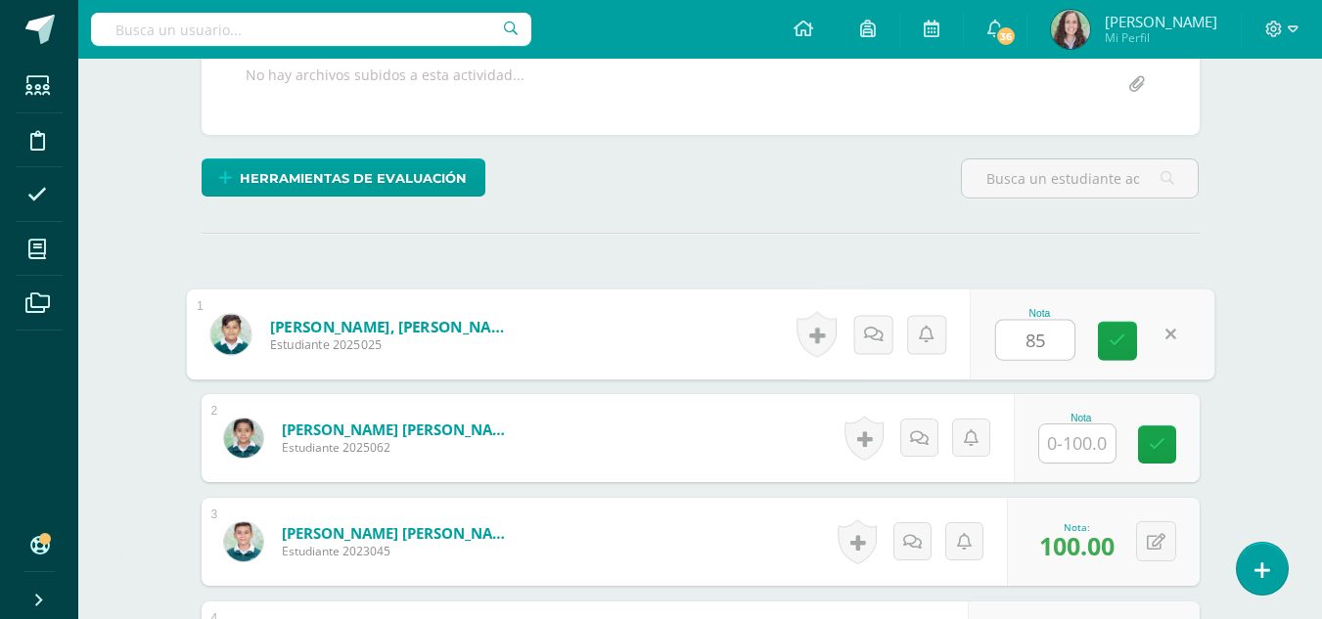
type input "85"
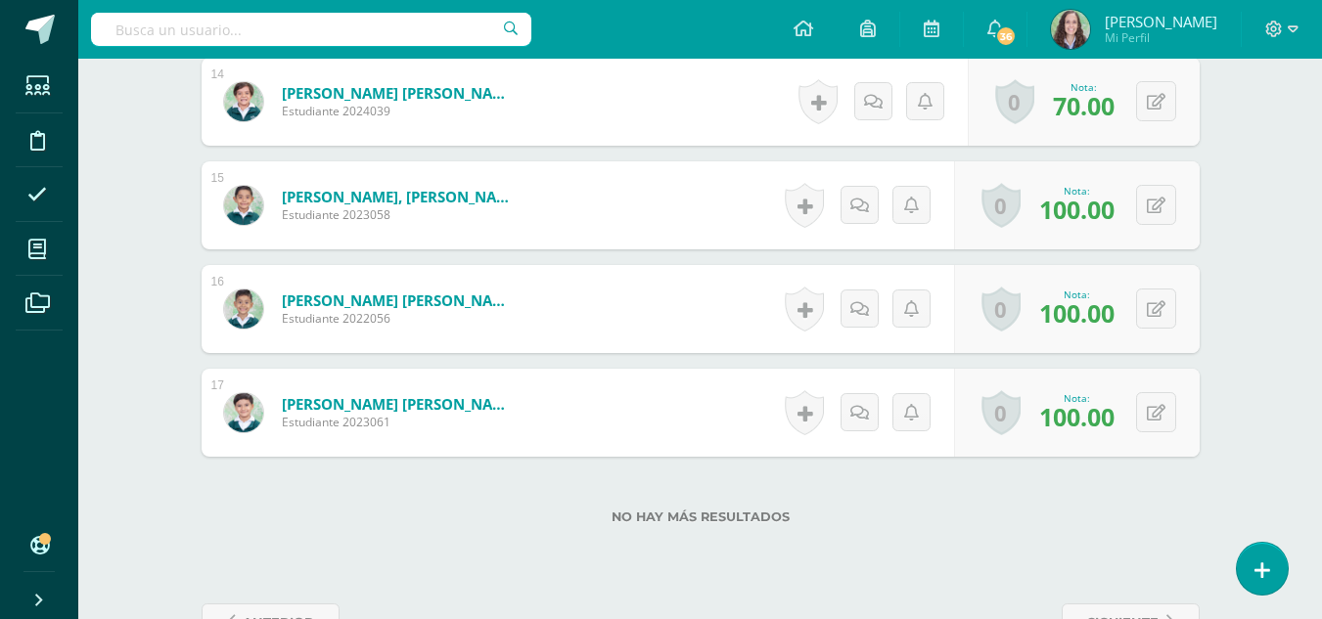
scroll to position [2051, 0]
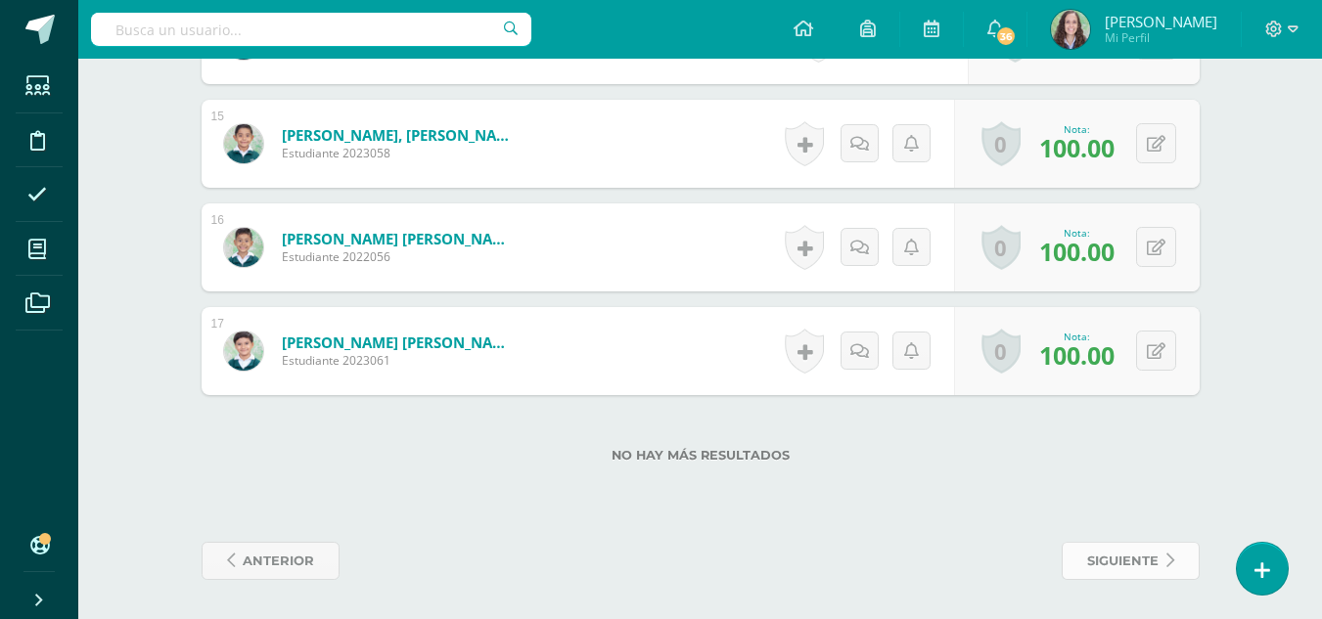
click at [1163, 565] on link "siguiente" at bounding box center [1131, 561] width 138 height 38
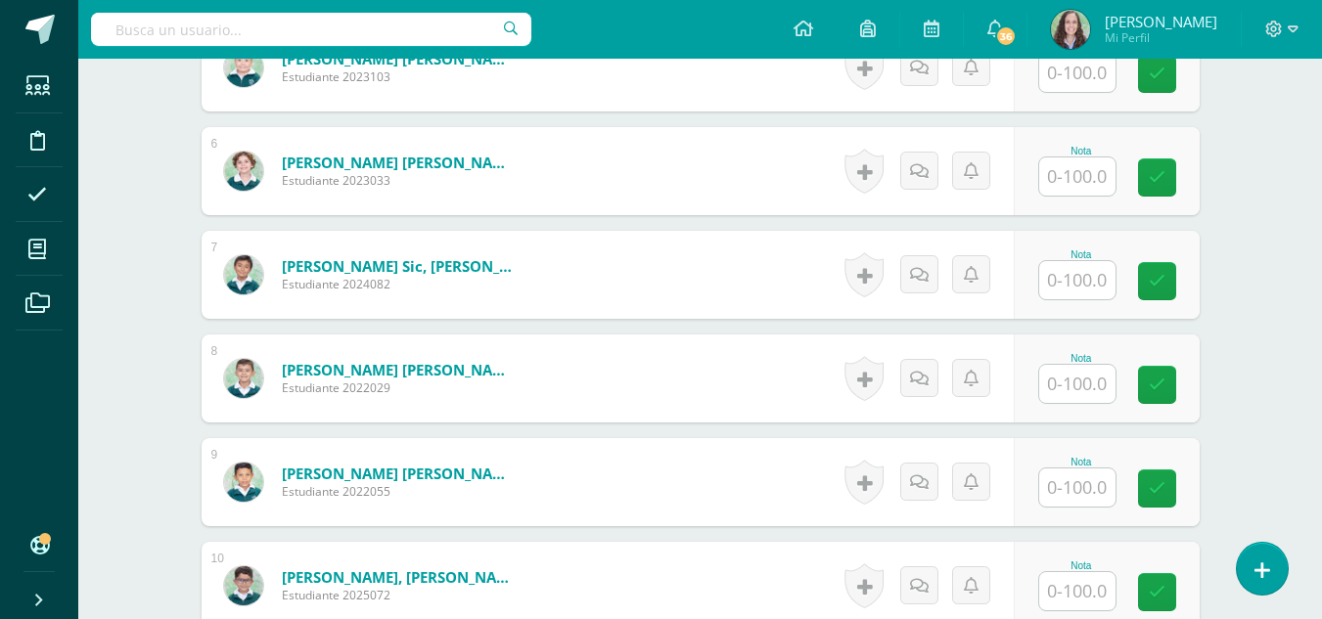
scroll to position [1318, 0]
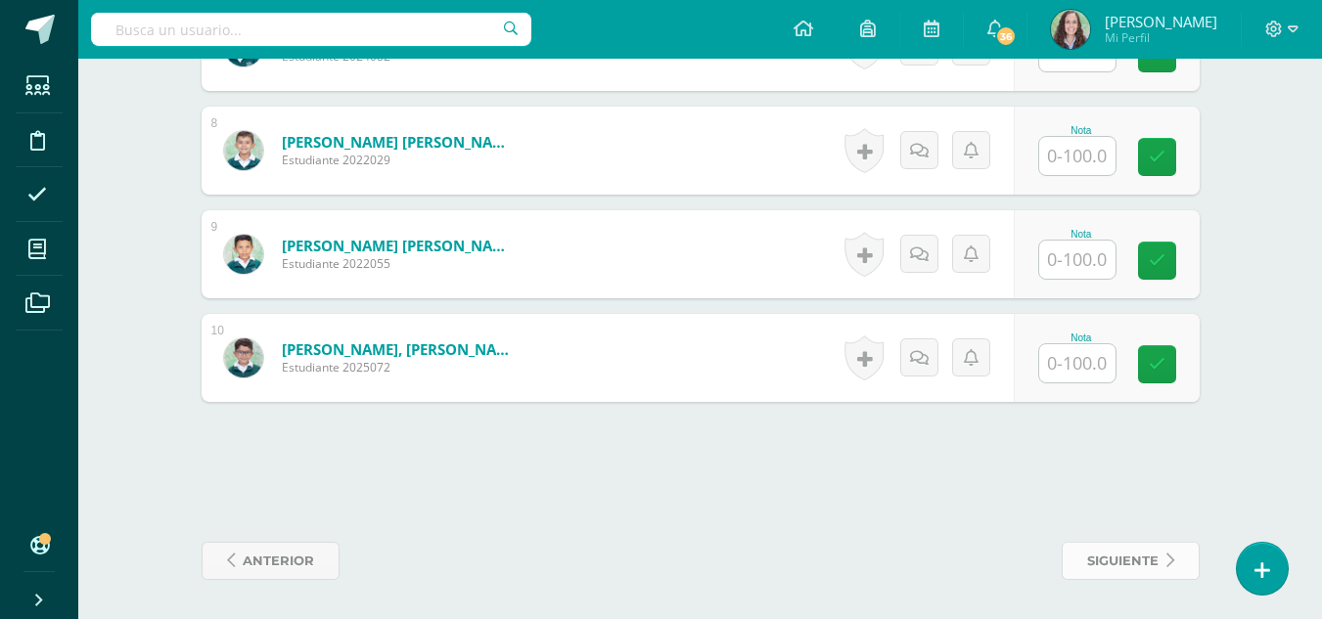
click at [1121, 565] on span "siguiente" at bounding box center [1122, 561] width 71 height 36
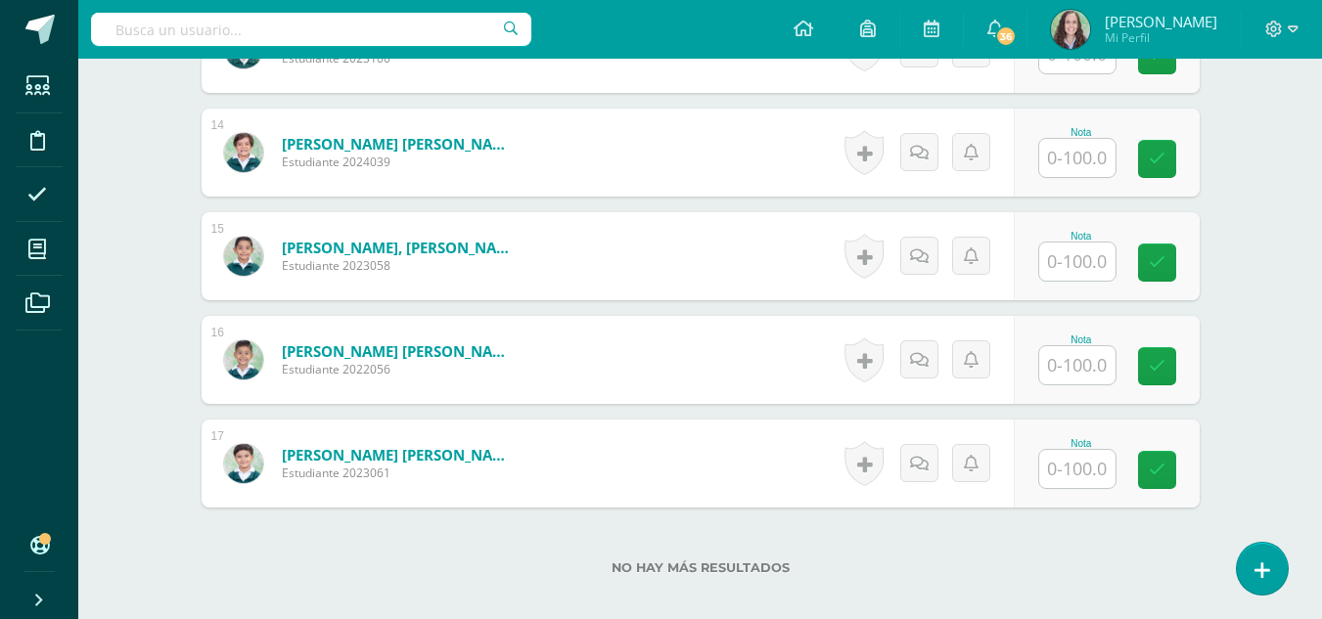
scroll to position [2051, 0]
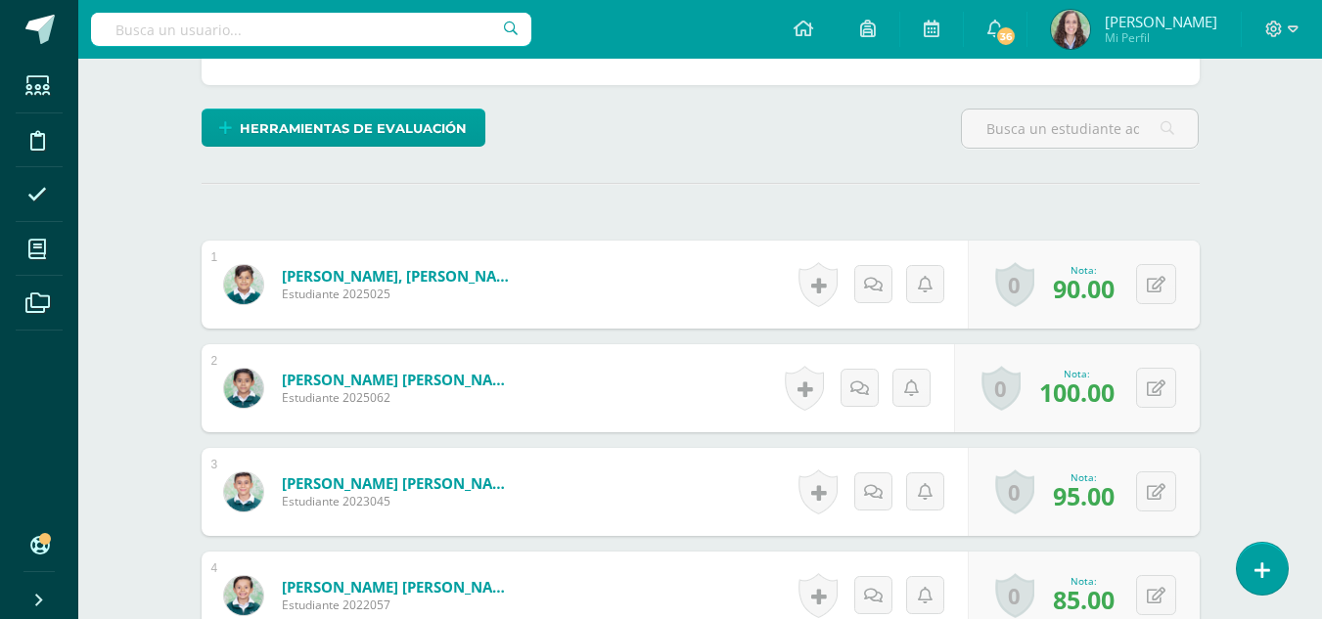
scroll to position [459, 0]
